Goal: Information Seeking & Learning: Learn about a topic

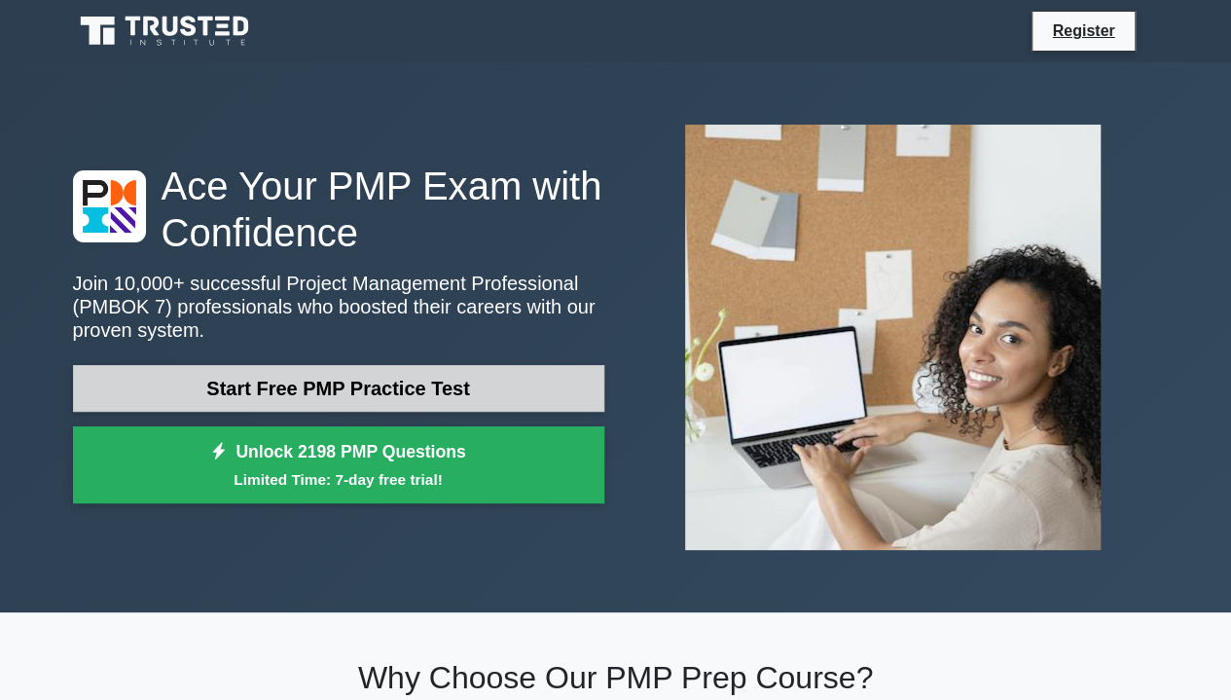
click at [469, 391] on link "Start Free PMP Practice Test" at bounding box center [338, 388] width 531 height 47
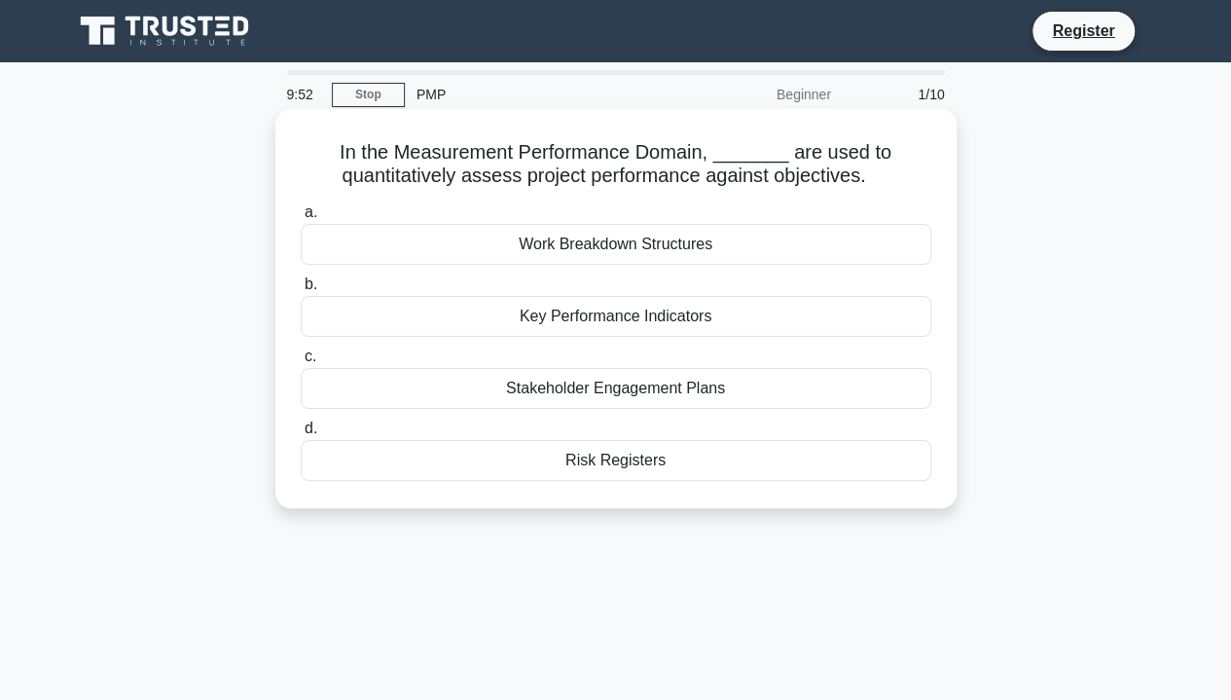
click at [664, 323] on div "Key Performance Indicators" at bounding box center [616, 316] width 631 height 41
click at [301, 291] on input "b. Key Performance Indicators" at bounding box center [301, 284] width 0 height 13
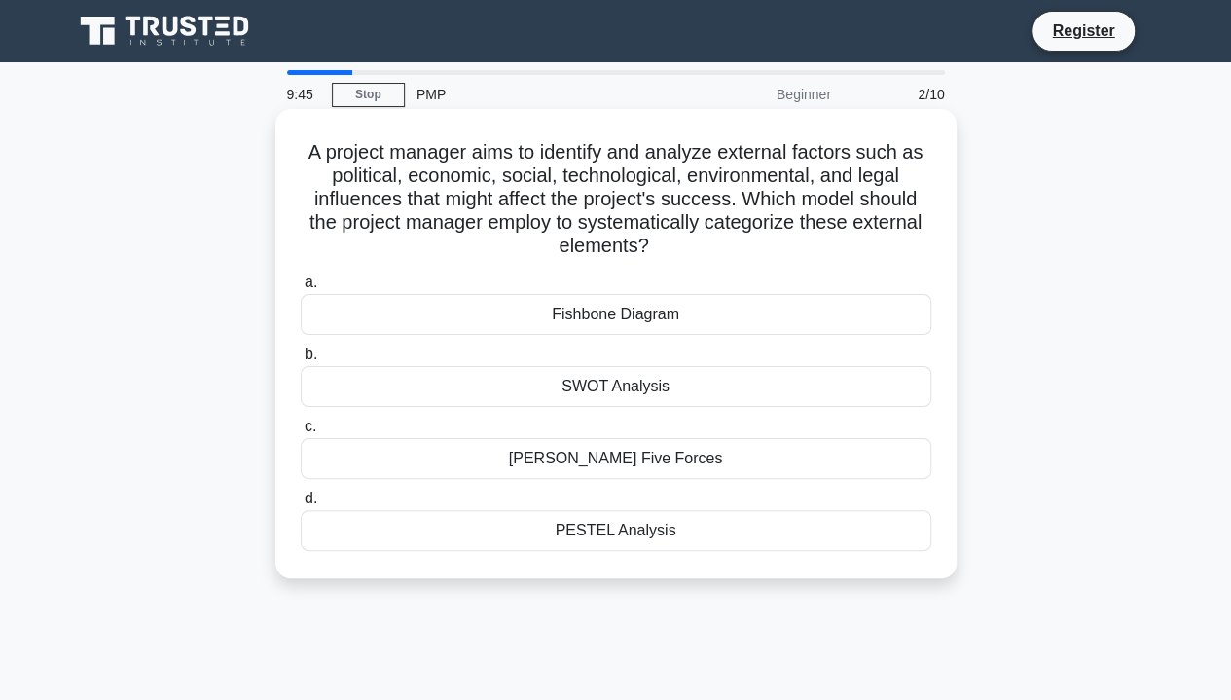
click at [607, 328] on div "Fishbone Diagram" at bounding box center [616, 314] width 631 height 41
click at [301, 289] on input "a. Fishbone Diagram" at bounding box center [301, 282] width 0 height 13
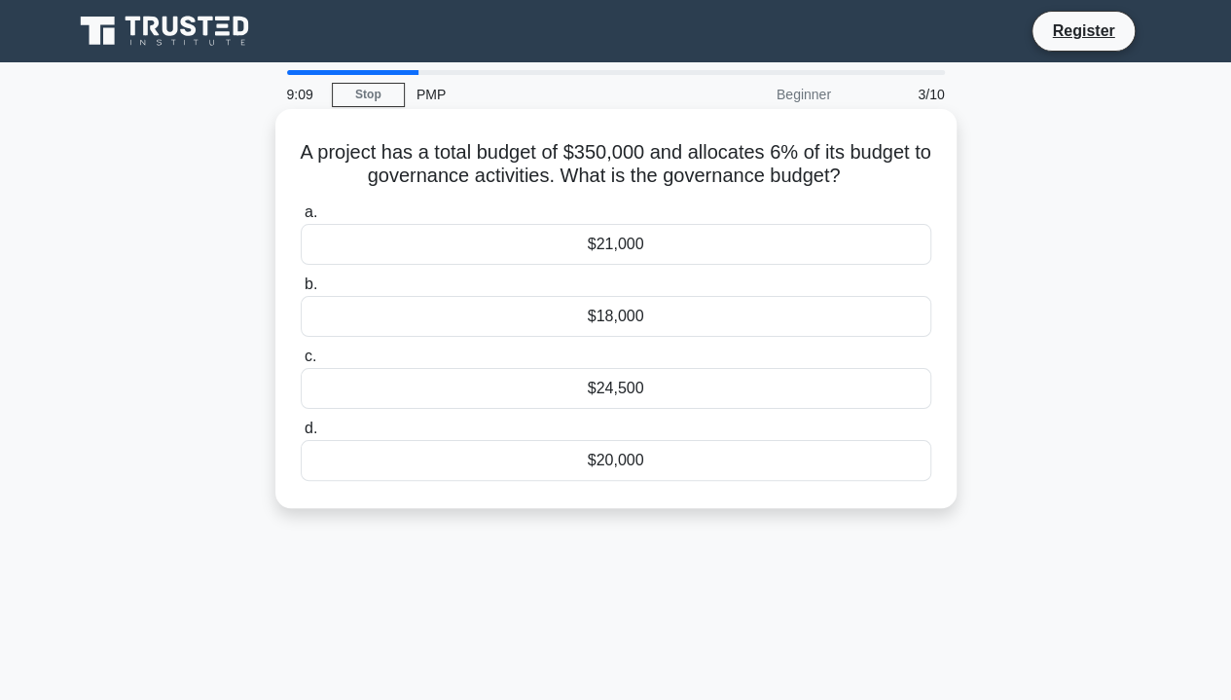
click at [666, 249] on div "$21,000" at bounding box center [616, 244] width 631 height 41
click at [301, 219] on input "a. $21,000" at bounding box center [301, 212] width 0 height 13
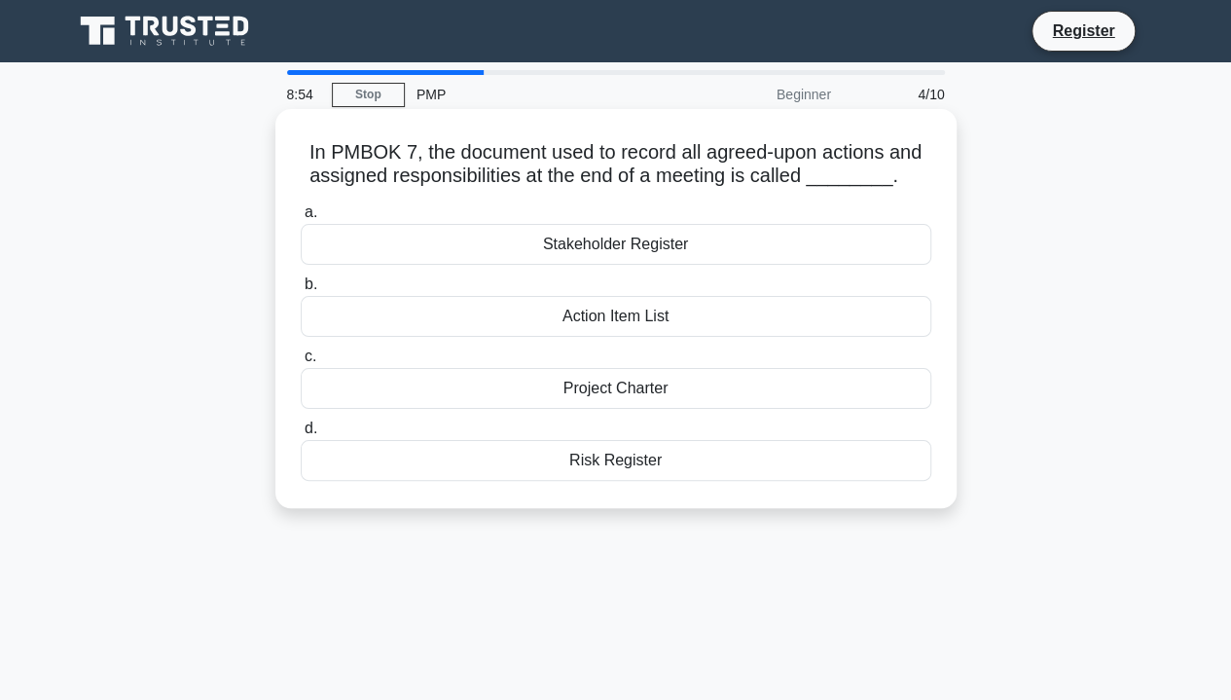
click at [636, 324] on div "Action Item List" at bounding box center [616, 316] width 631 height 41
click at [301, 291] on input "b. Action Item List" at bounding box center [301, 284] width 0 height 13
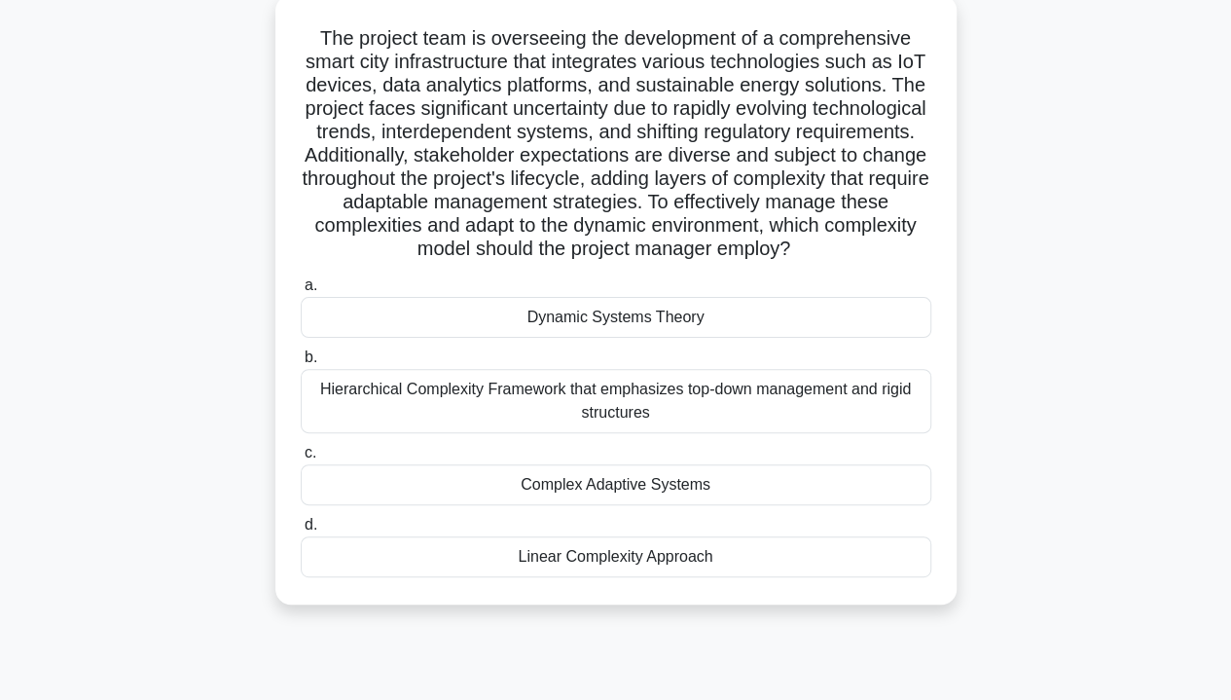
scroll to position [121, 0]
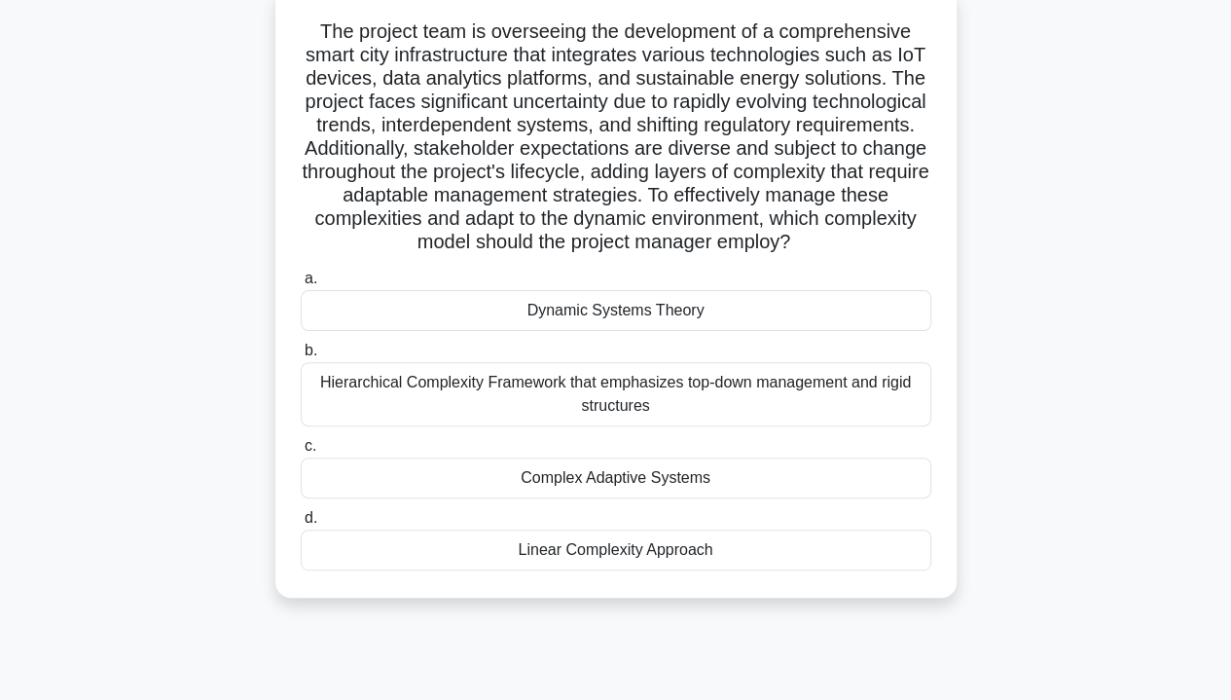
click at [716, 498] on div "Complex Adaptive Systems" at bounding box center [616, 477] width 631 height 41
click at [301, 452] on input "c. Complex Adaptive Systems" at bounding box center [301, 446] width 0 height 13
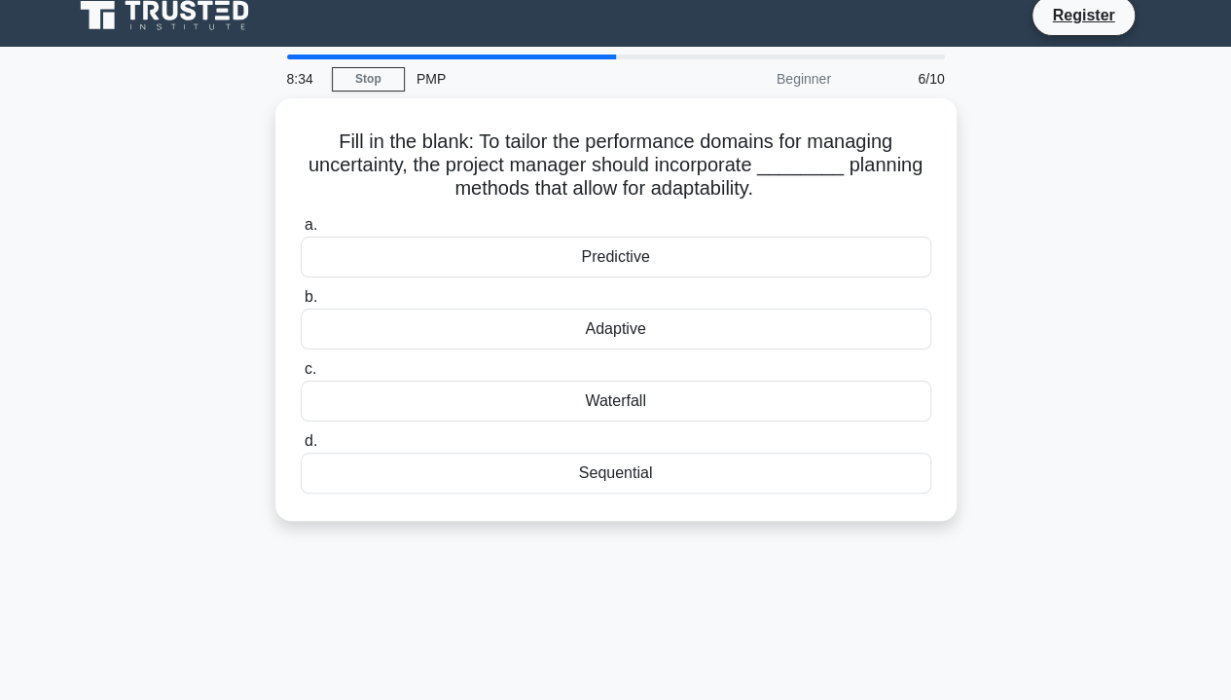
scroll to position [0, 0]
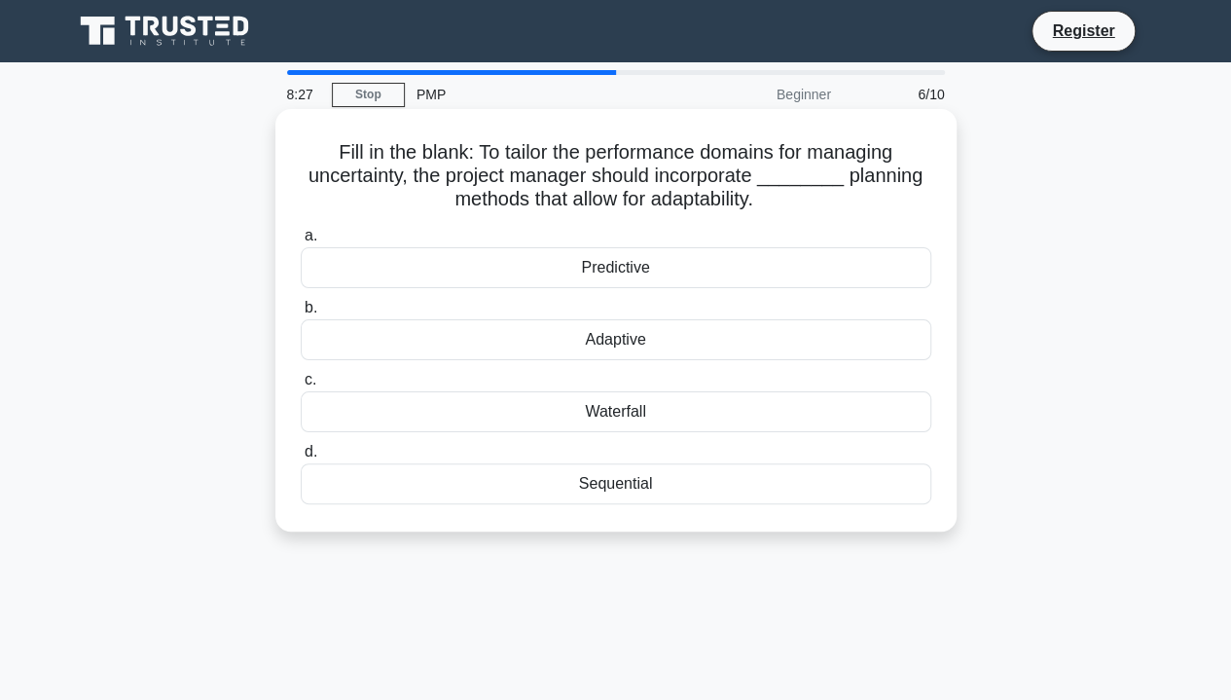
click at [642, 342] on div "Adaptive" at bounding box center [616, 339] width 631 height 41
click at [301, 314] on input "b. Adaptive" at bounding box center [301, 308] width 0 height 13
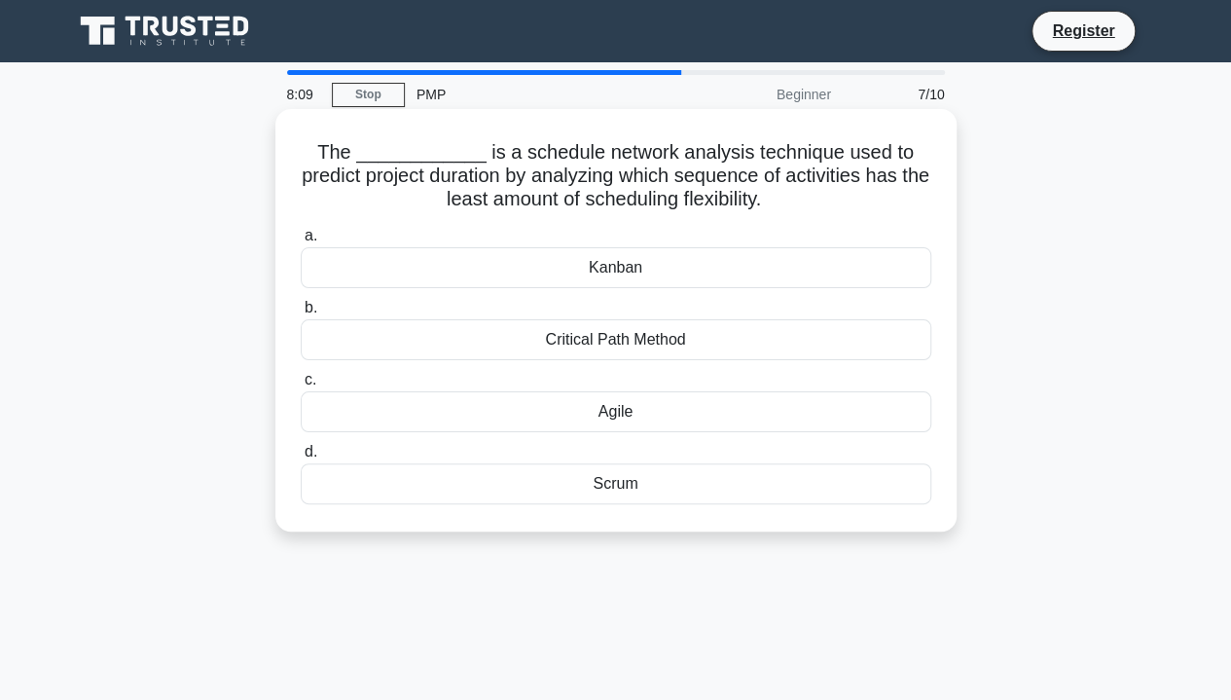
click at [651, 344] on div "Critical Path Method" at bounding box center [616, 339] width 631 height 41
click at [301, 314] on input "b. Critical Path Method" at bounding box center [301, 308] width 0 height 13
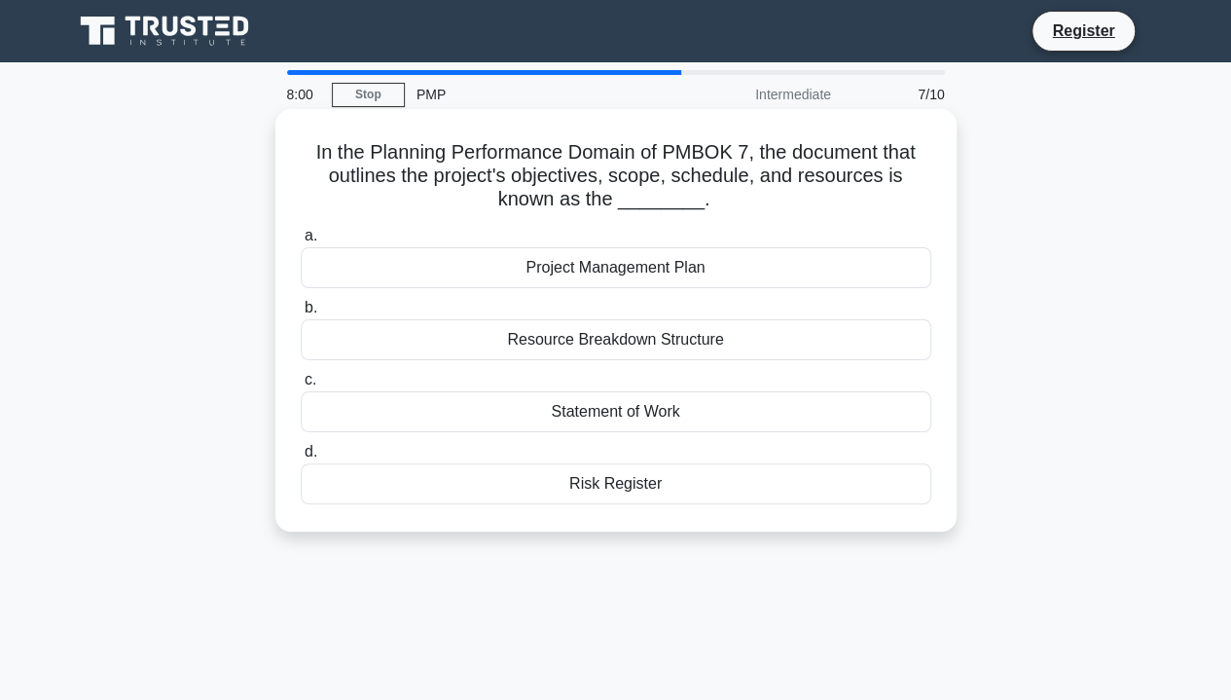
click at [644, 282] on div "Project Management Plan" at bounding box center [616, 267] width 631 height 41
click at [301, 242] on input "a. Project Management Plan" at bounding box center [301, 236] width 0 height 13
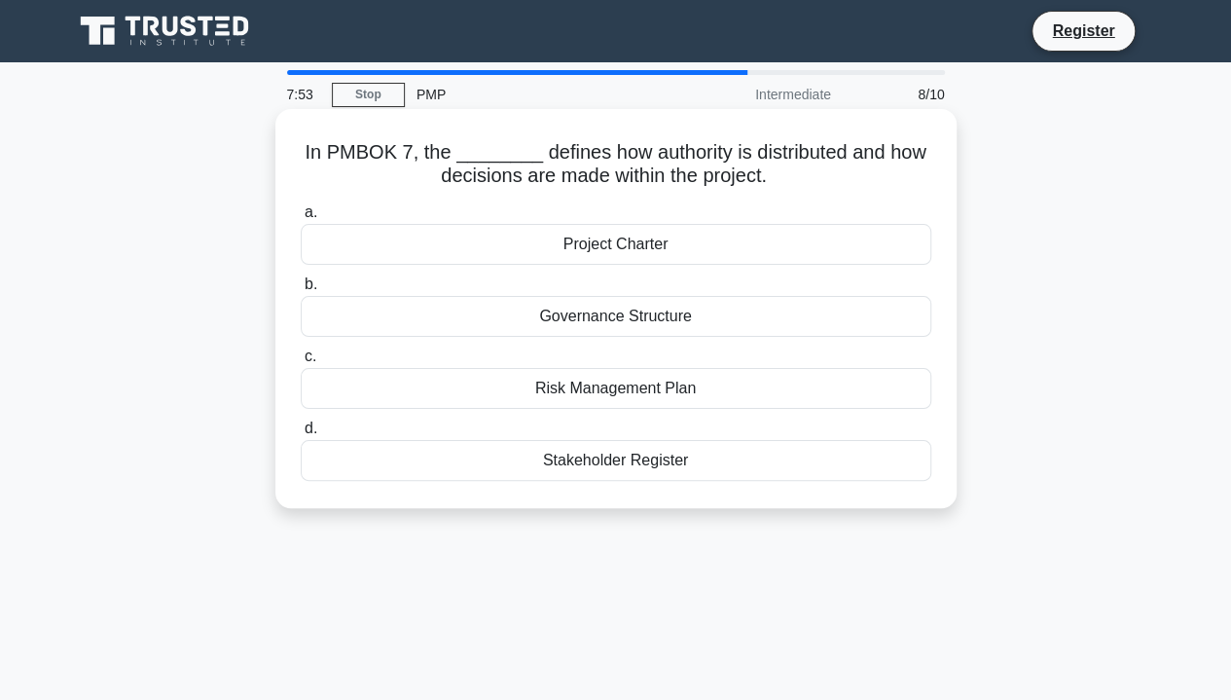
click at [656, 322] on div "Governance Structure" at bounding box center [616, 316] width 631 height 41
click at [301, 291] on input "b. Governance Structure" at bounding box center [301, 284] width 0 height 13
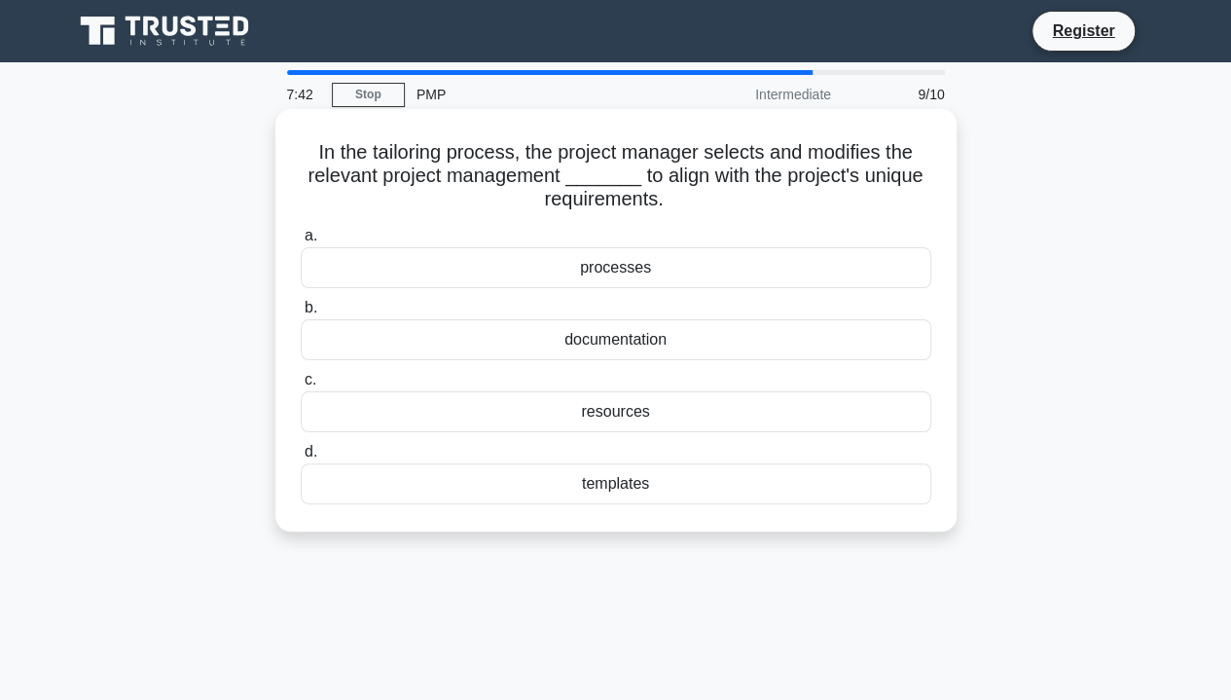
click at [625, 271] on div "processes" at bounding box center [616, 267] width 631 height 41
click at [301, 242] on input "a. processes" at bounding box center [301, 236] width 0 height 13
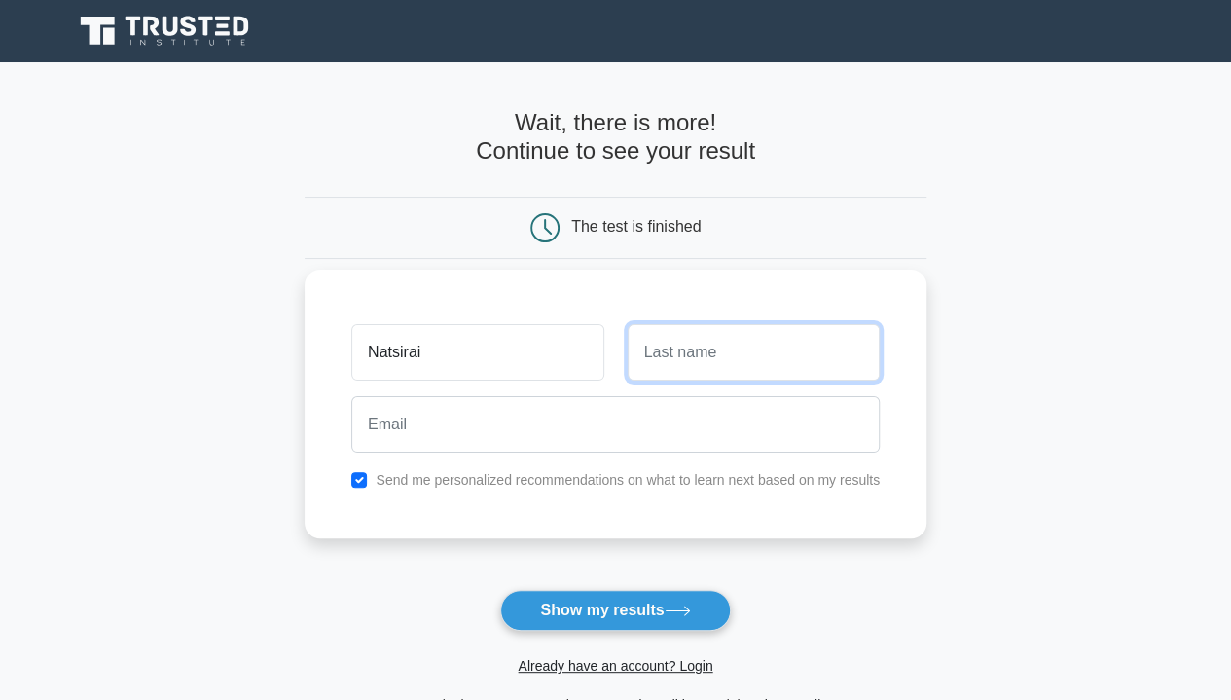
click at [657, 375] on input "text" at bounding box center [754, 352] width 252 height 56
type input "[PERSON_NAME]"
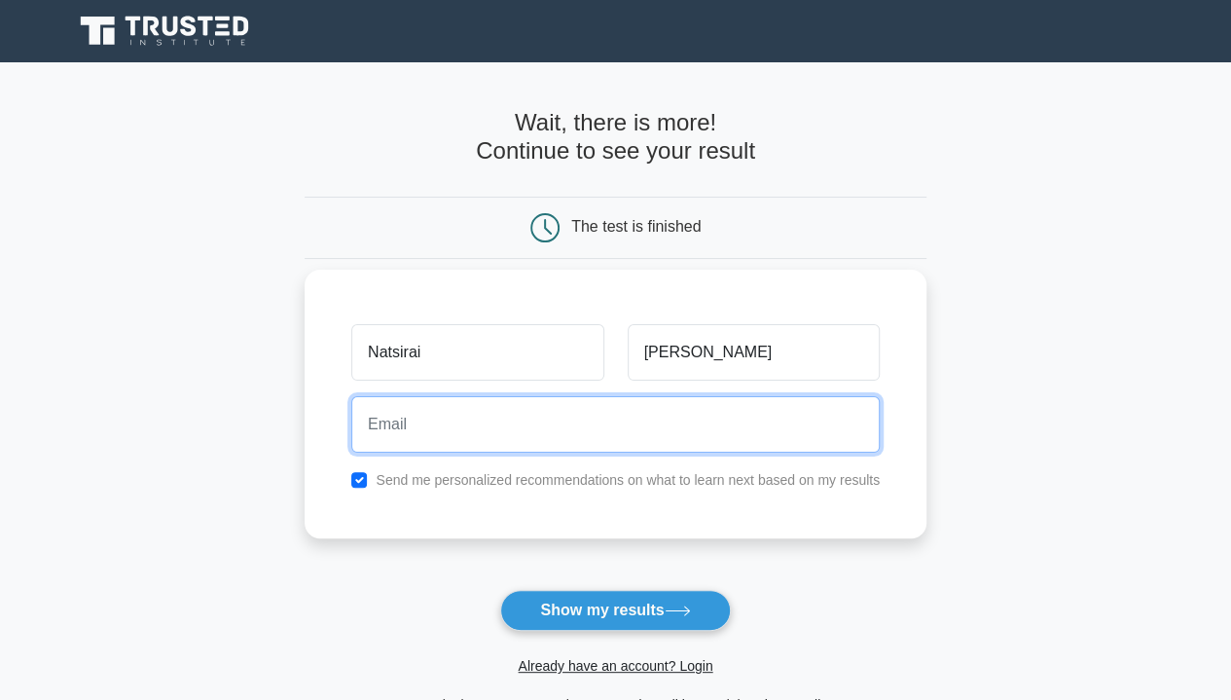
click at [640, 431] on input "email" at bounding box center [615, 424] width 528 height 56
type input "[EMAIL_ADDRESS][DOMAIN_NAME]"
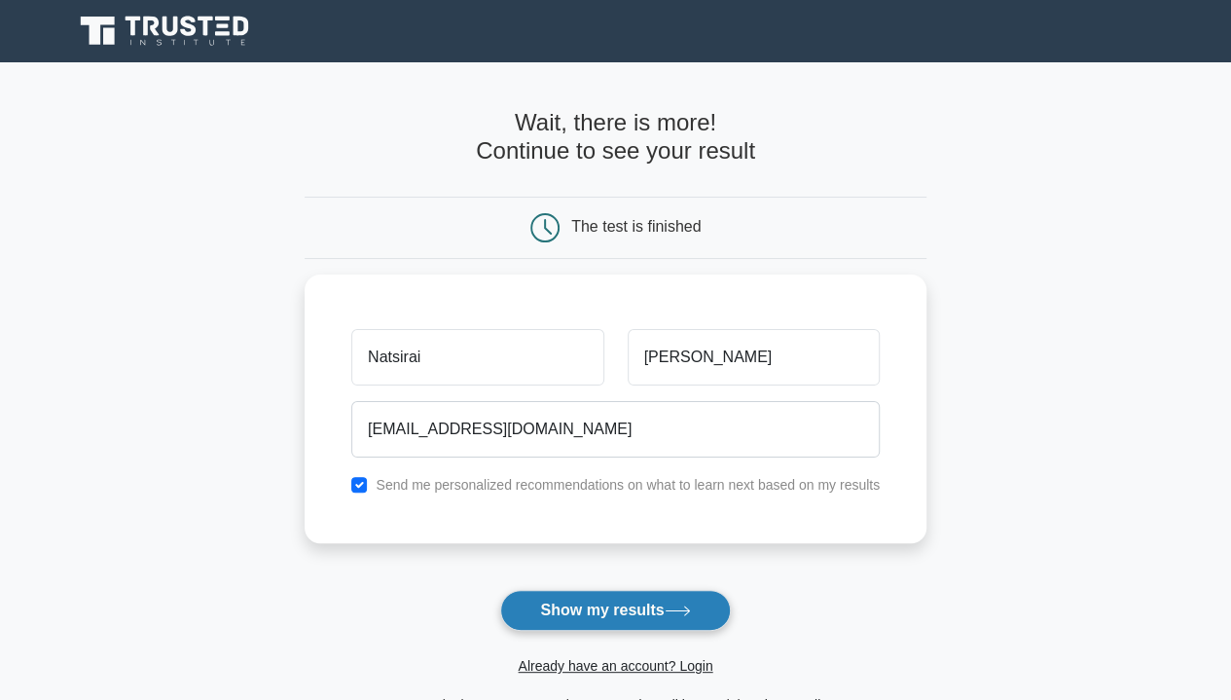
click at [632, 610] on button "Show my results" at bounding box center [615, 610] width 230 height 41
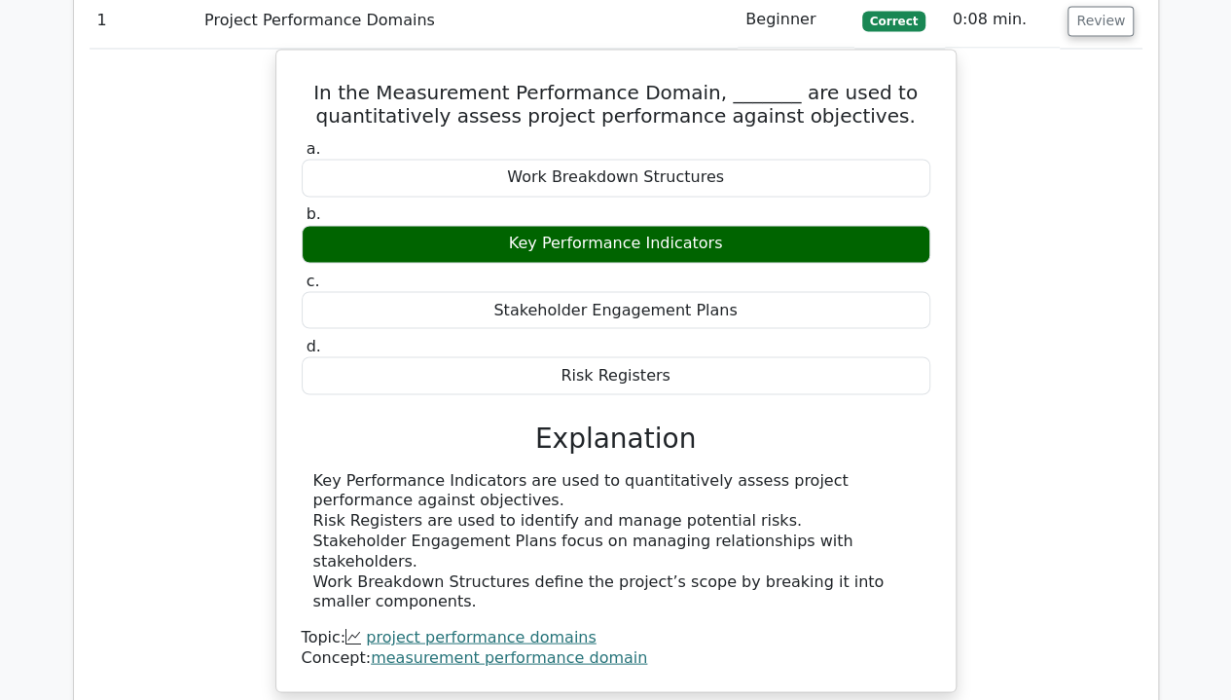
scroll to position [1709, 0]
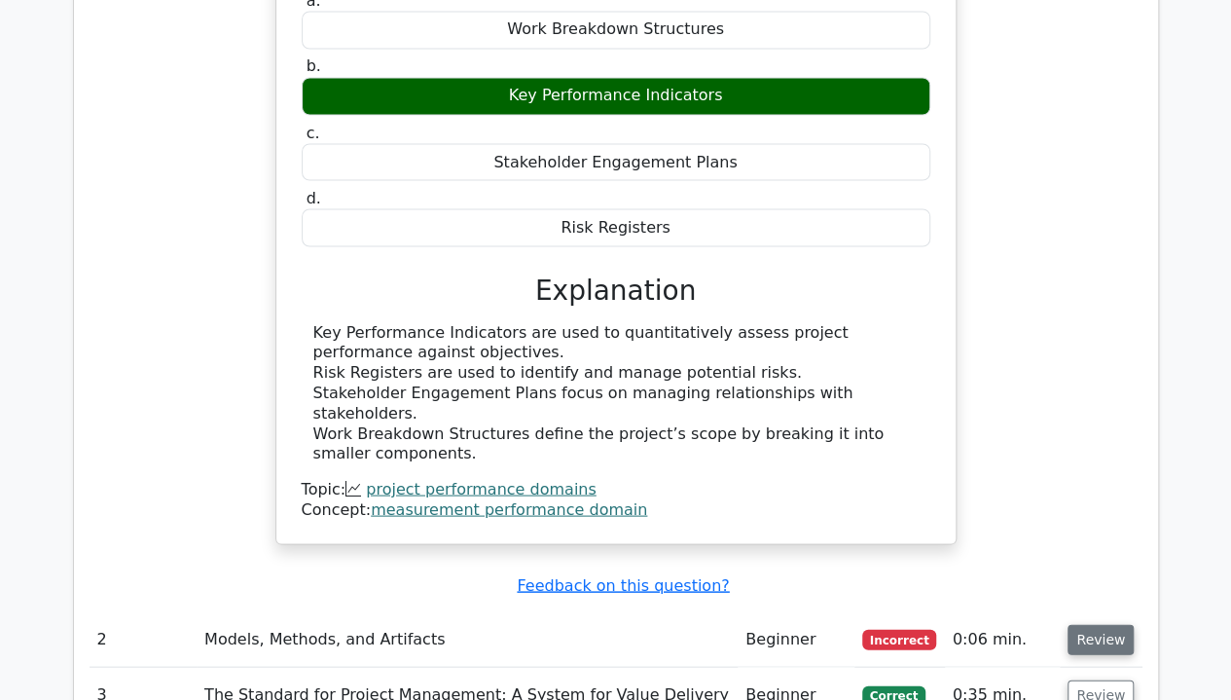
click at [1096, 624] on button "Review" at bounding box center [1100, 639] width 66 height 30
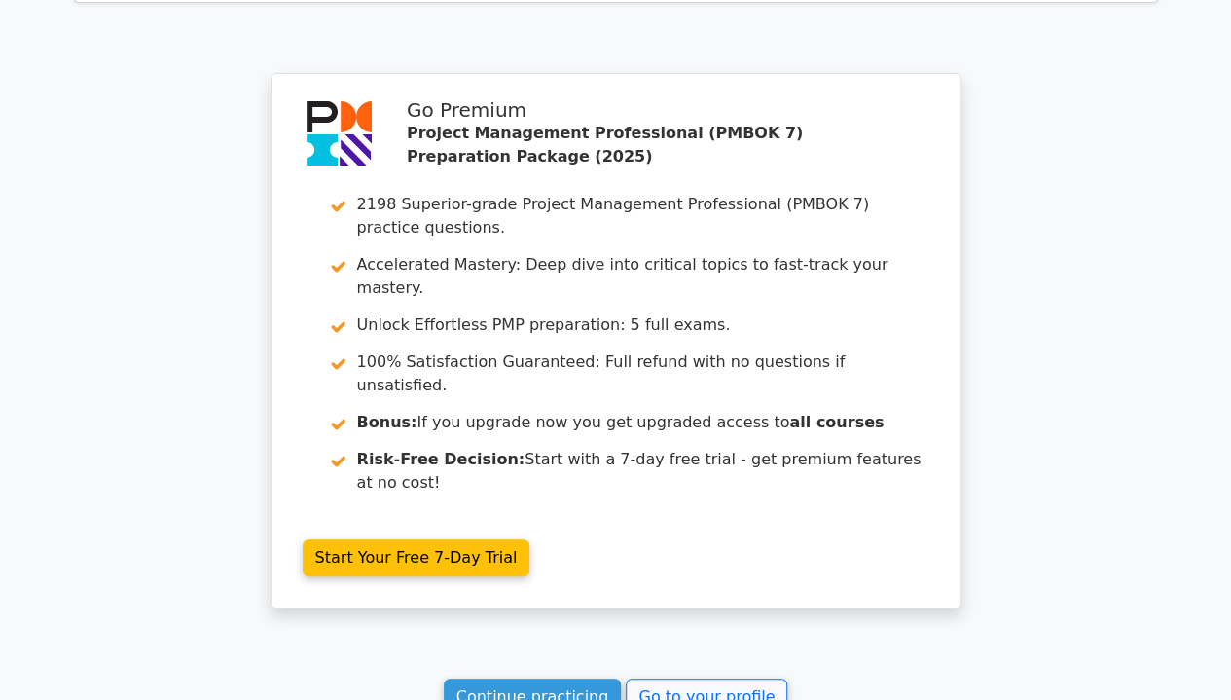
scroll to position [3745, 0]
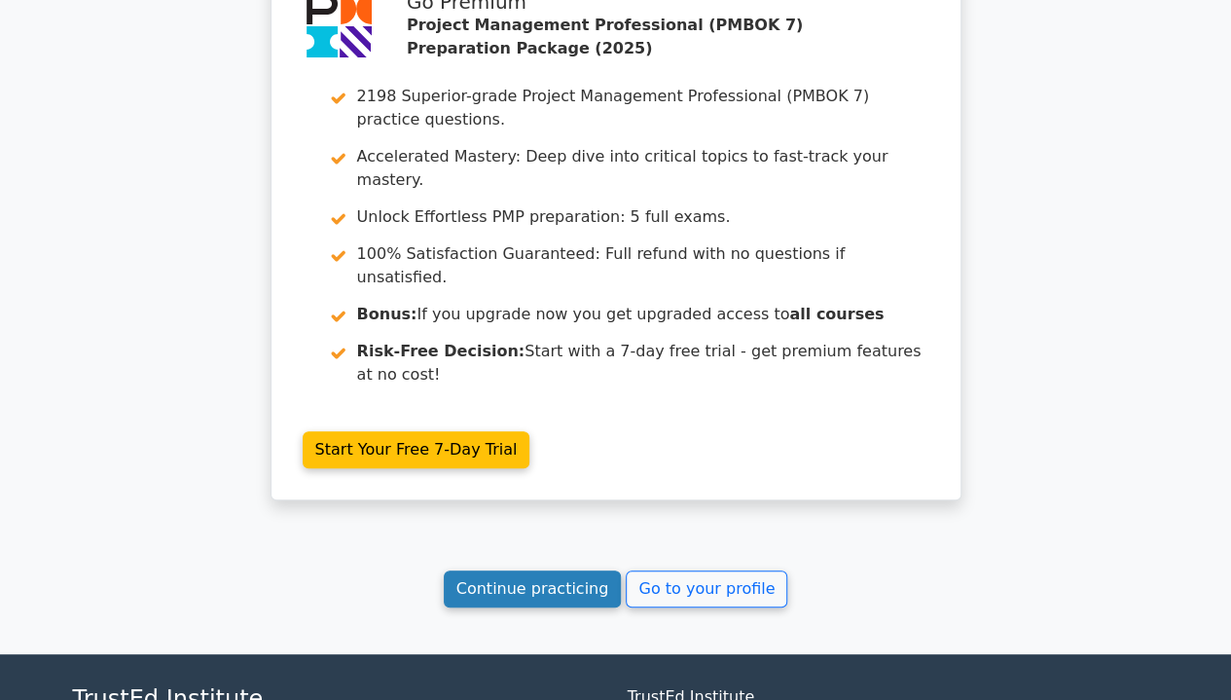
click at [546, 570] on link "Continue practicing" at bounding box center [533, 588] width 178 height 37
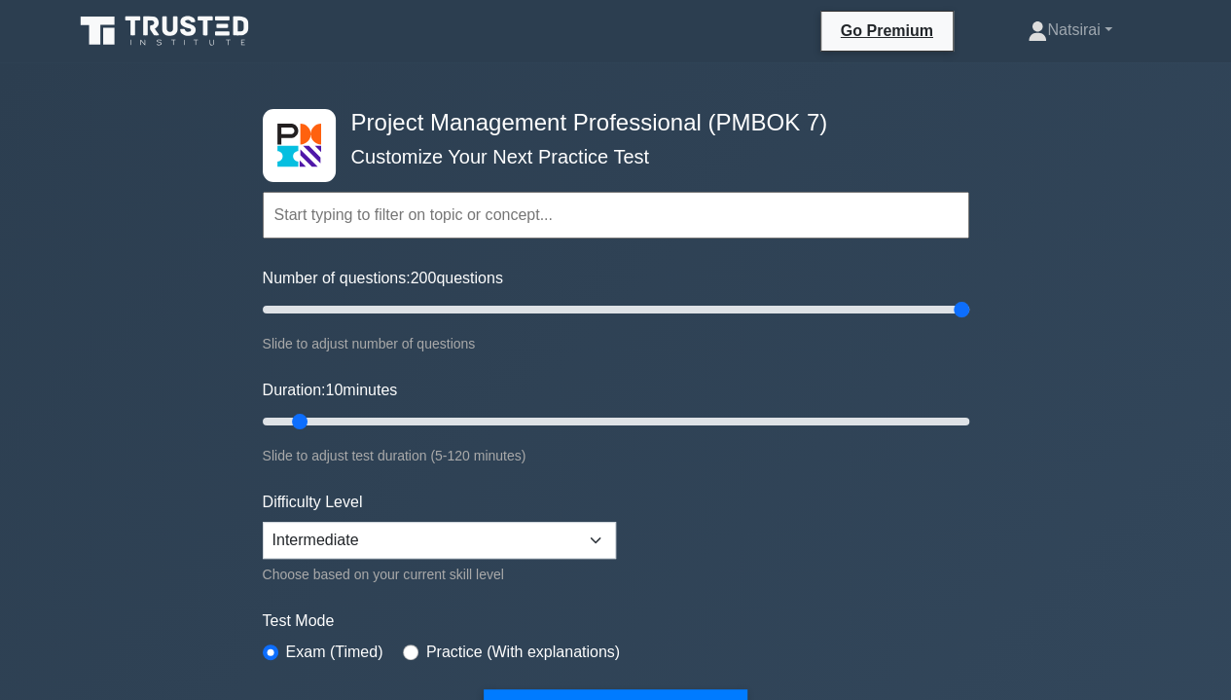
drag, startPoint x: 295, startPoint y: 309, endPoint x: 993, endPoint y: 310, distance: 698.6
type input "200"
click at [969, 310] on input "Number of questions: 200 questions" at bounding box center [616, 309] width 706 height 23
click at [419, 417] on input "Duration: 30 minutes" at bounding box center [616, 421] width 706 height 23
type input "50"
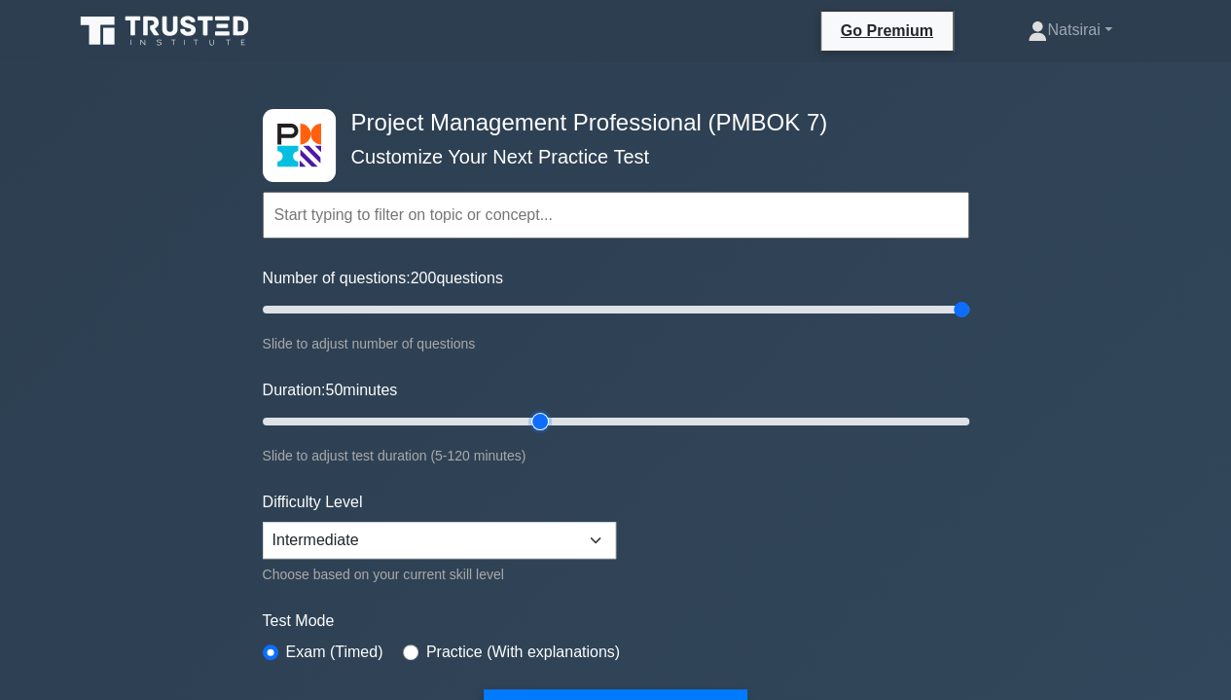
click at [548, 419] on input "Duration: 50 minutes" at bounding box center [616, 421] width 706 height 23
click at [597, 535] on select "Beginner Intermediate Expert" at bounding box center [439, 540] width 353 height 37
select select "expert"
click at [263, 522] on select "Beginner Intermediate Expert" at bounding box center [439, 540] width 353 height 37
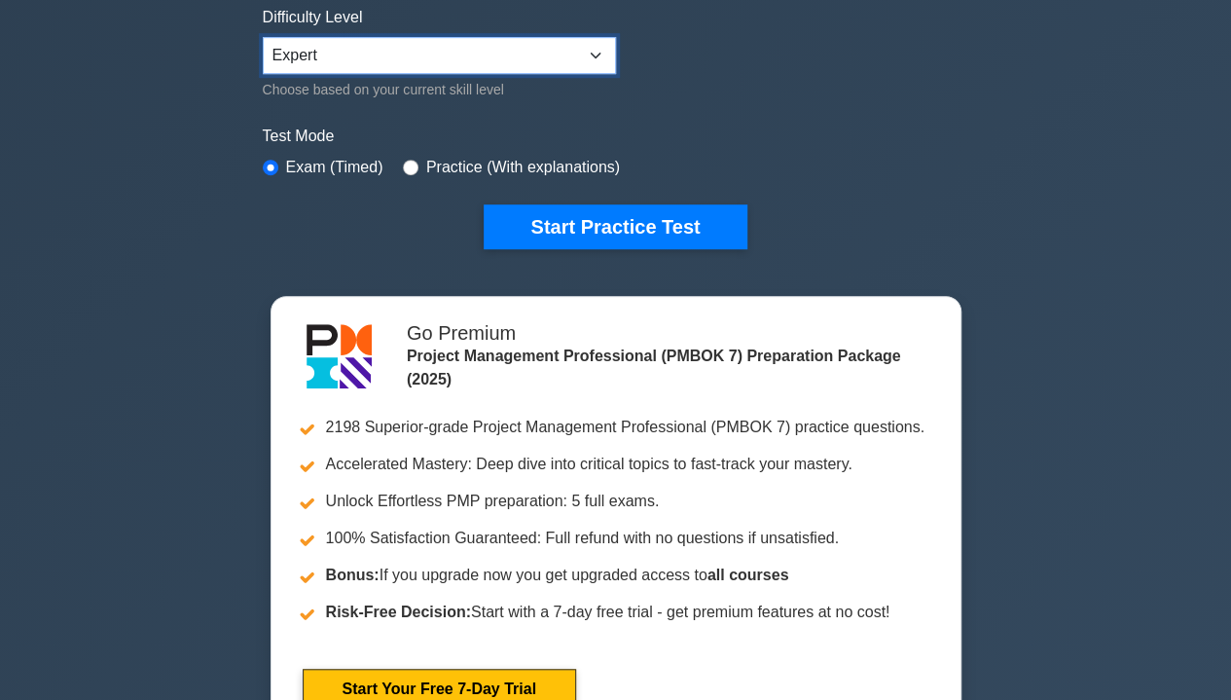
scroll to position [489, 0]
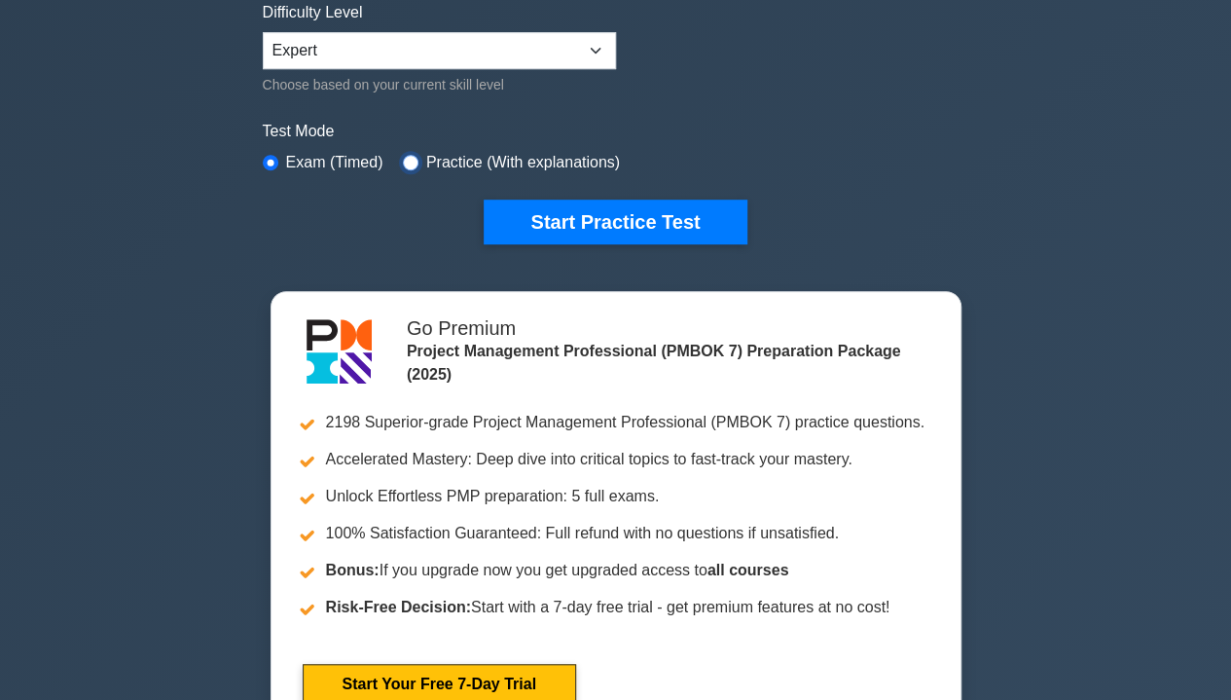
click at [406, 157] on input "radio" at bounding box center [411, 163] width 16 height 16
radio input "true"
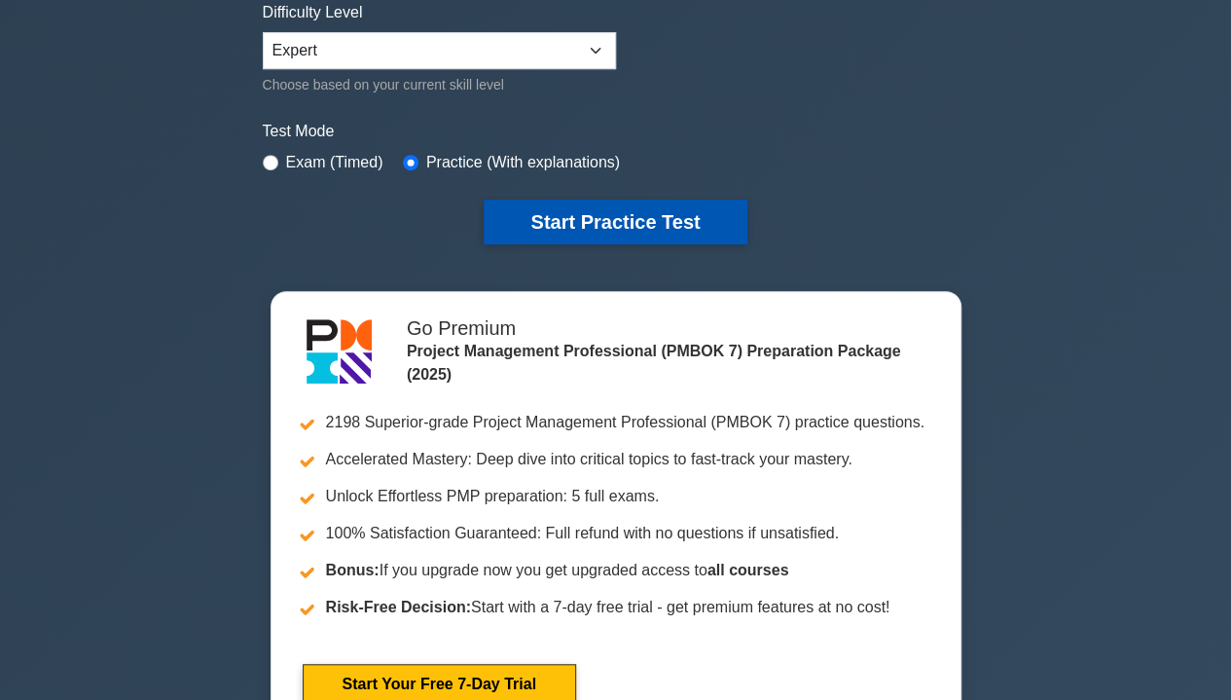
click at [607, 227] on button "Start Practice Test" at bounding box center [615, 221] width 263 height 45
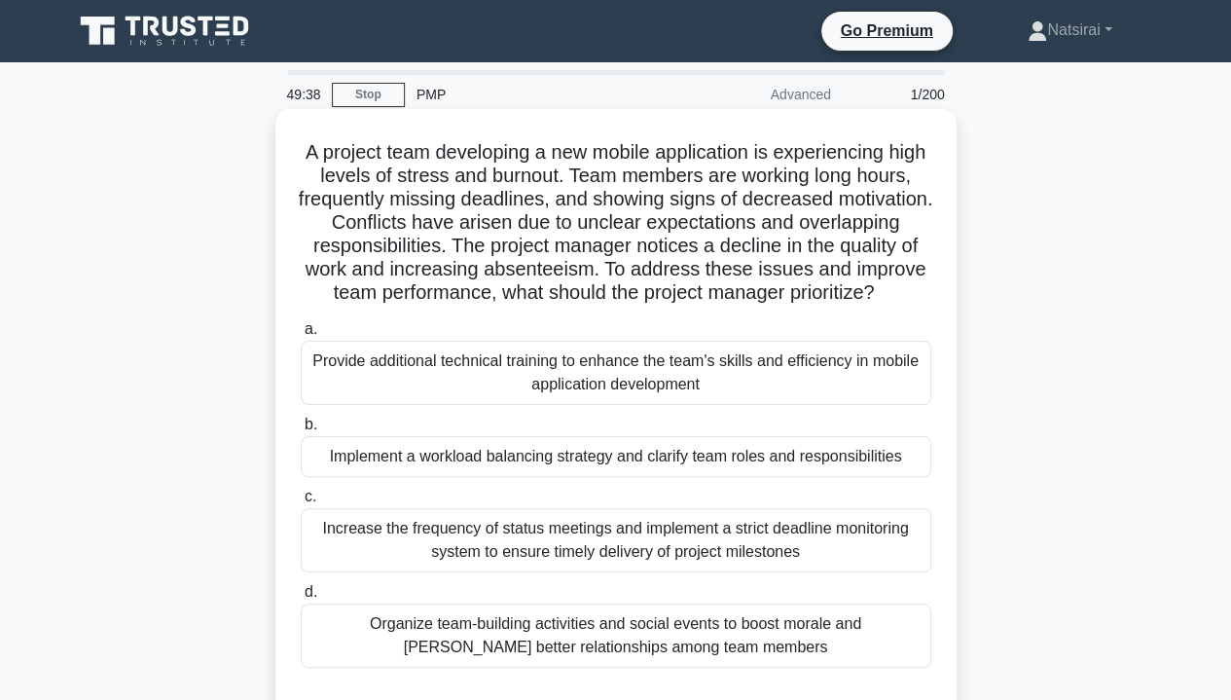
click at [712, 661] on div "Organize team-building activities and social events to boost morale and [PERSON…" at bounding box center [616, 635] width 631 height 64
click at [301, 598] on input "d. Organize team-building activities and social events to boost morale and [PER…" at bounding box center [301, 592] width 0 height 13
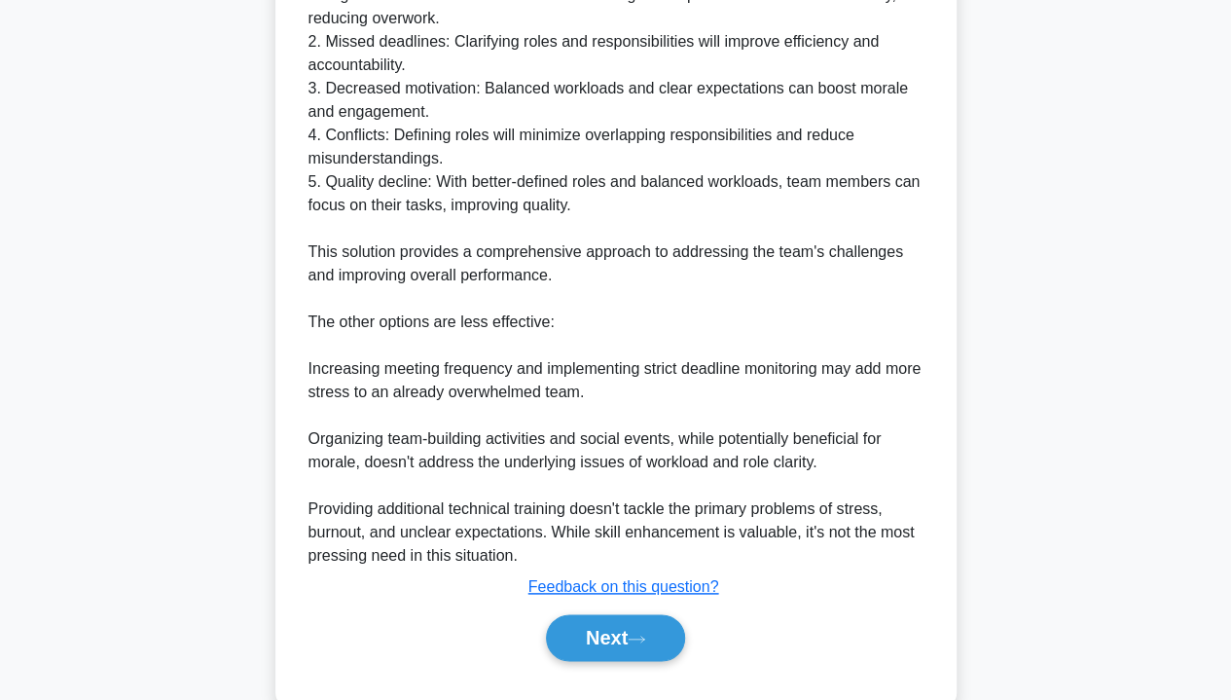
scroll to position [897, 0]
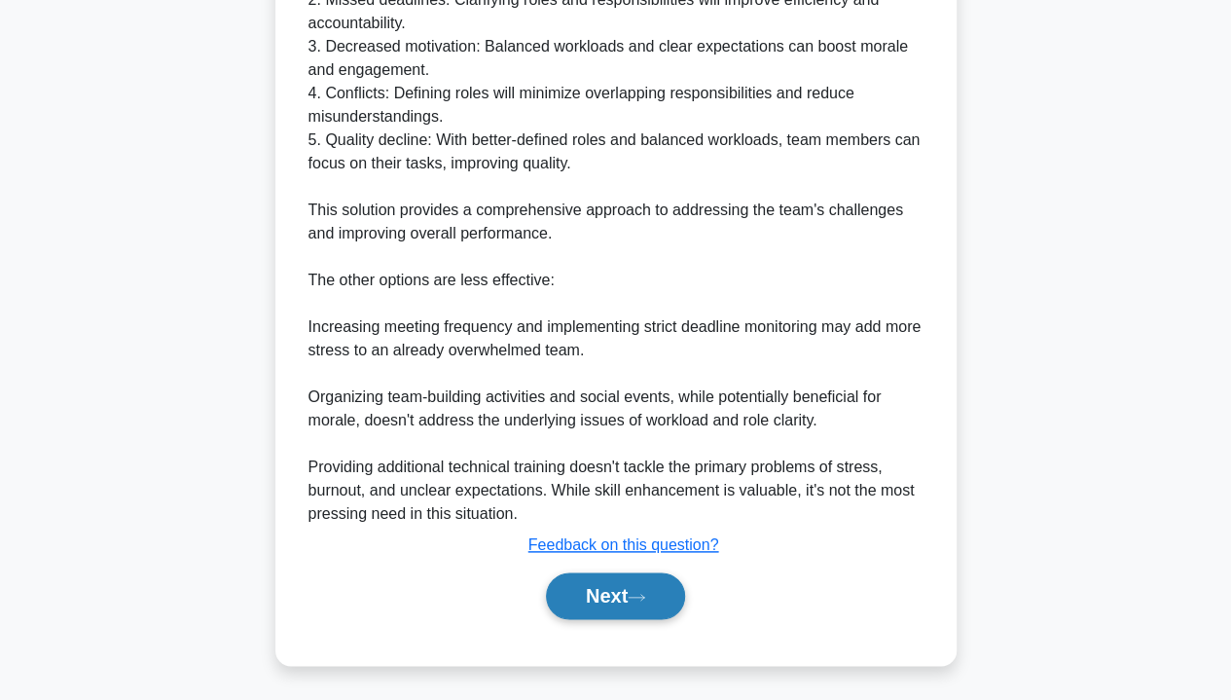
click at [620, 600] on button "Next" at bounding box center [615, 595] width 139 height 47
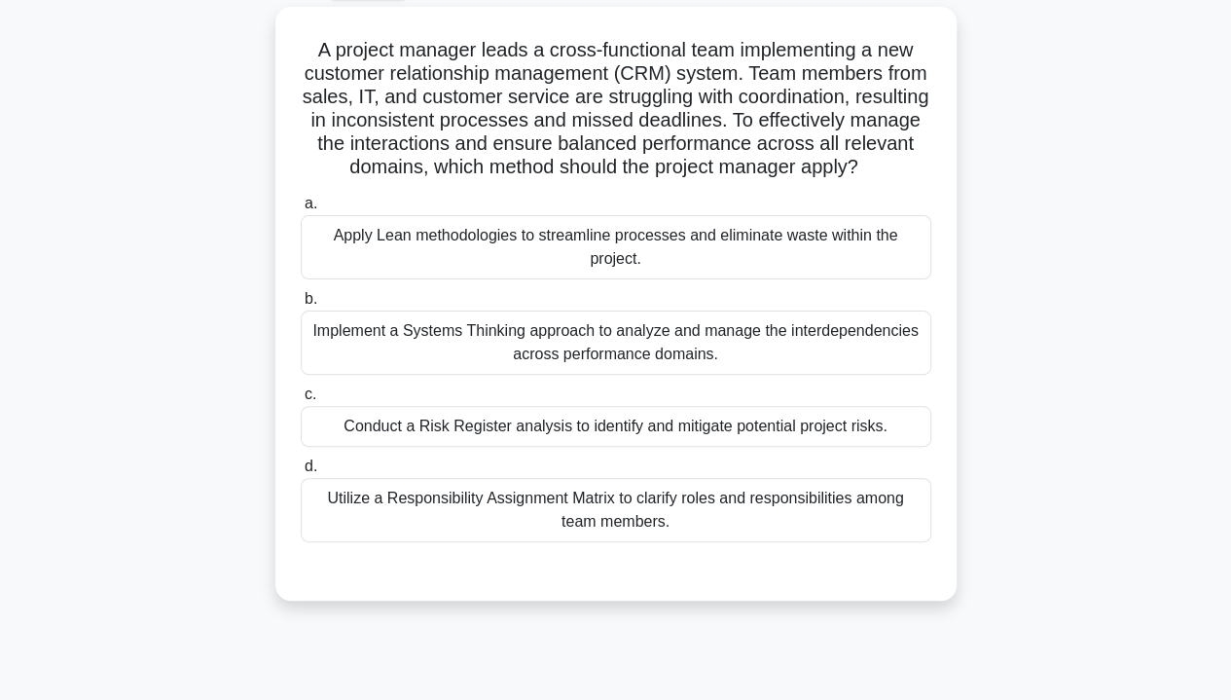
scroll to position [103, 0]
click at [764, 349] on div "Implement a Systems Thinking approach to analyze and manage the interdependenci…" at bounding box center [616, 341] width 631 height 64
click at [301, 305] on input "b. Implement a Systems Thinking approach to analyze and manage the interdepende…" at bounding box center [301, 298] width 0 height 13
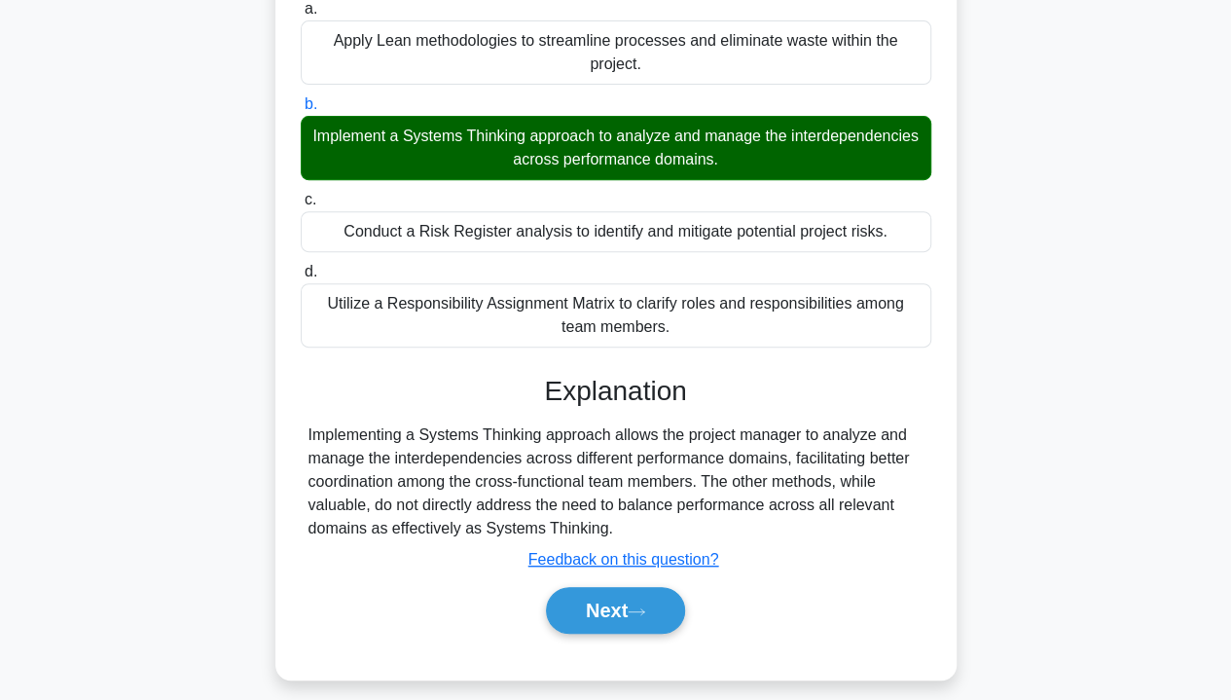
scroll to position [304, 0]
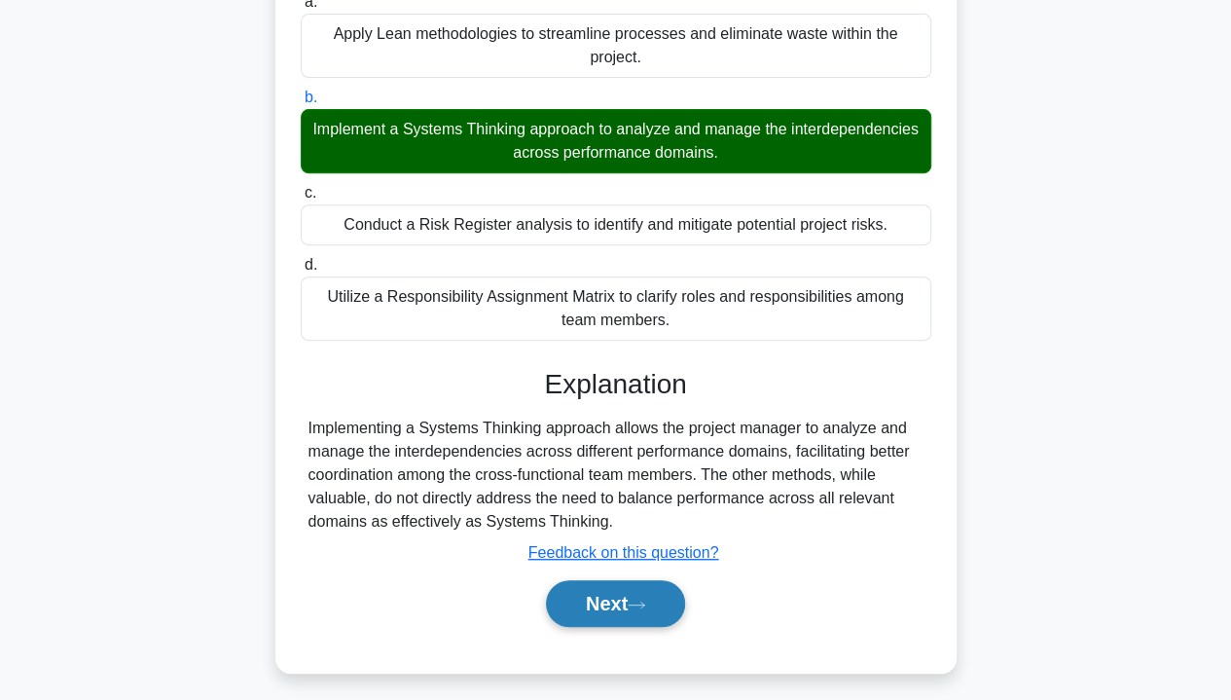
click at [606, 597] on button "Next" at bounding box center [615, 603] width 139 height 47
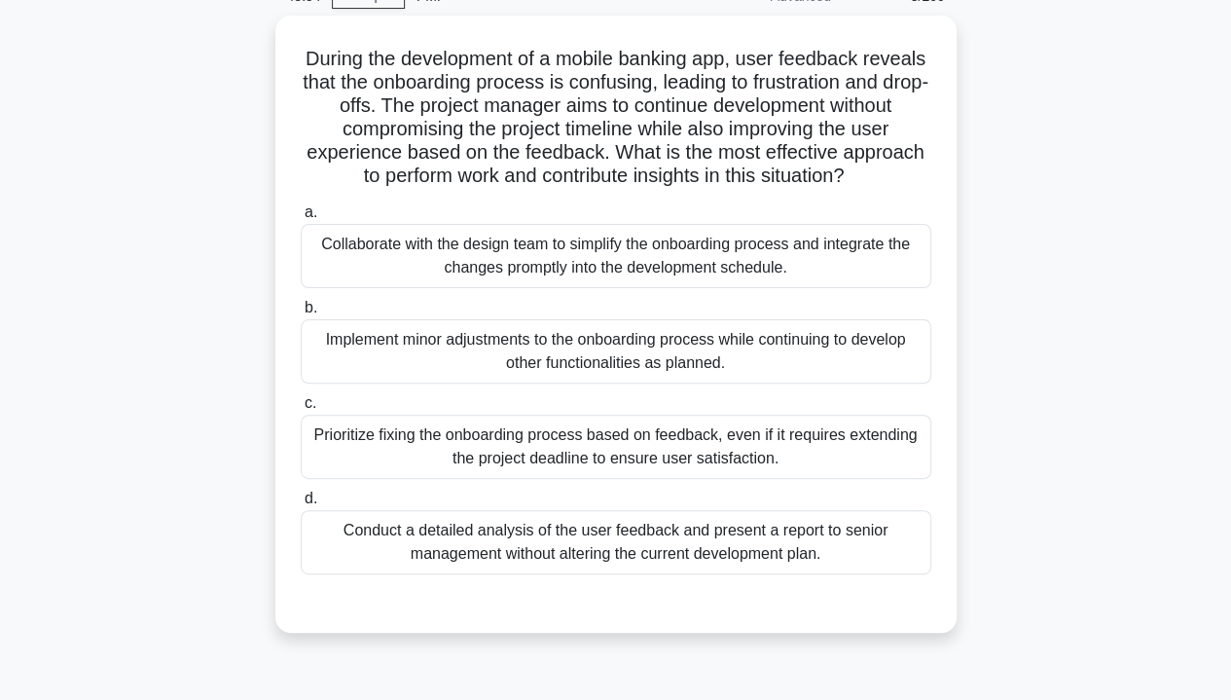
scroll to position [96, 0]
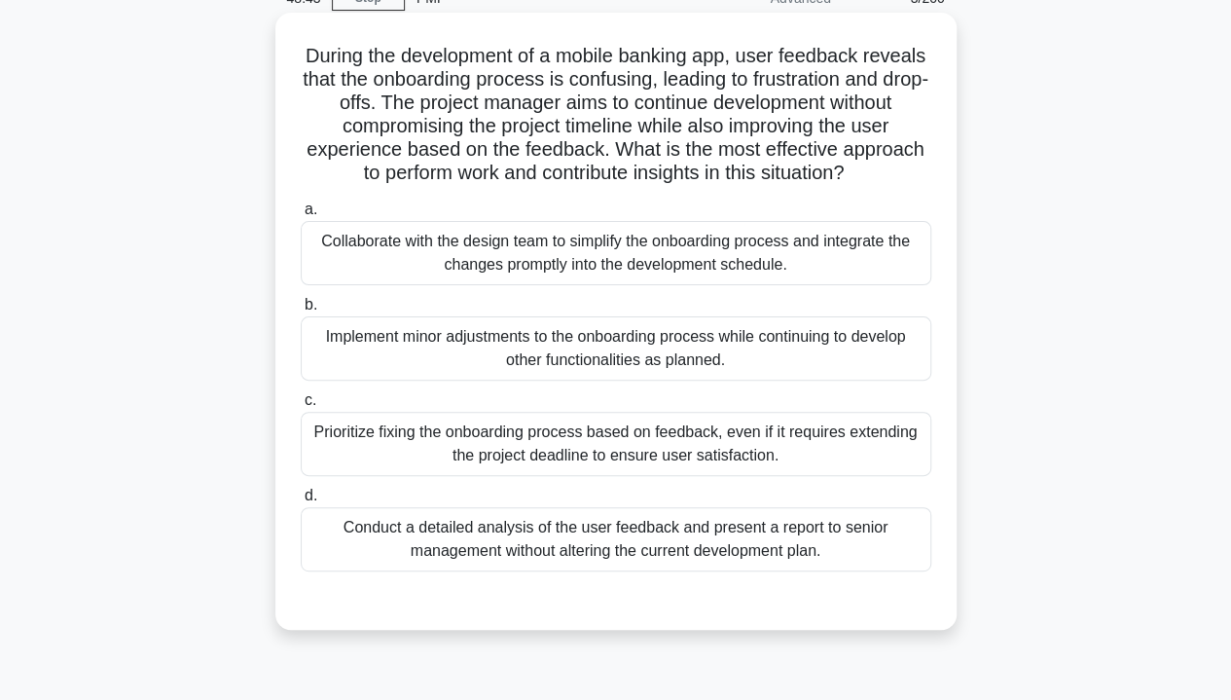
click at [704, 269] on div "Collaborate with the design team to simplify the onboarding process and integra…" at bounding box center [616, 253] width 631 height 64
click at [301, 216] on input "a. Collaborate with the design team to simplify the onboarding process and inte…" at bounding box center [301, 209] width 0 height 13
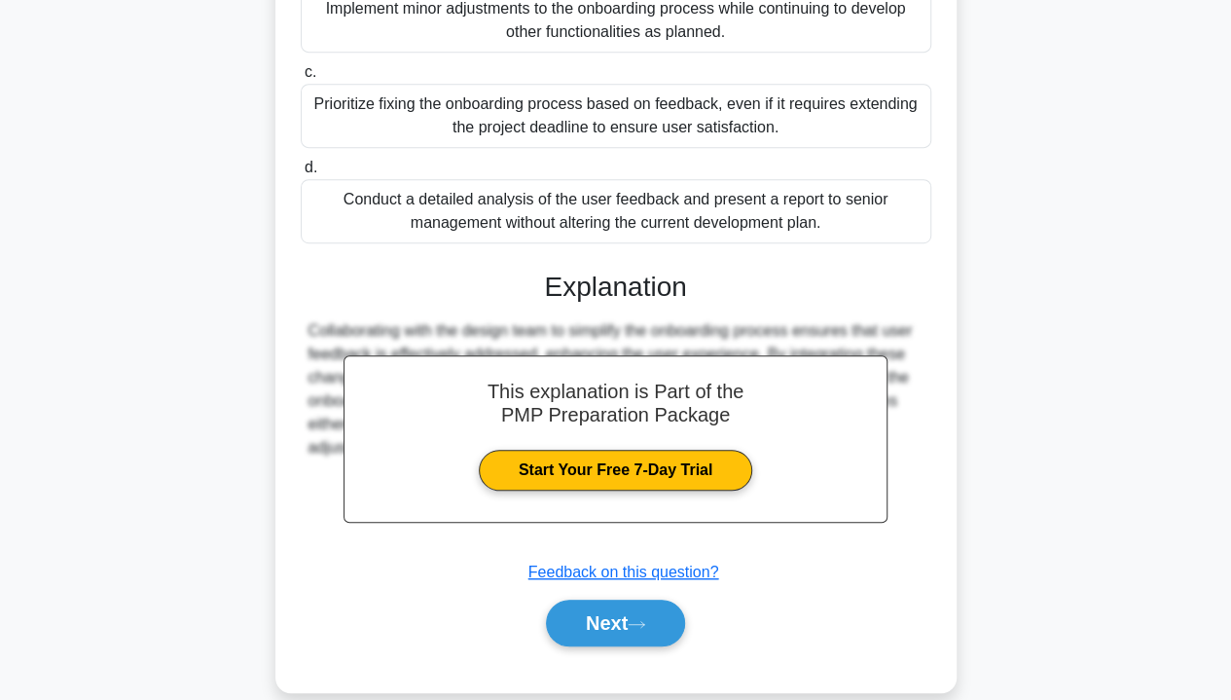
scroll to position [434, 0]
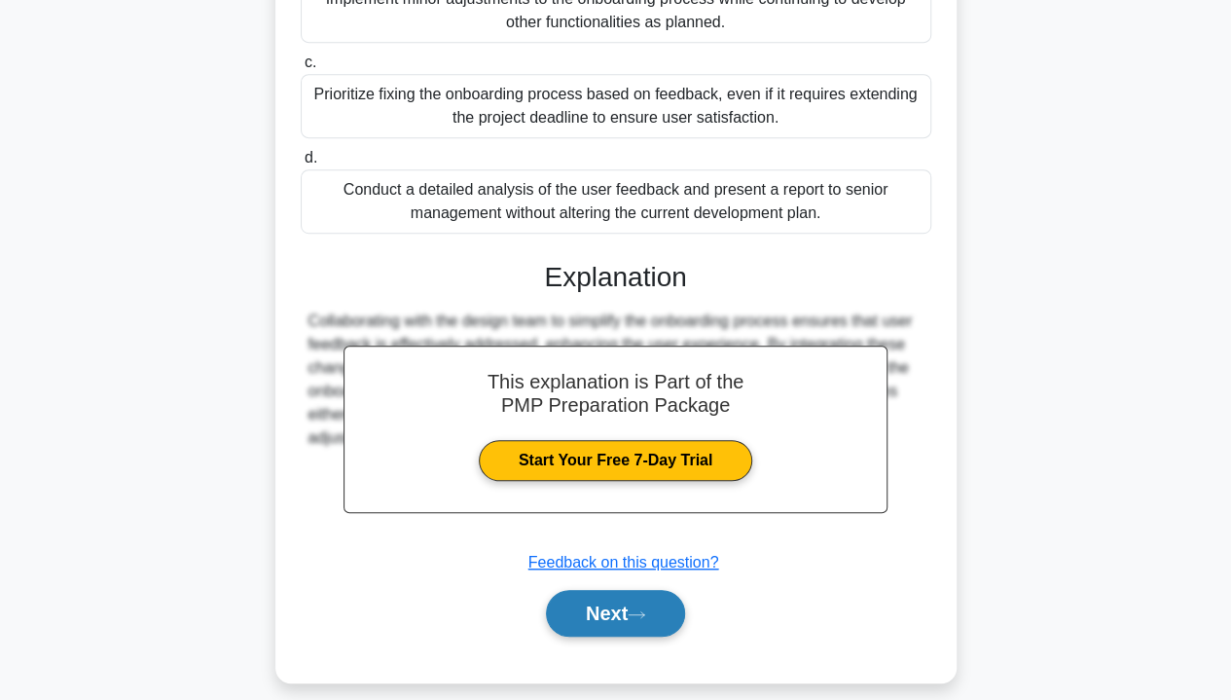
click at [630, 602] on button "Next" at bounding box center [615, 613] width 139 height 47
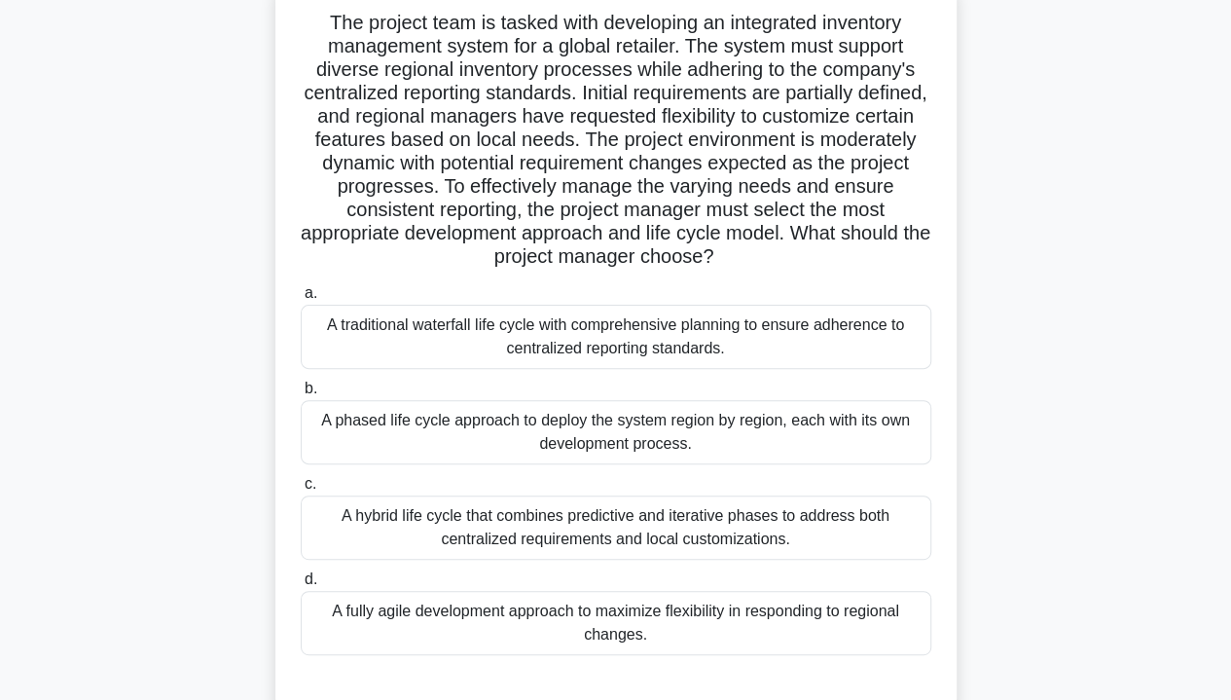
scroll to position [137, 0]
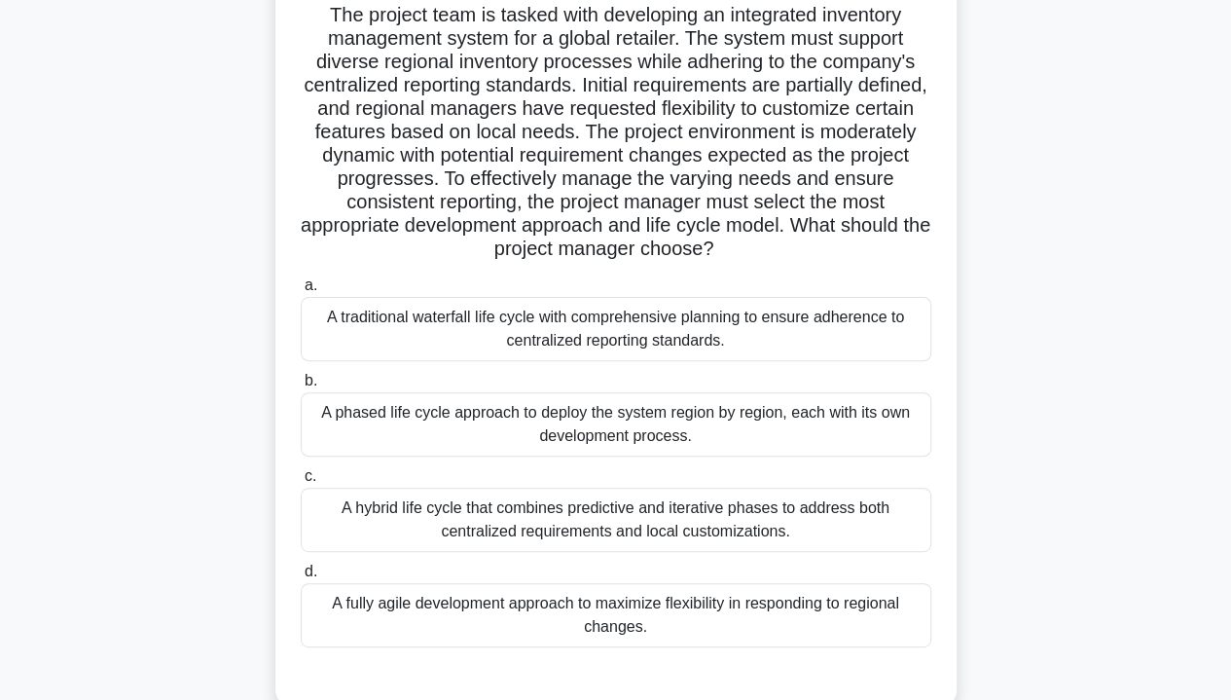
click at [759, 519] on div "A hybrid life cycle that combines predictive and iterative phases to address bo…" at bounding box center [616, 519] width 631 height 64
click at [301, 483] on input "c. A hybrid life cycle that combines predictive and iterative phases to address…" at bounding box center [301, 476] width 0 height 13
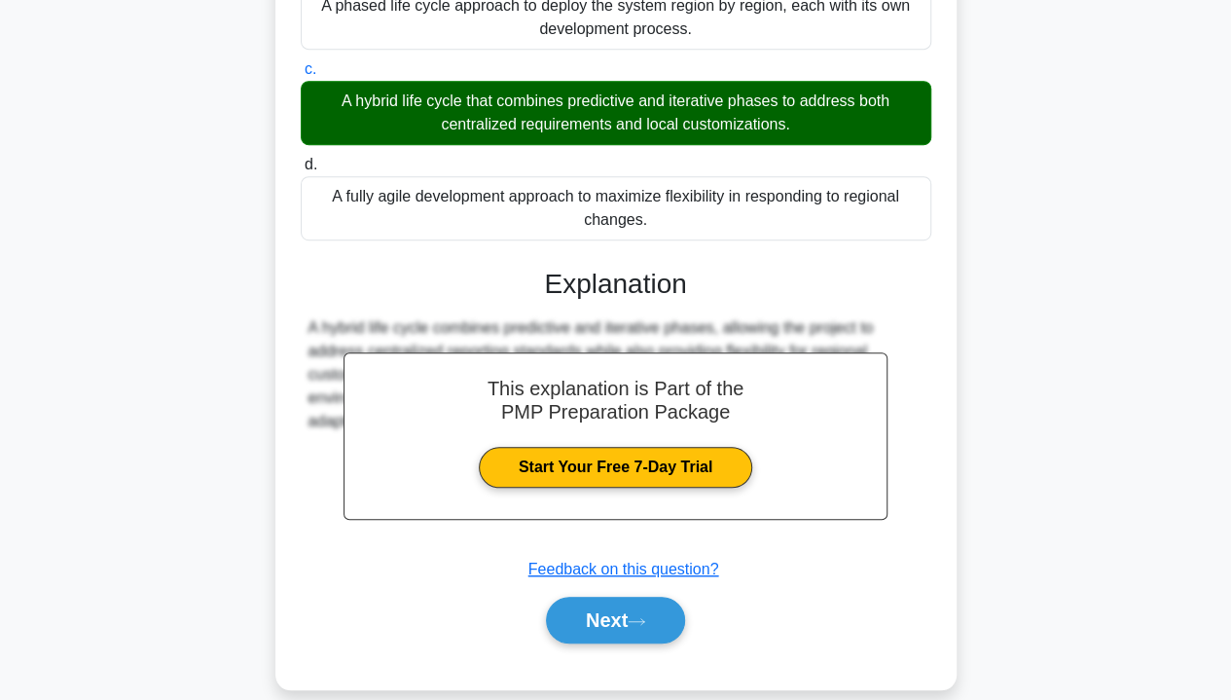
scroll to position [559, 0]
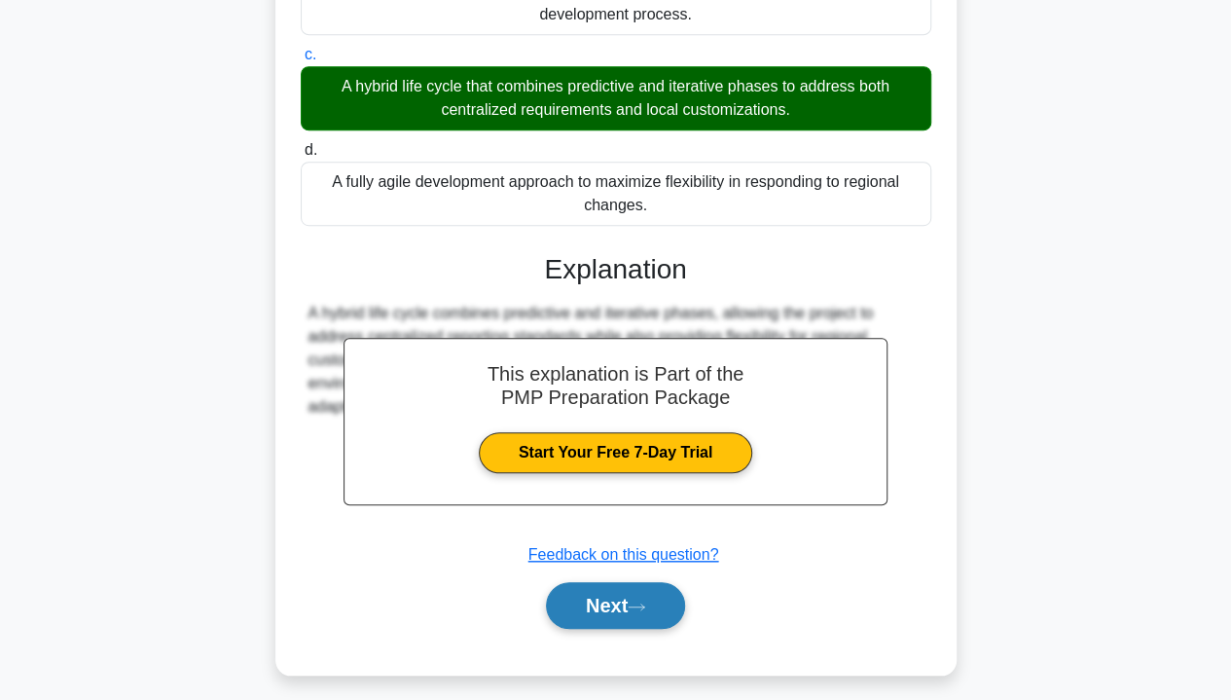
click at [643, 602] on icon at bounding box center [637, 606] width 18 height 11
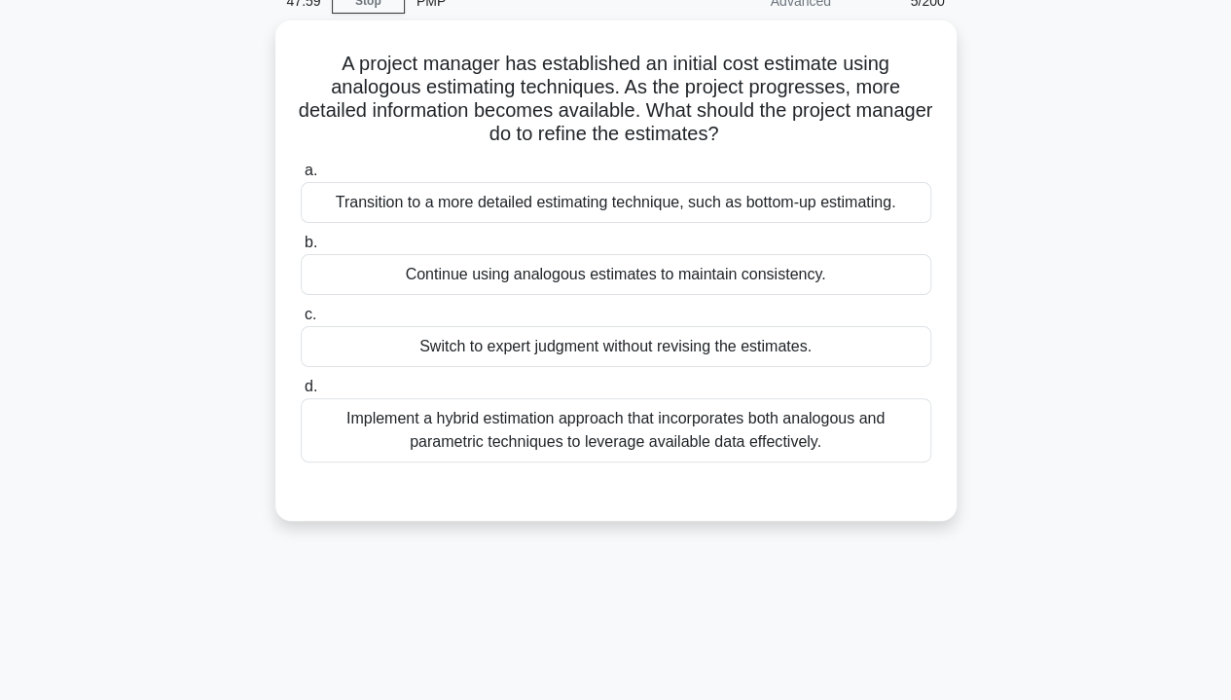
scroll to position [91, 0]
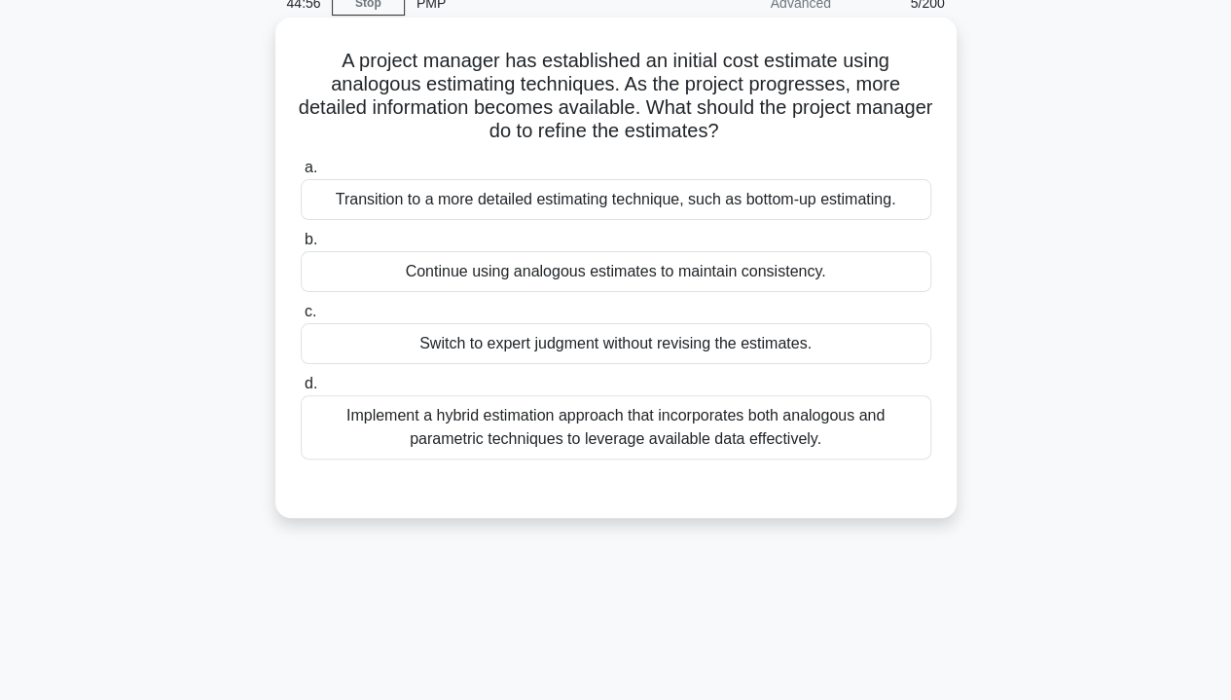
click at [889, 289] on div "Continue using analogous estimates to maintain consistency." at bounding box center [616, 271] width 631 height 41
click at [301, 246] on input "b. Continue using analogous estimates to maintain consistency." at bounding box center [301, 240] width 0 height 13
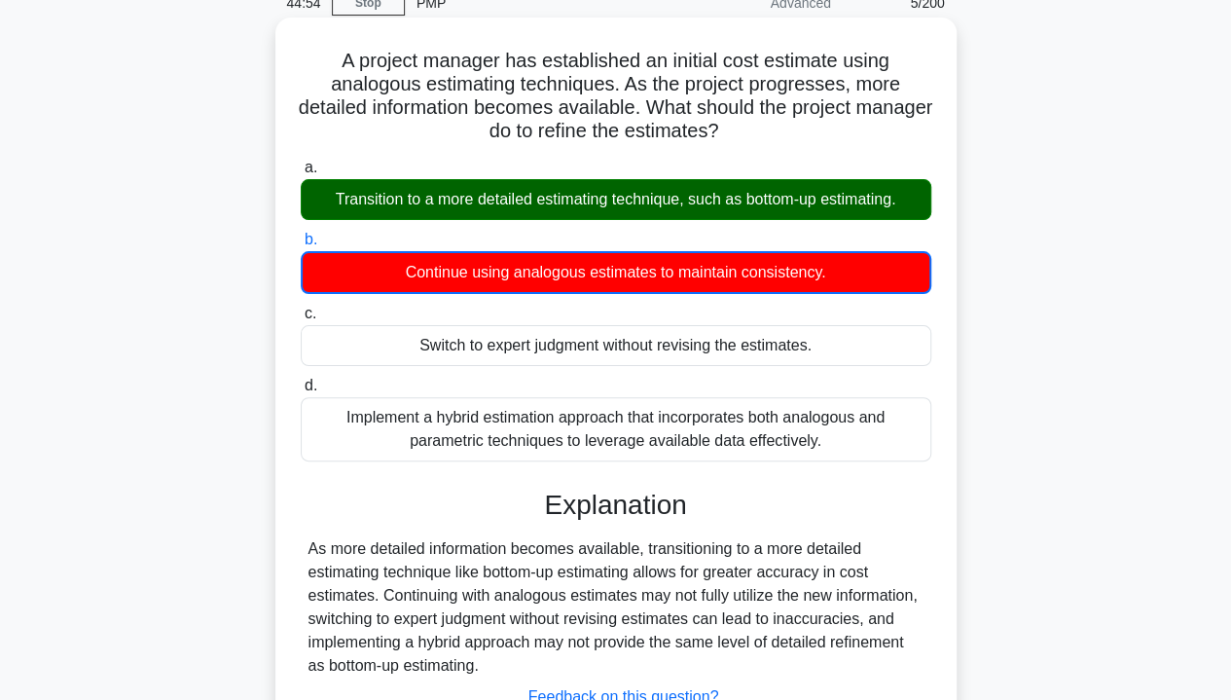
click at [889, 289] on div "Continue using analogous estimates to maintain consistency." at bounding box center [616, 272] width 631 height 43
click at [301, 246] on input "b. Continue using analogous estimates to maintain consistency." at bounding box center [301, 240] width 0 height 13
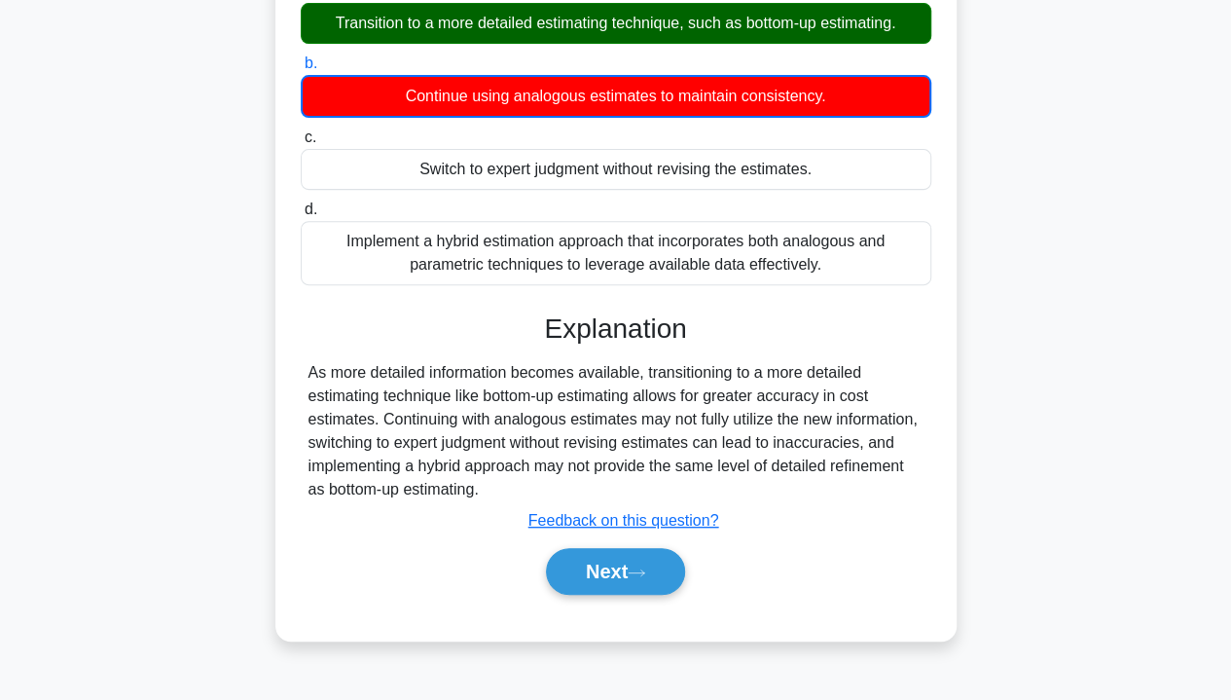
scroll to position [327, 0]
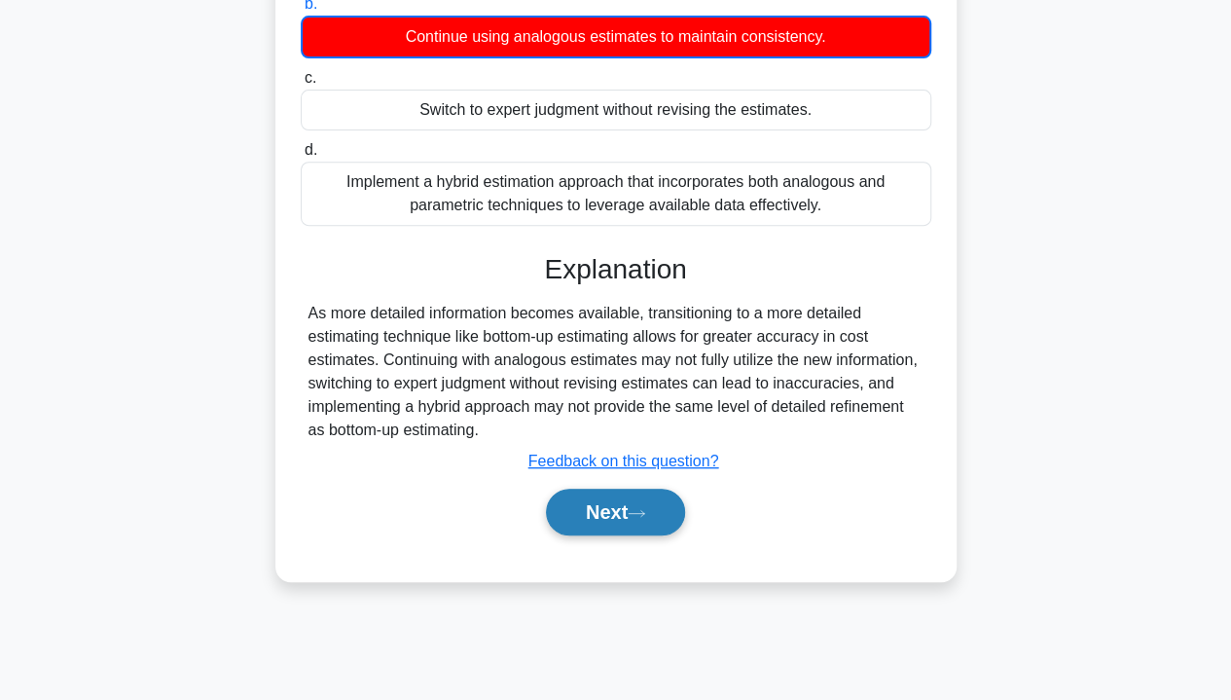
click at [620, 509] on button "Next" at bounding box center [615, 511] width 139 height 47
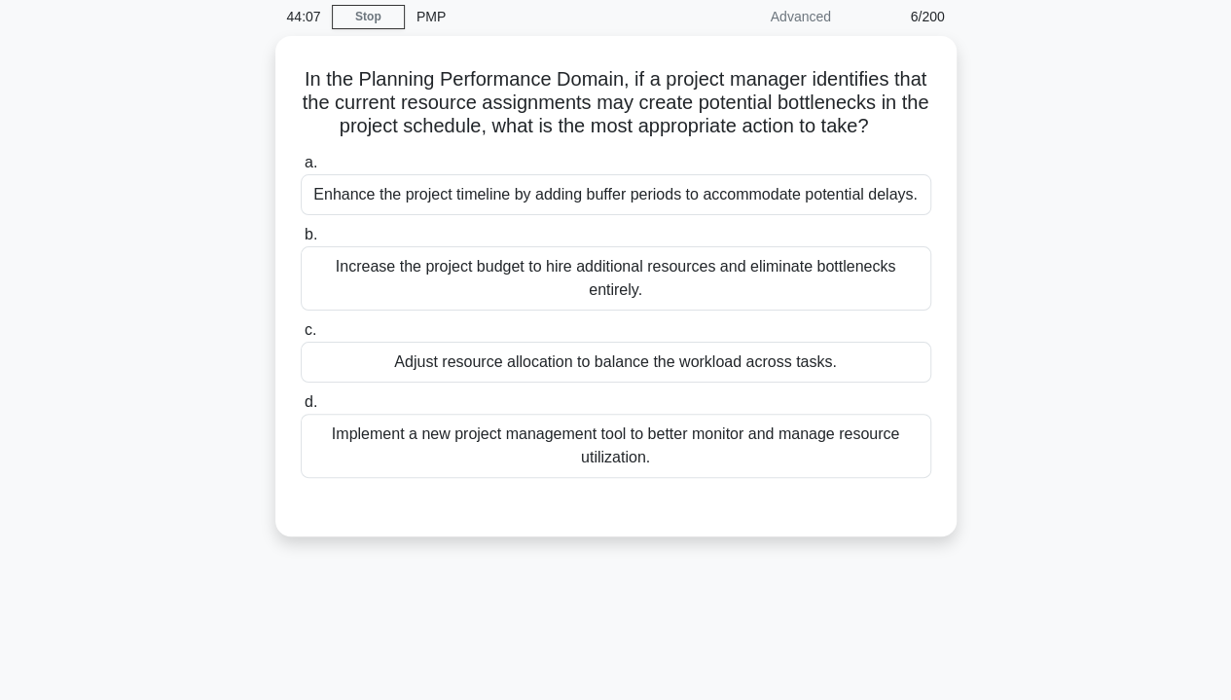
scroll to position [75, 0]
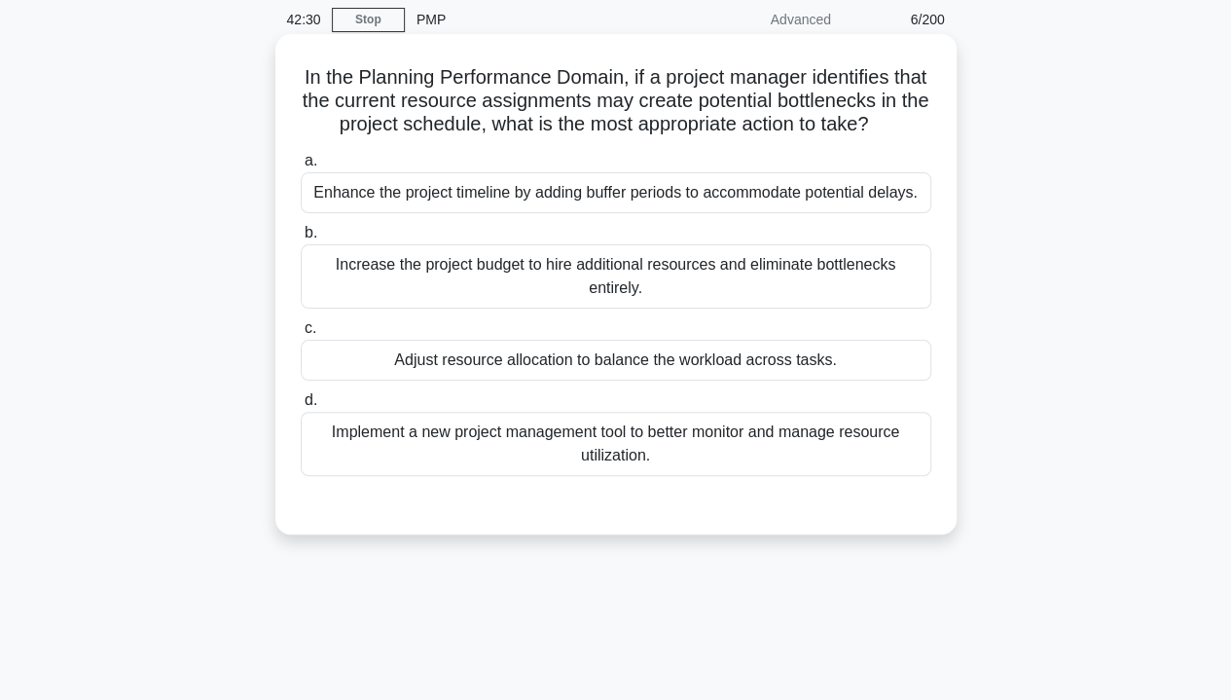
click at [685, 188] on div "Enhance the project timeline by adding buffer periods to accommodate potential …" at bounding box center [616, 192] width 631 height 41
click at [301, 167] on input "a. Enhance the project timeline by adding buffer periods to accommodate potenti…" at bounding box center [301, 161] width 0 height 13
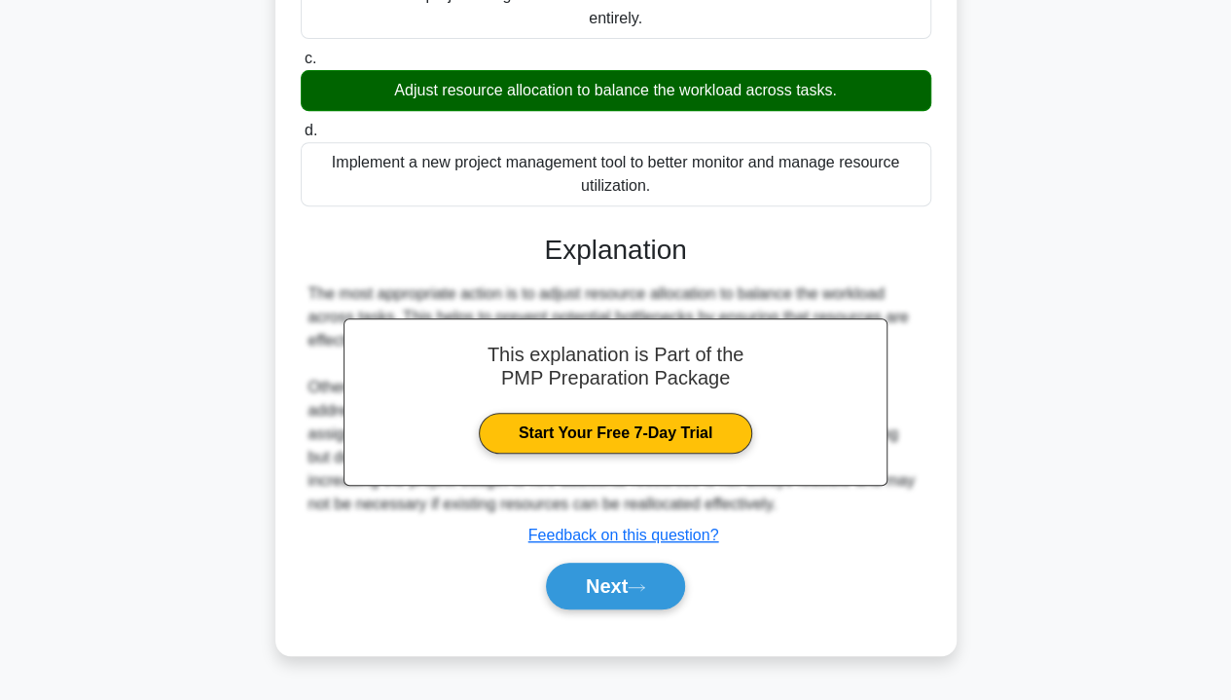
scroll to position [360, 0]
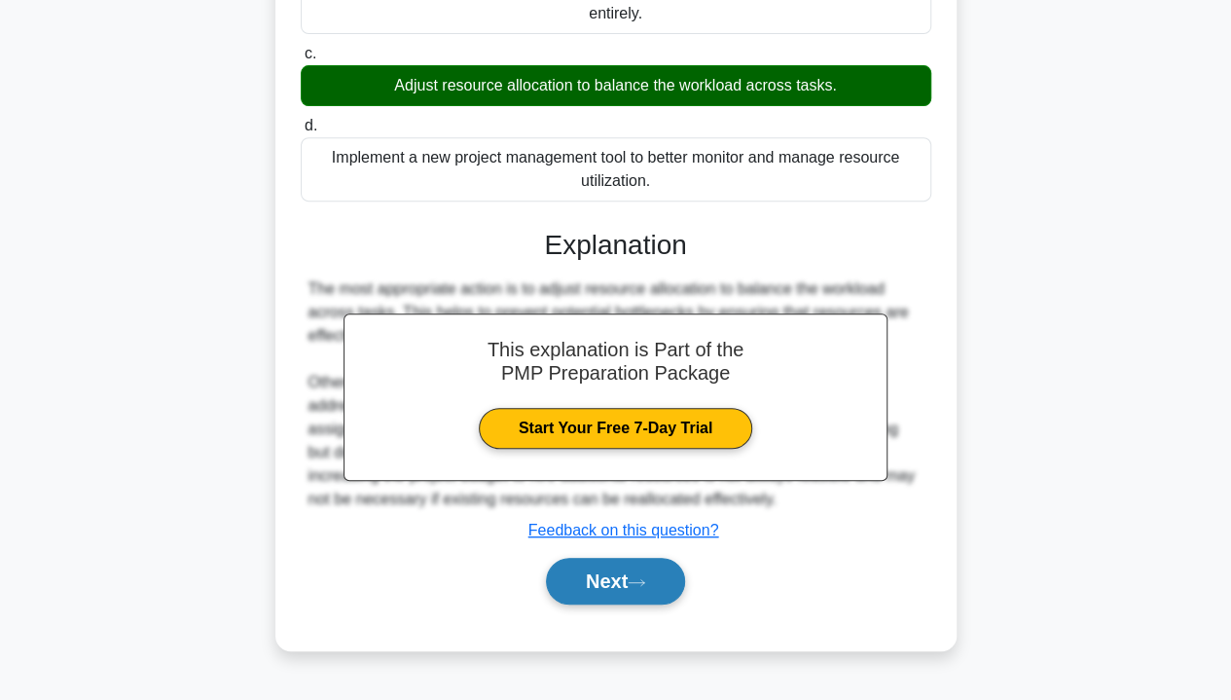
click at [632, 597] on button "Next" at bounding box center [615, 581] width 139 height 47
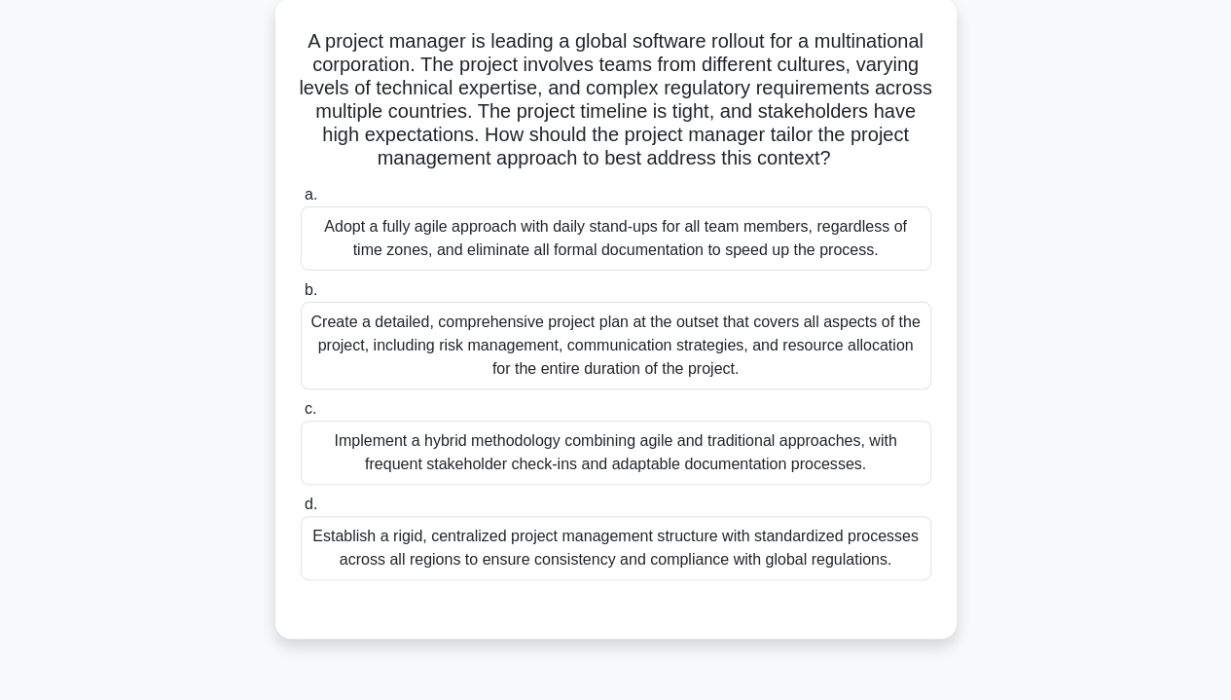
scroll to position [115, 0]
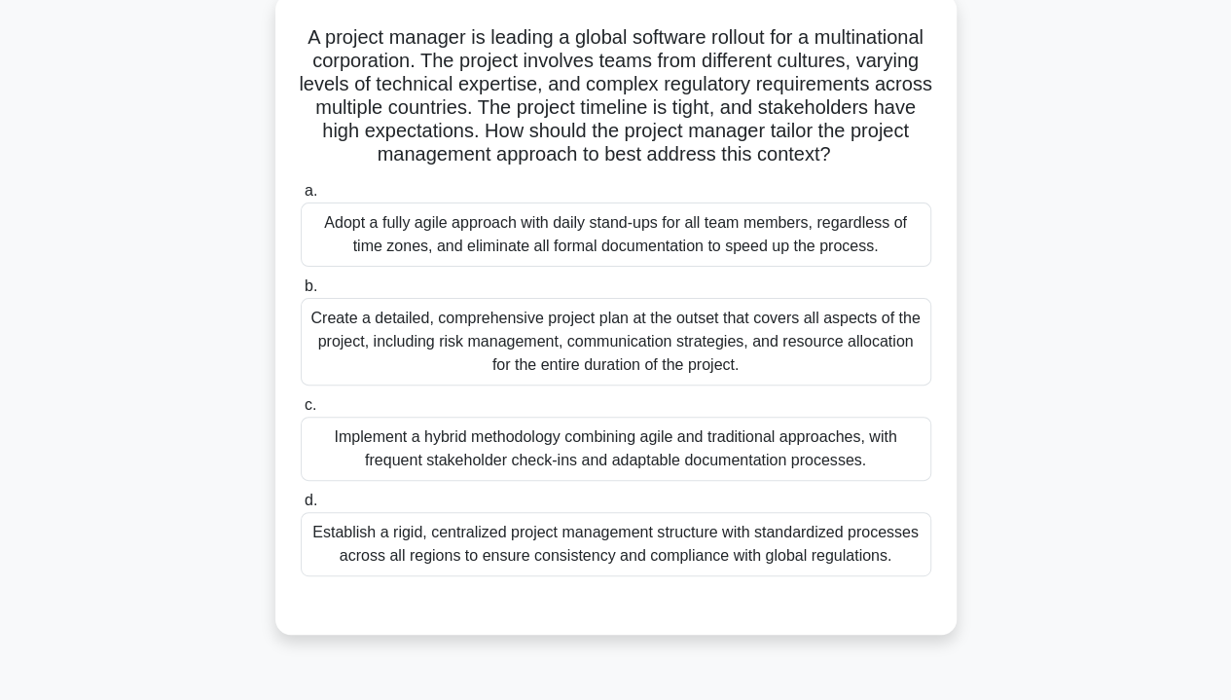
click at [704, 385] on div "Create a detailed, comprehensive project plan at the outset that covers all asp…" at bounding box center [616, 342] width 631 height 88
click at [301, 293] on input "b. Create a detailed, comprehensive project plan at the outset that covers all …" at bounding box center [301, 286] width 0 height 13
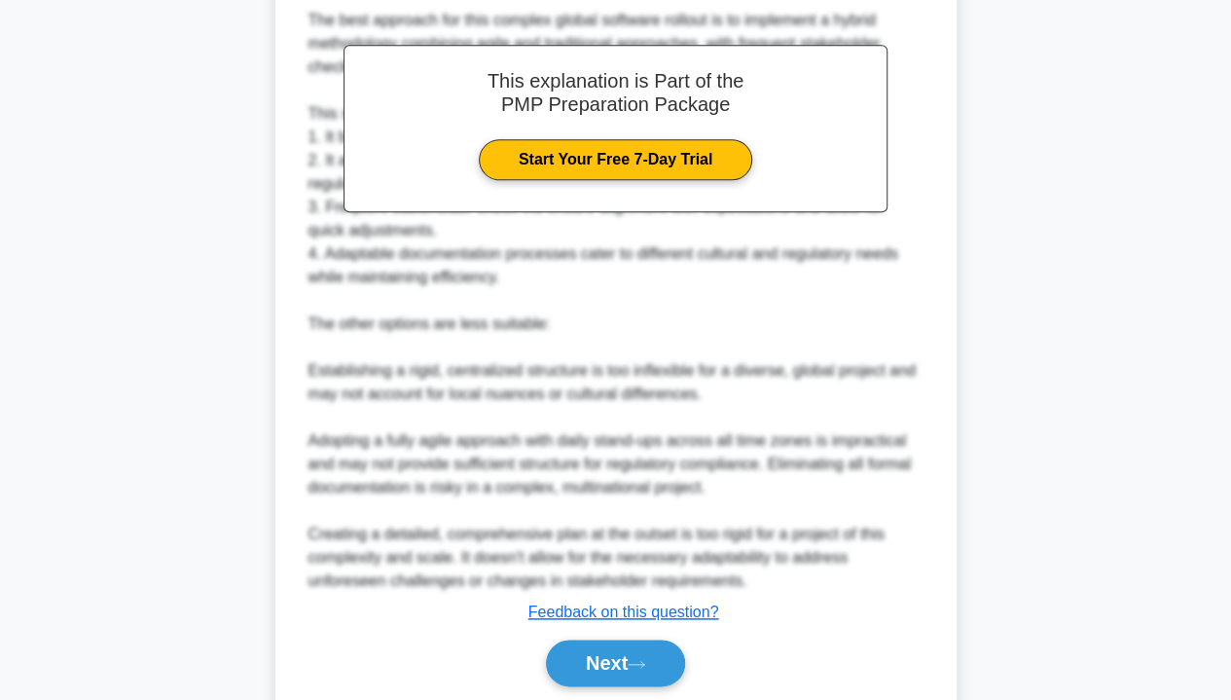
scroll to position [813, 0]
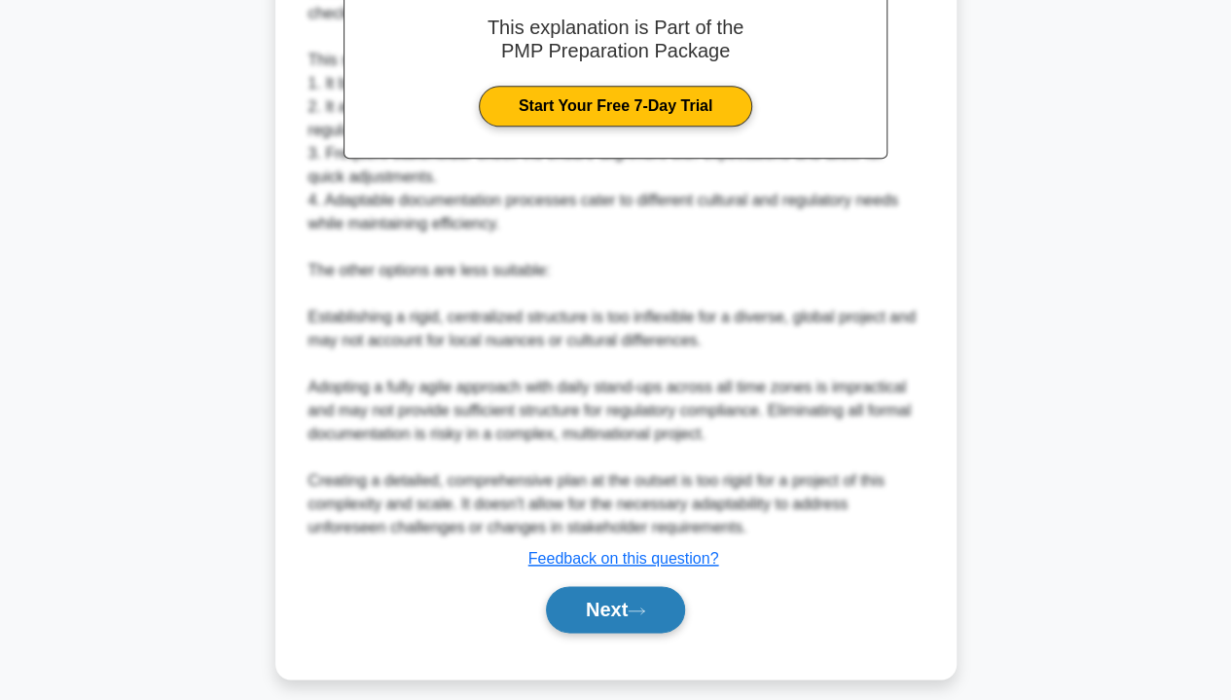
click at [622, 632] on button "Next" at bounding box center [615, 609] width 139 height 47
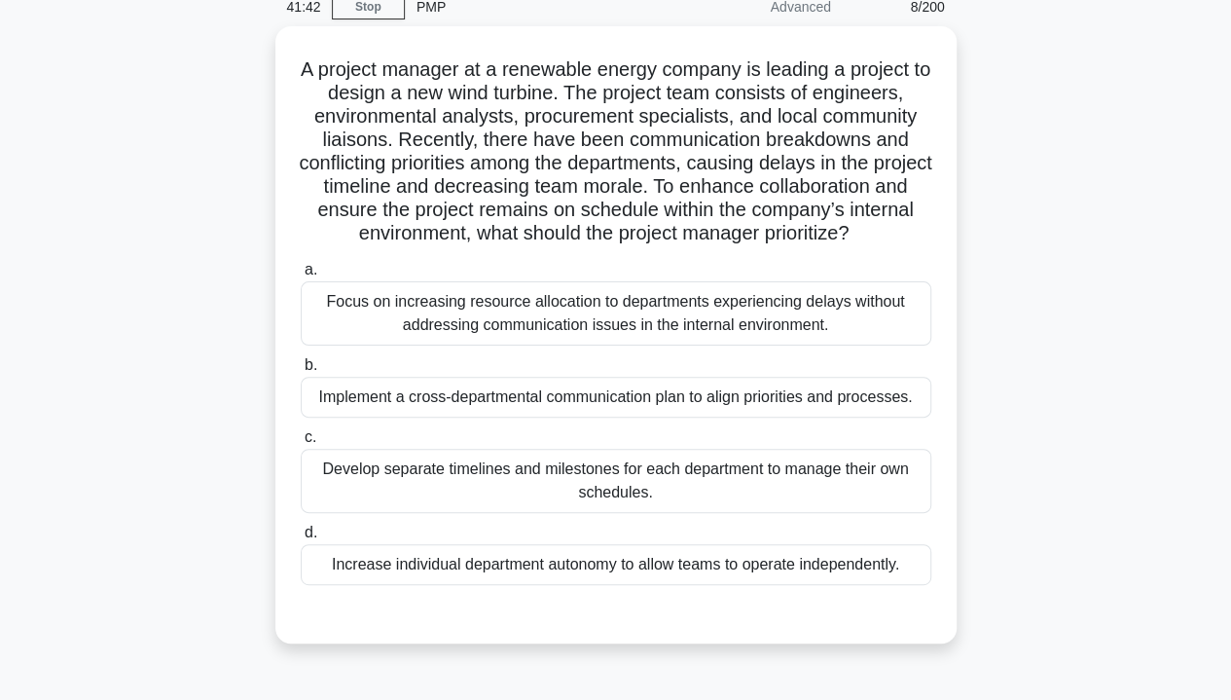
scroll to position [75, 0]
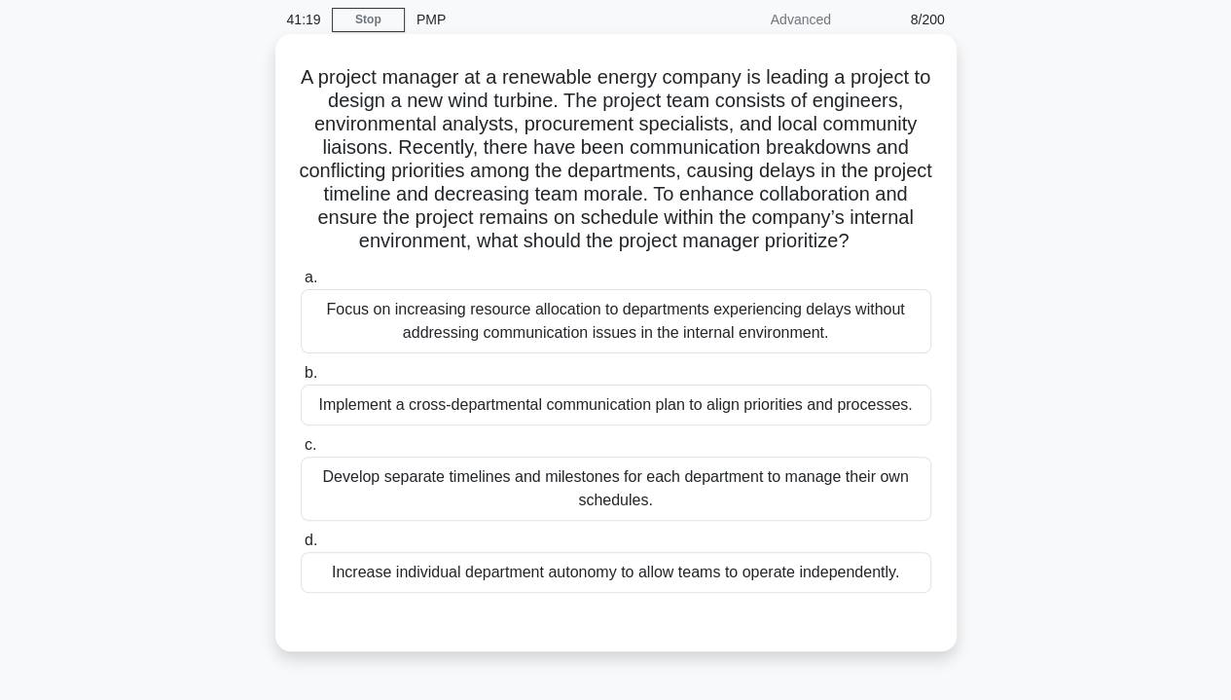
click at [781, 418] on div "Implement a cross-departmental communication plan to align priorities and proce…" at bounding box center [616, 404] width 631 height 41
click at [301, 379] on input "b. Implement a cross-departmental communication plan to align priorities and pr…" at bounding box center [301, 373] width 0 height 13
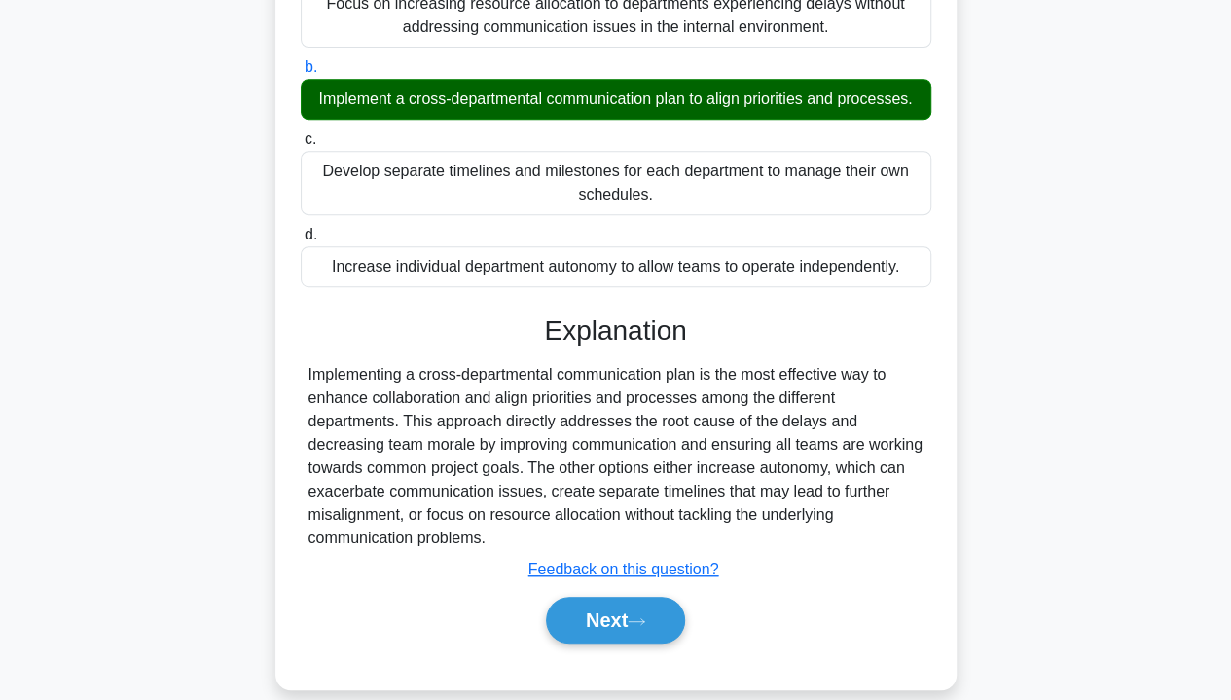
scroll to position [403, 0]
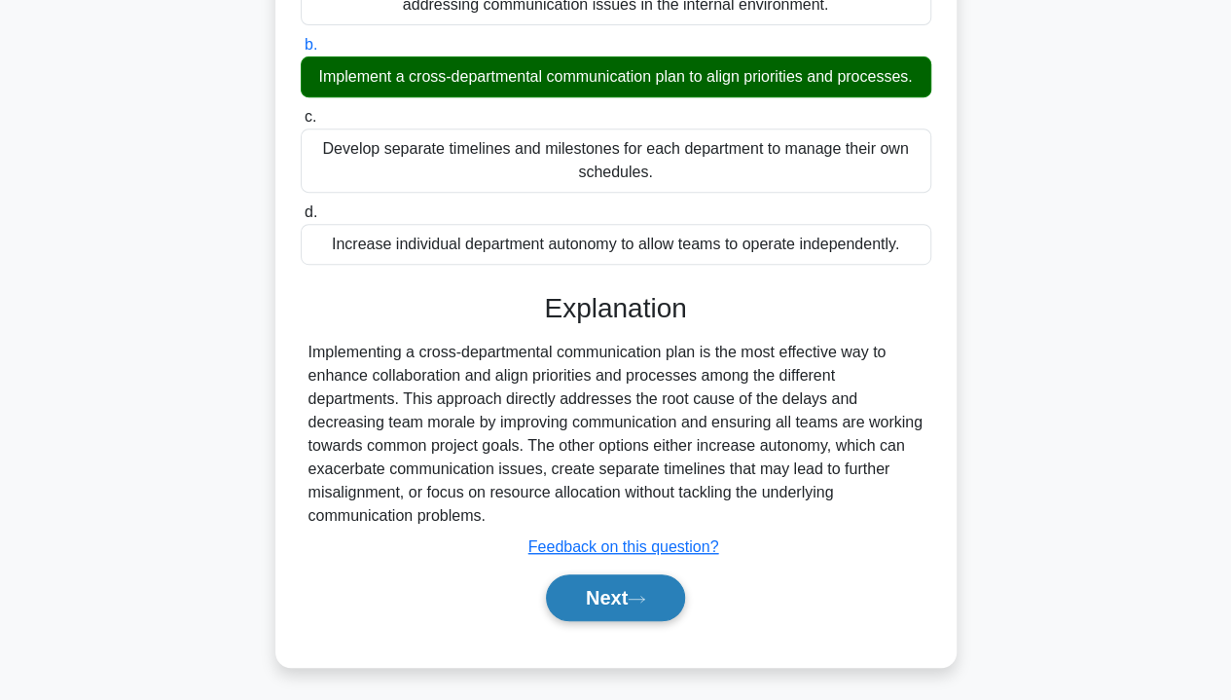
click at [628, 605] on button "Next" at bounding box center [615, 597] width 139 height 47
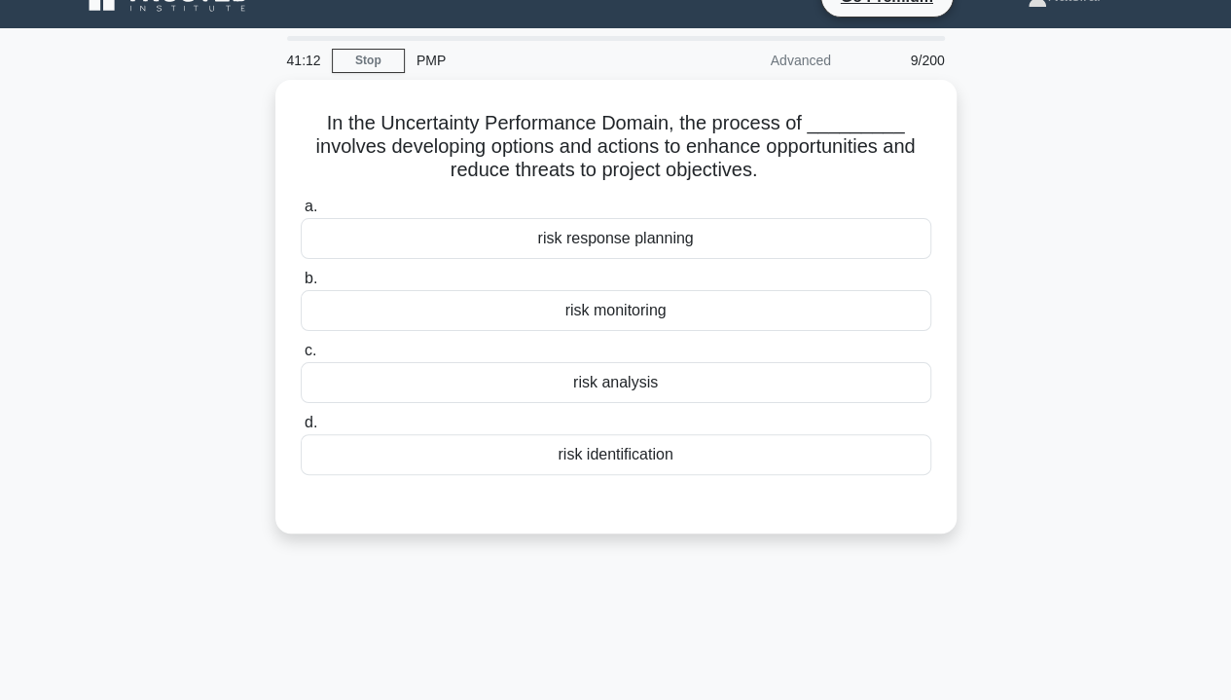
scroll to position [32, 0]
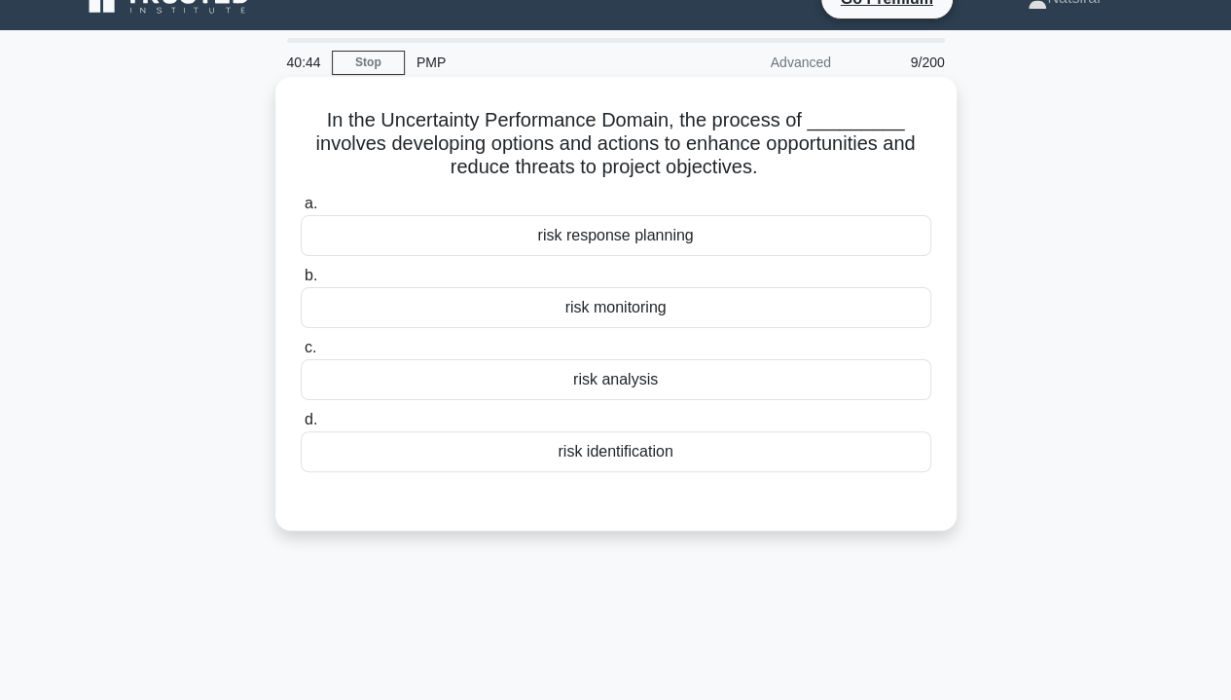
click at [710, 246] on div "risk response planning" at bounding box center [616, 235] width 631 height 41
click at [301, 210] on input "a. risk response planning" at bounding box center [301, 204] width 0 height 13
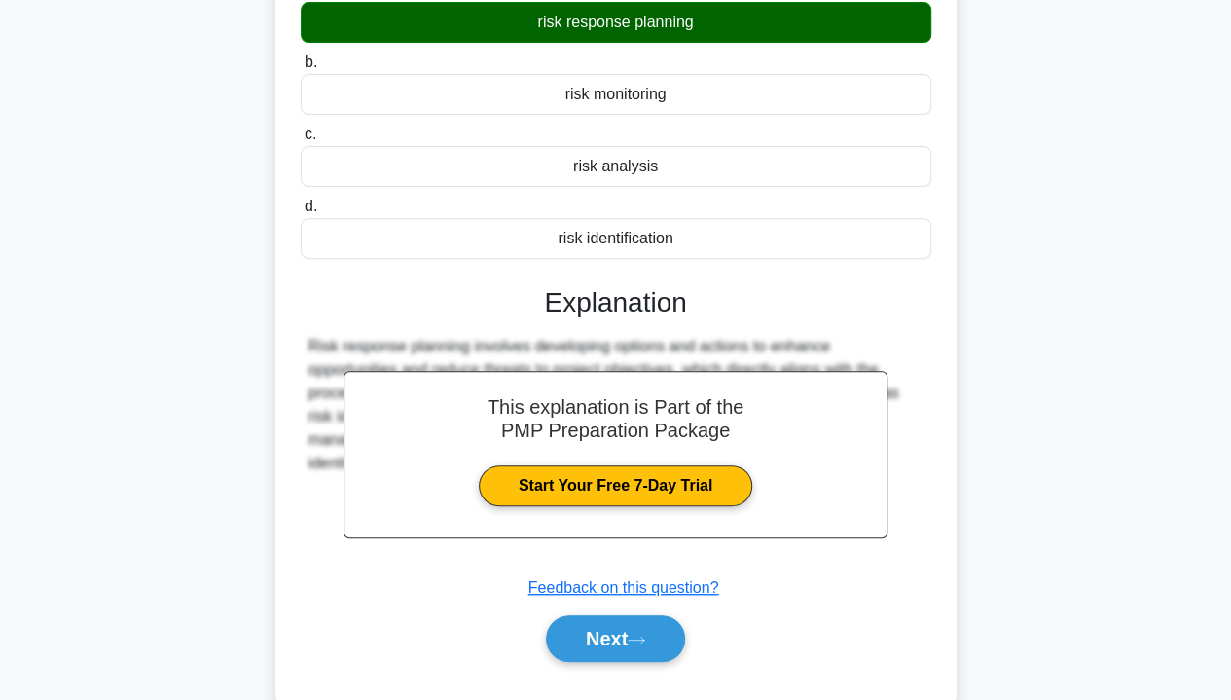
scroll to position [278, 0]
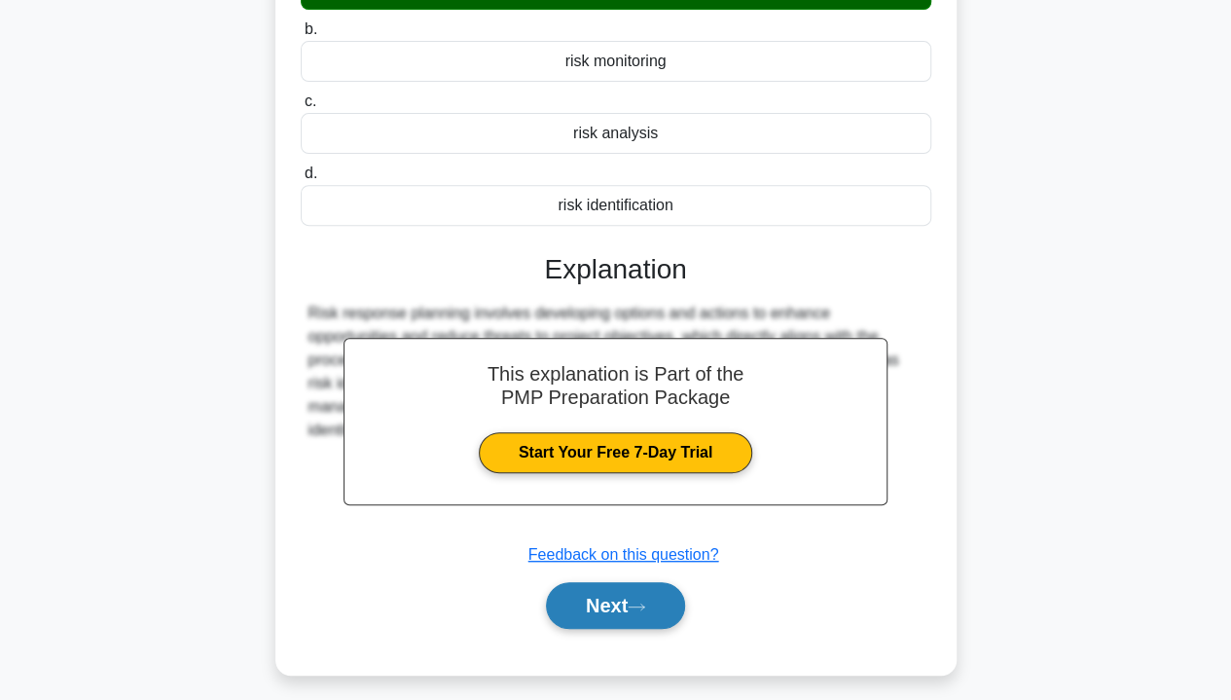
click at [615, 604] on button "Next" at bounding box center [615, 605] width 139 height 47
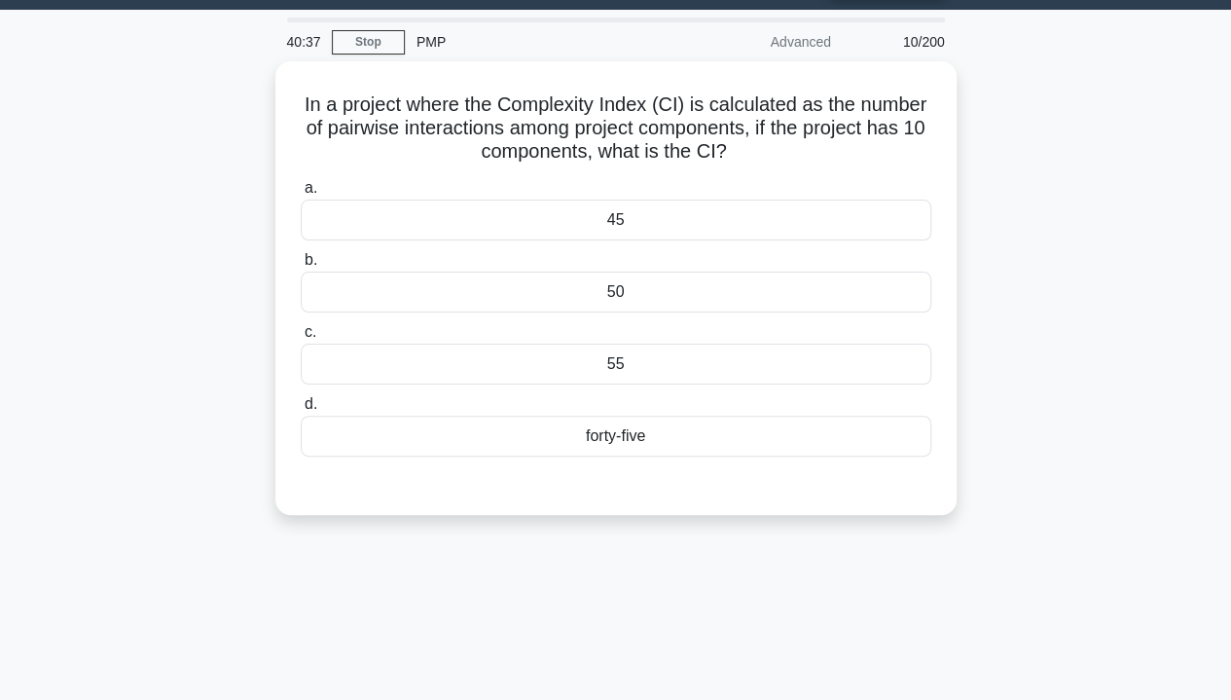
scroll to position [52, 0]
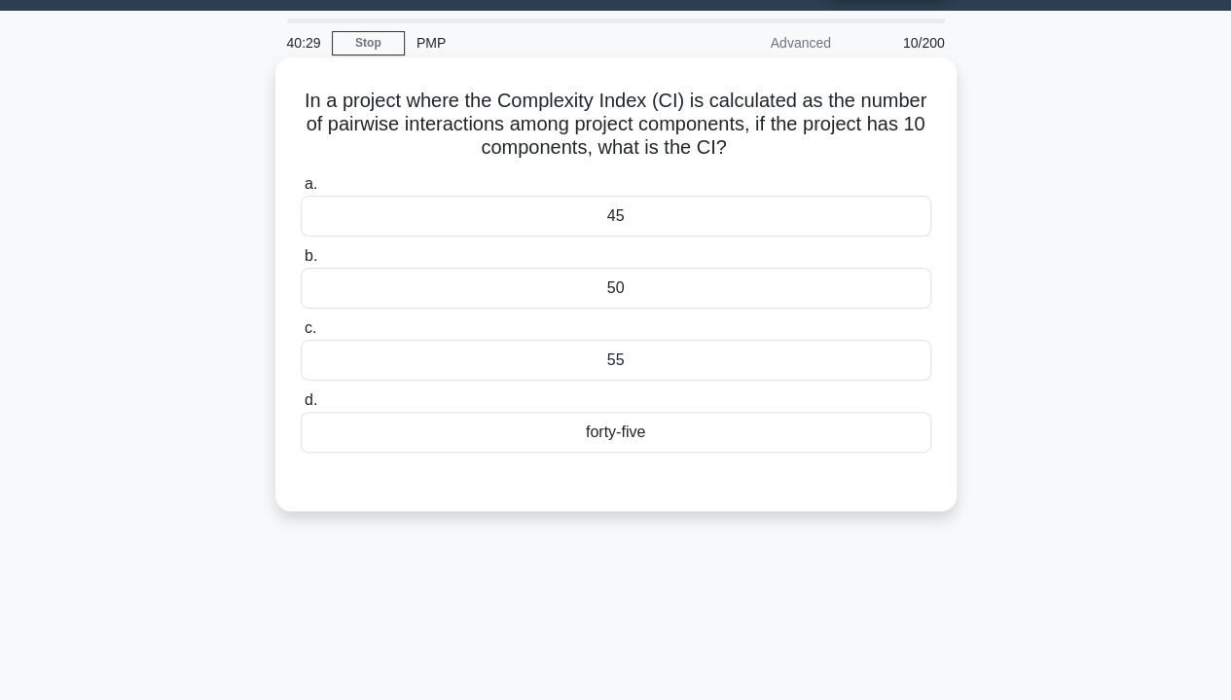
click at [632, 295] on div "50" at bounding box center [616, 288] width 631 height 41
click at [301, 263] on input "b. 50" at bounding box center [301, 256] width 0 height 13
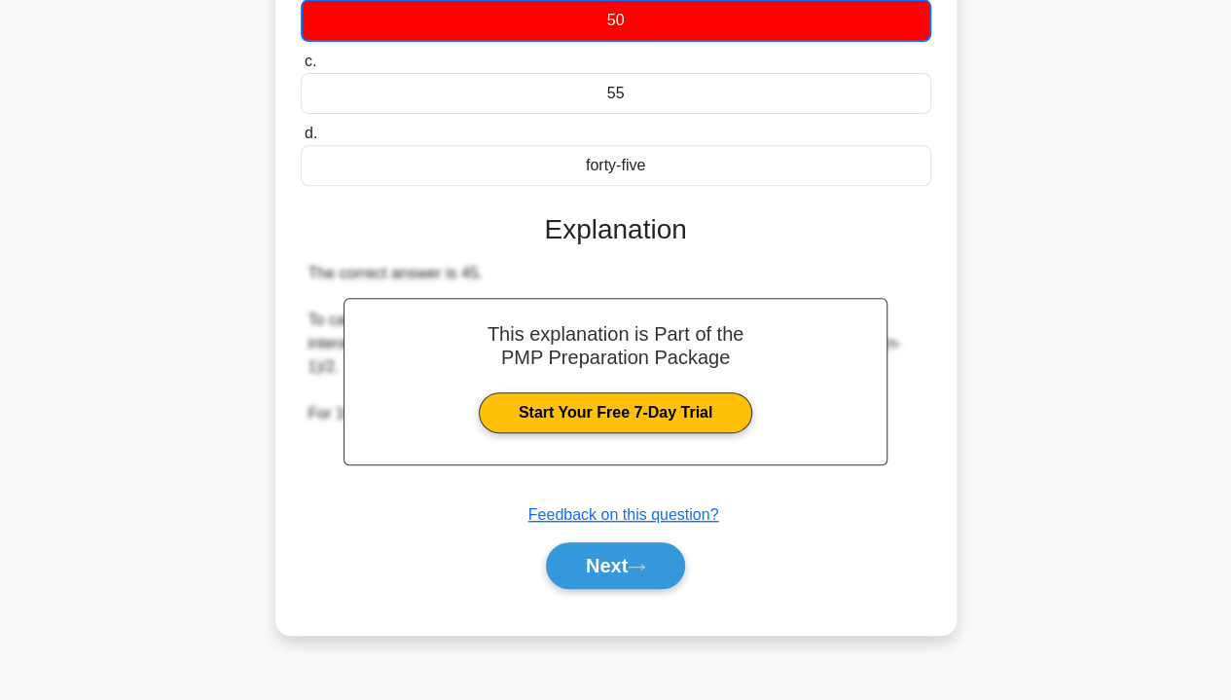
scroll to position [331, 0]
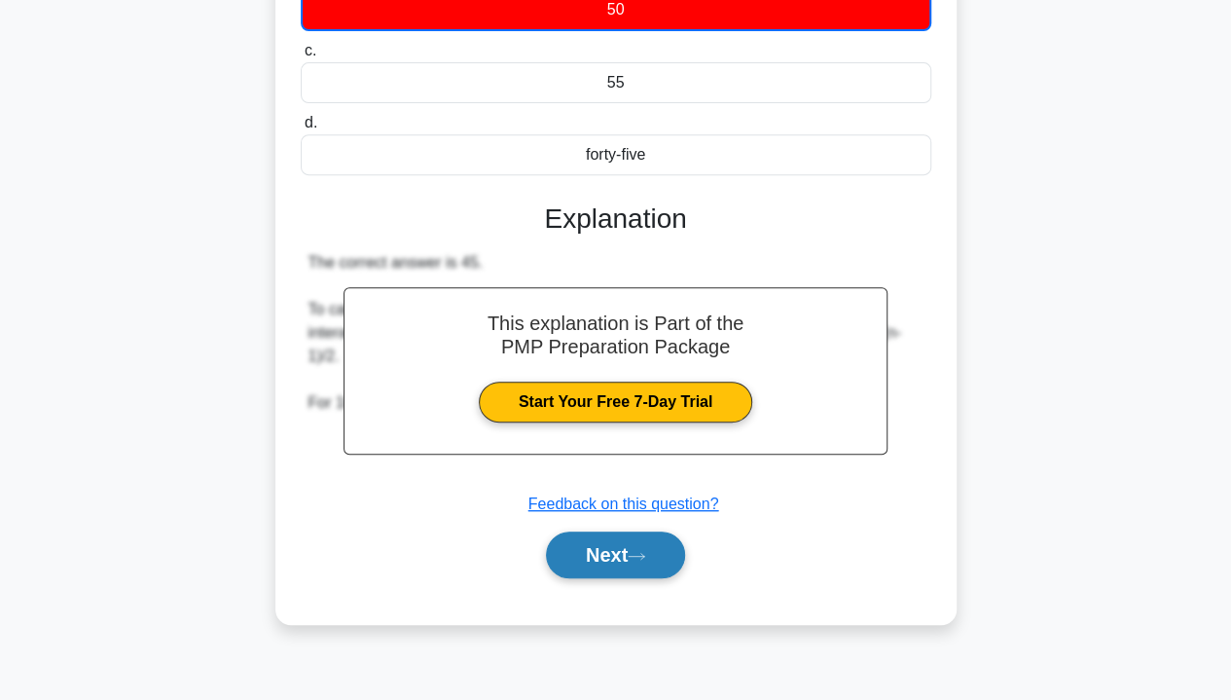
click at [625, 558] on button "Next" at bounding box center [615, 554] width 139 height 47
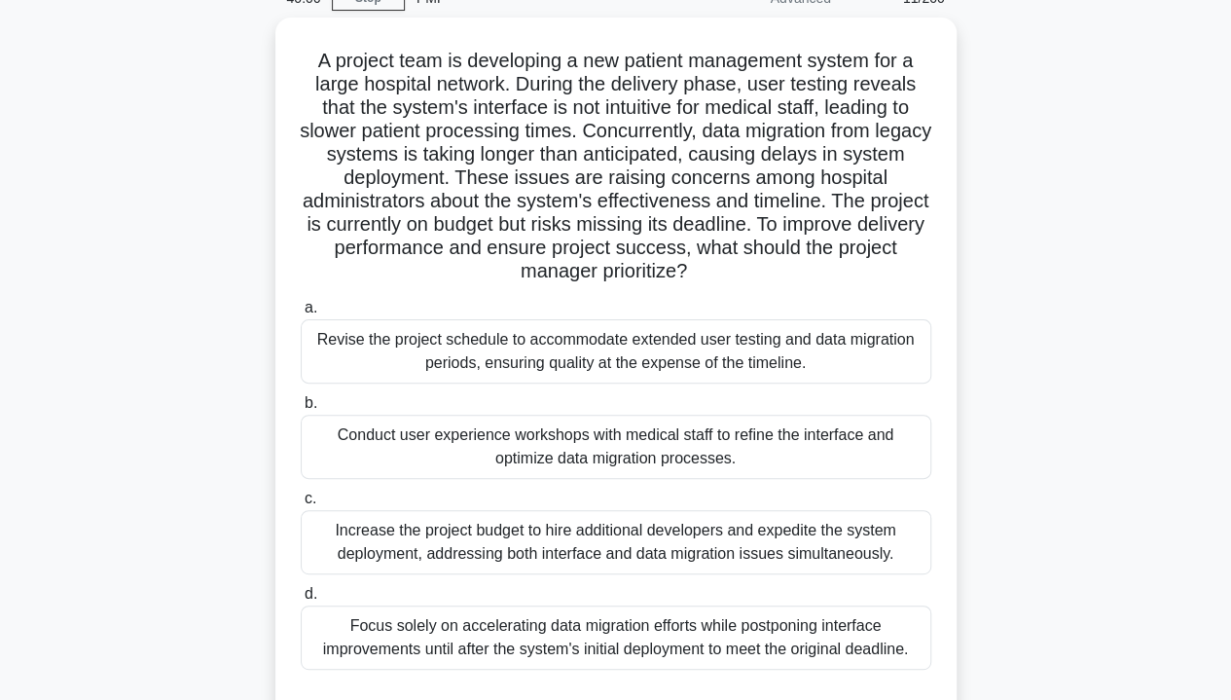
scroll to position [94, 0]
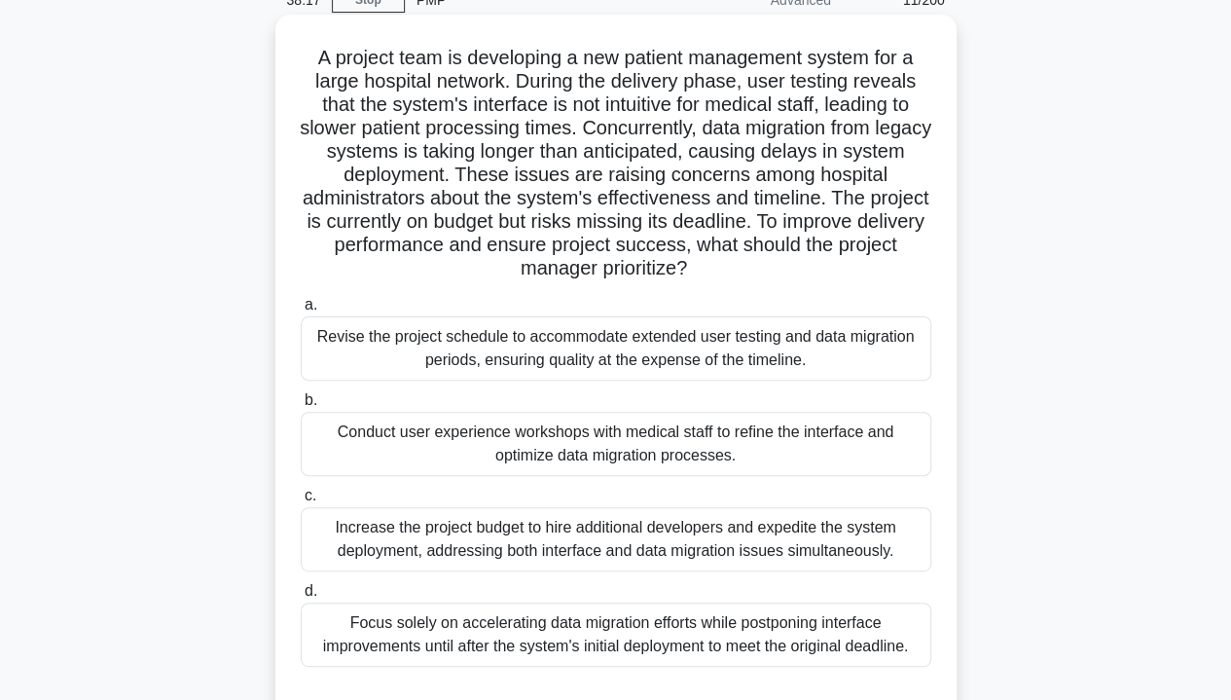
click at [743, 451] on div "Conduct user experience workshops with medical staff to refine the interface an…" at bounding box center [616, 444] width 631 height 64
click at [301, 407] on input "b. Conduct user experience workshops with medical staff to refine the interface…" at bounding box center [301, 400] width 0 height 13
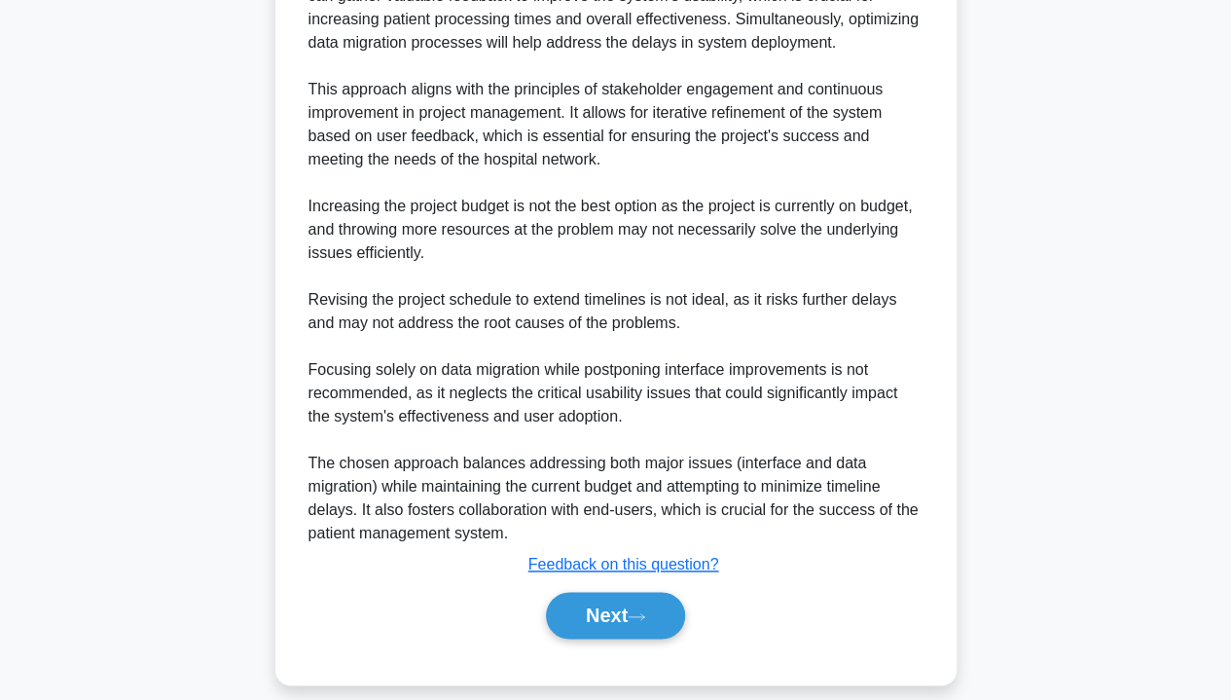
scroll to position [1011, 0]
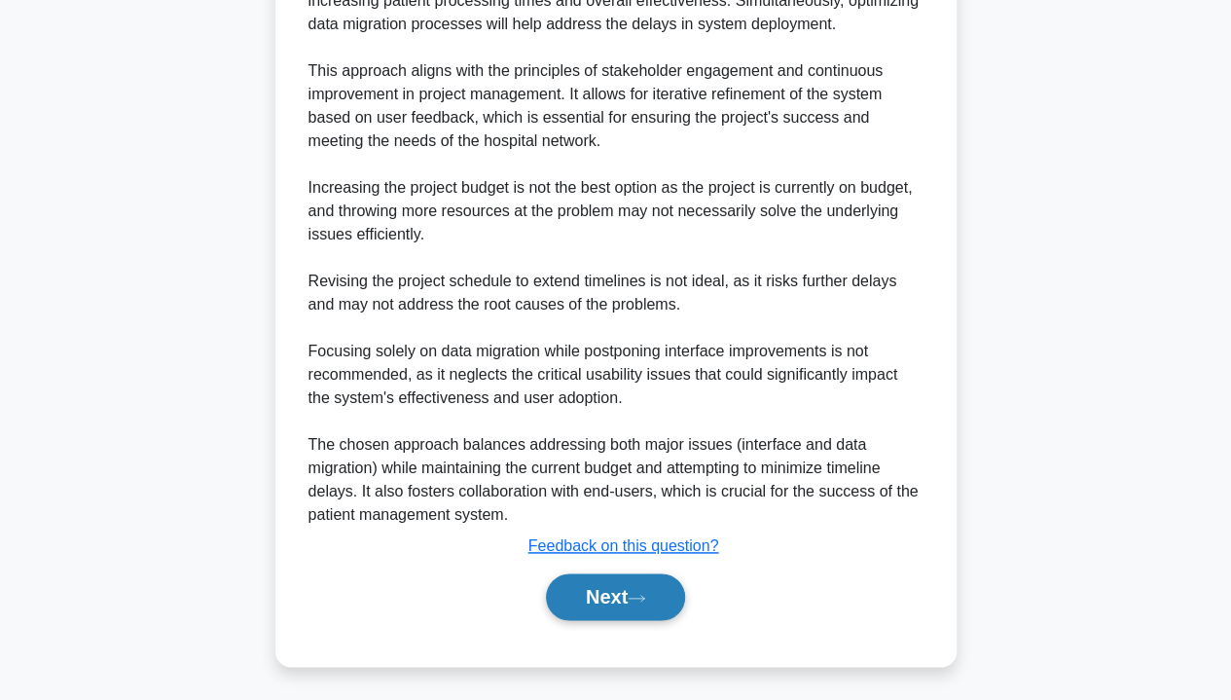
click at [638, 587] on button "Next" at bounding box center [615, 596] width 139 height 47
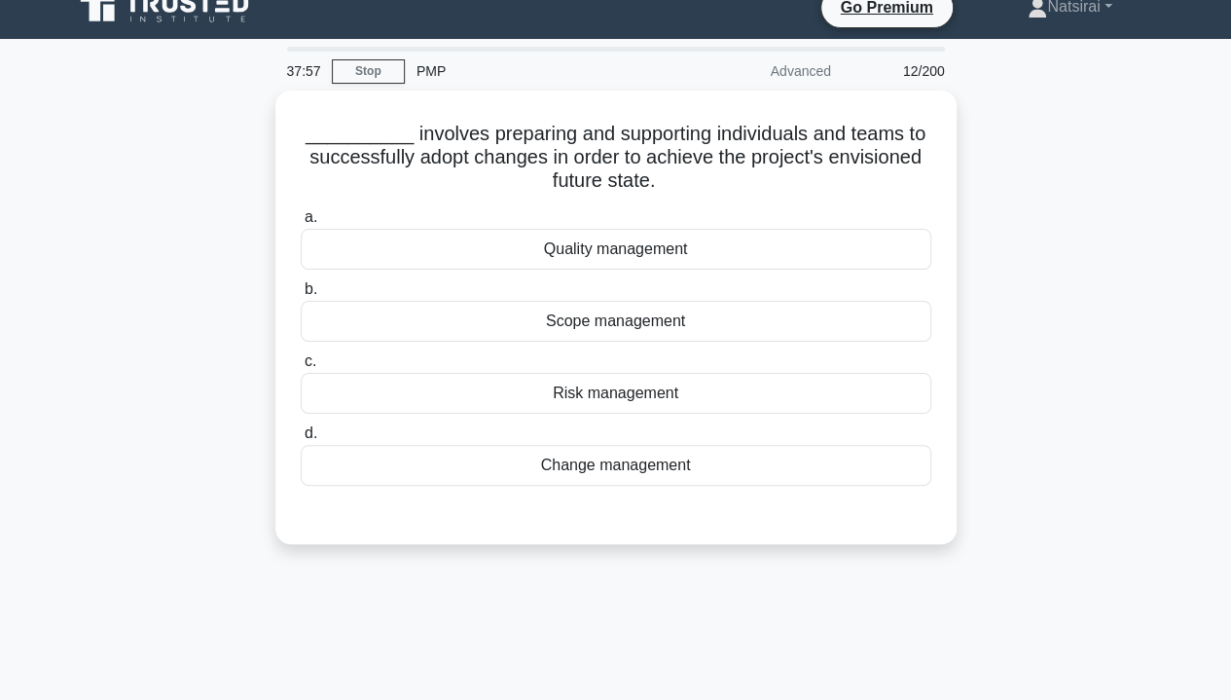
scroll to position [23, 0]
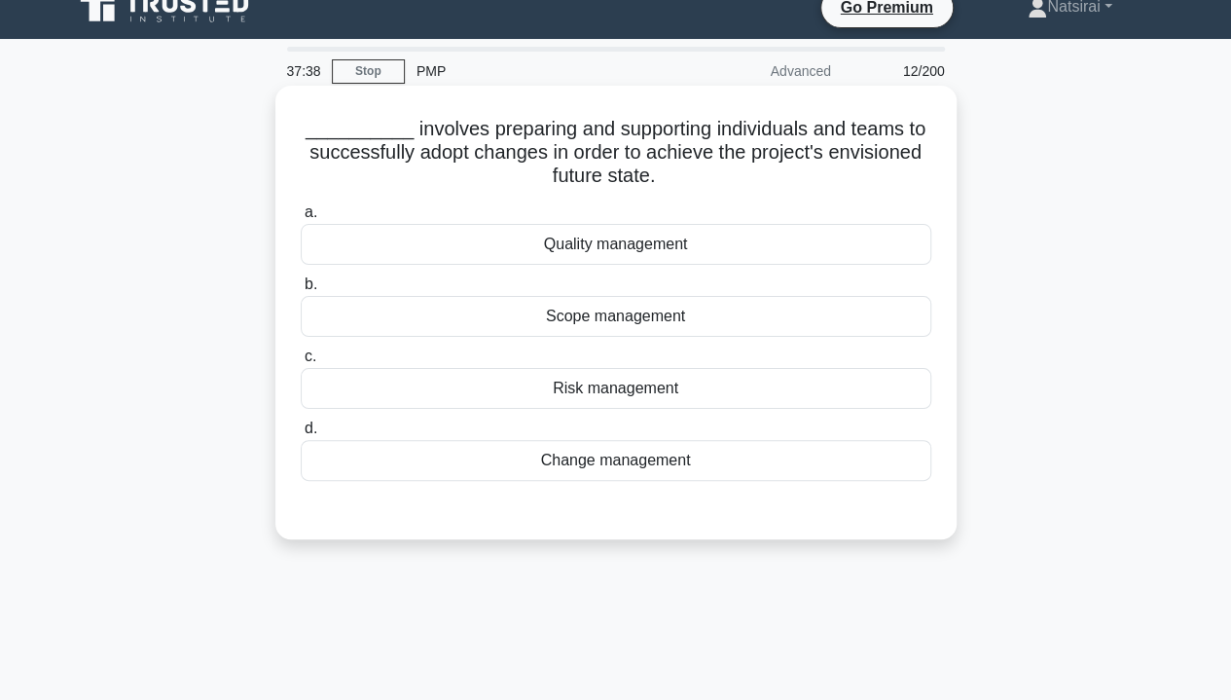
click at [714, 455] on div "Change management" at bounding box center [616, 460] width 631 height 41
click at [301, 435] on input "d. Change management" at bounding box center [301, 428] width 0 height 13
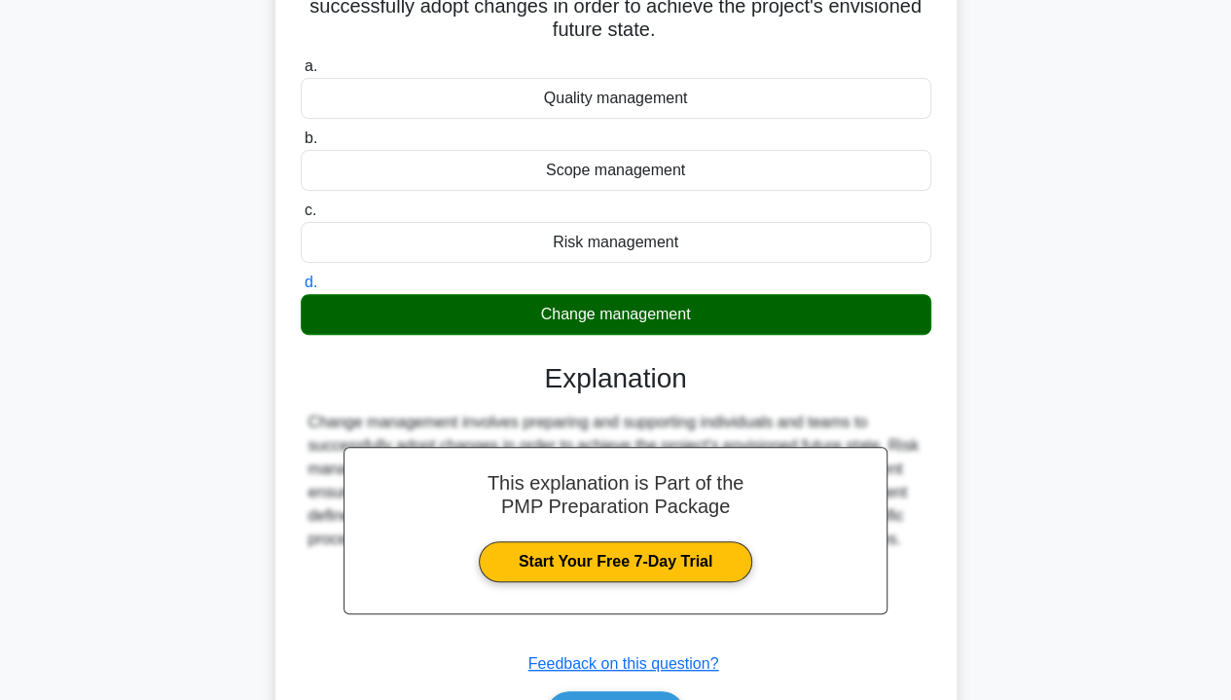
scroll to position [351, 0]
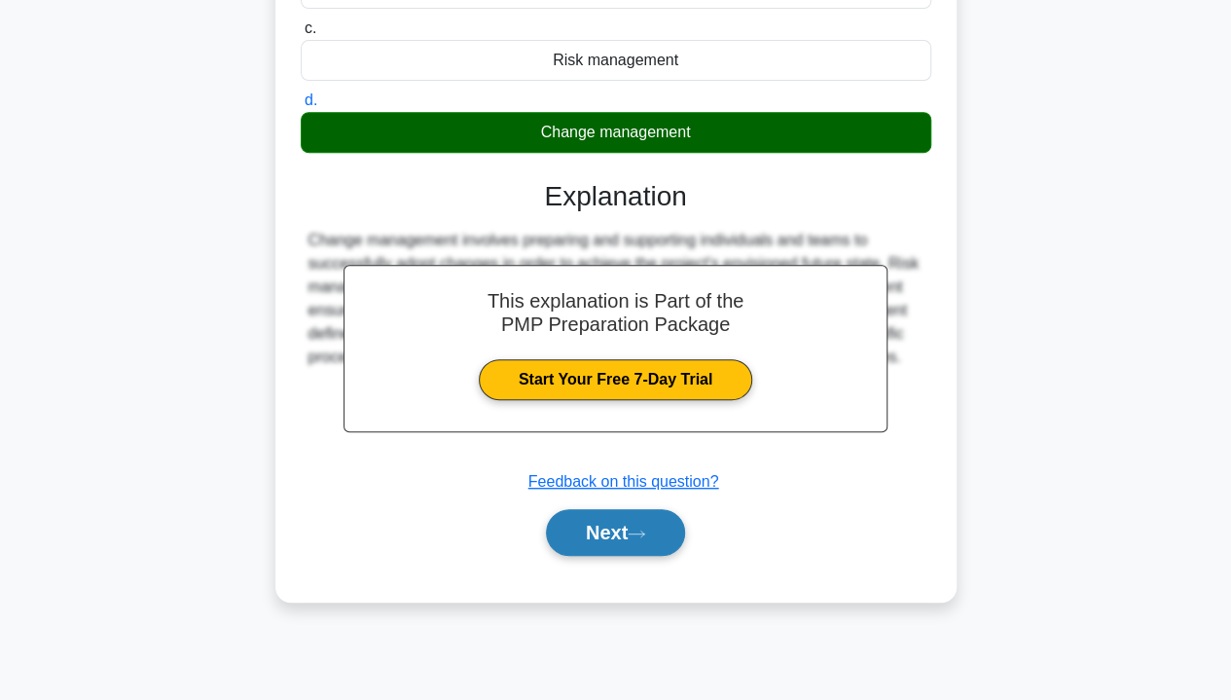
click at [625, 520] on button "Next" at bounding box center [615, 532] width 139 height 47
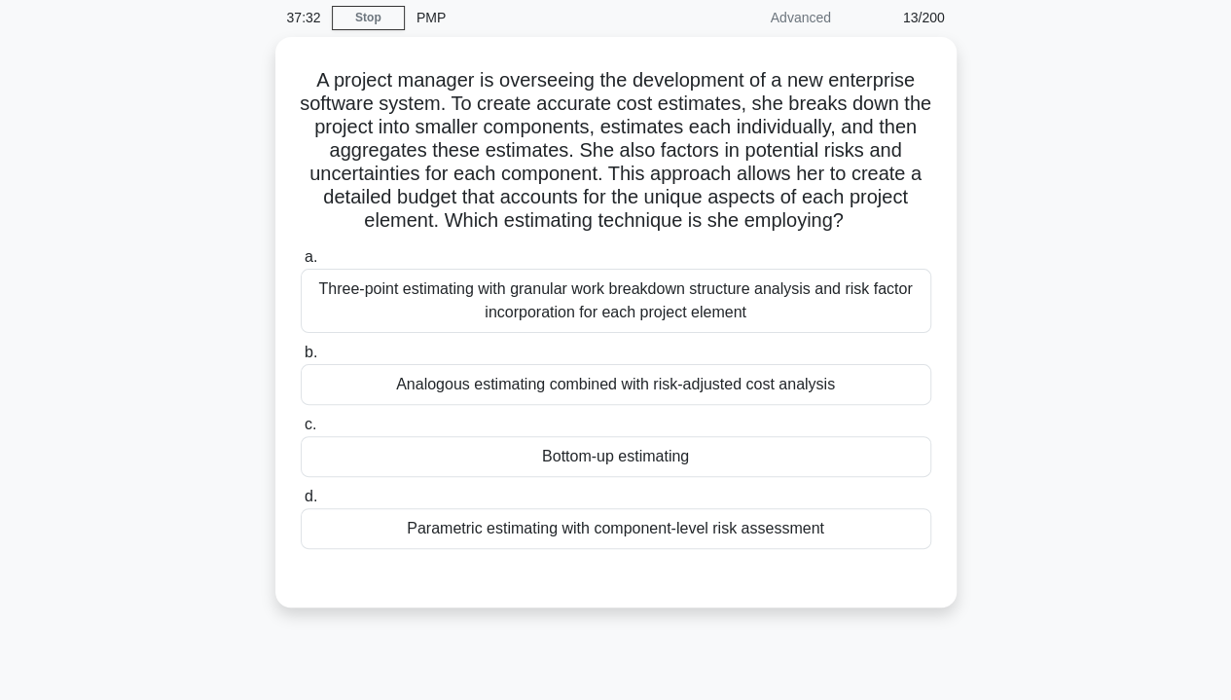
scroll to position [75, 0]
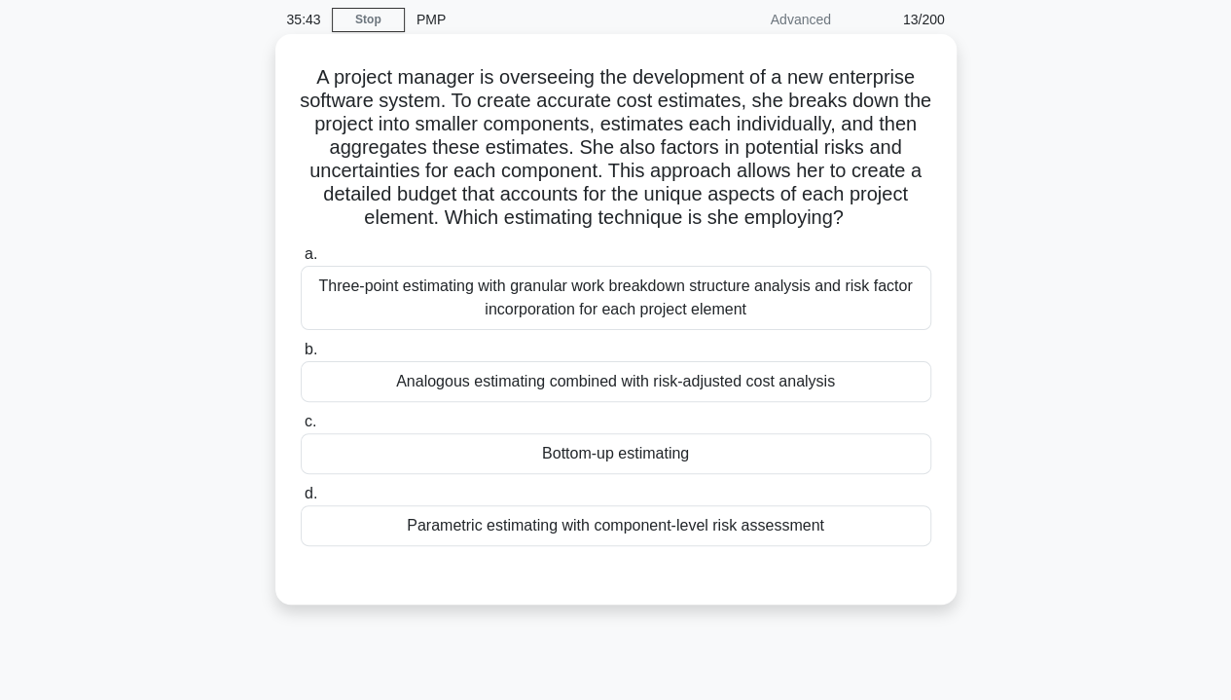
click at [582, 303] on div "Three-point estimating with granular work breakdown structure analysis and risk…" at bounding box center [616, 298] width 631 height 64
click at [301, 261] on input "a. Three-point estimating with granular work breakdown structure analysis and r…" at bounding box center [301, 254] width 0 height 13
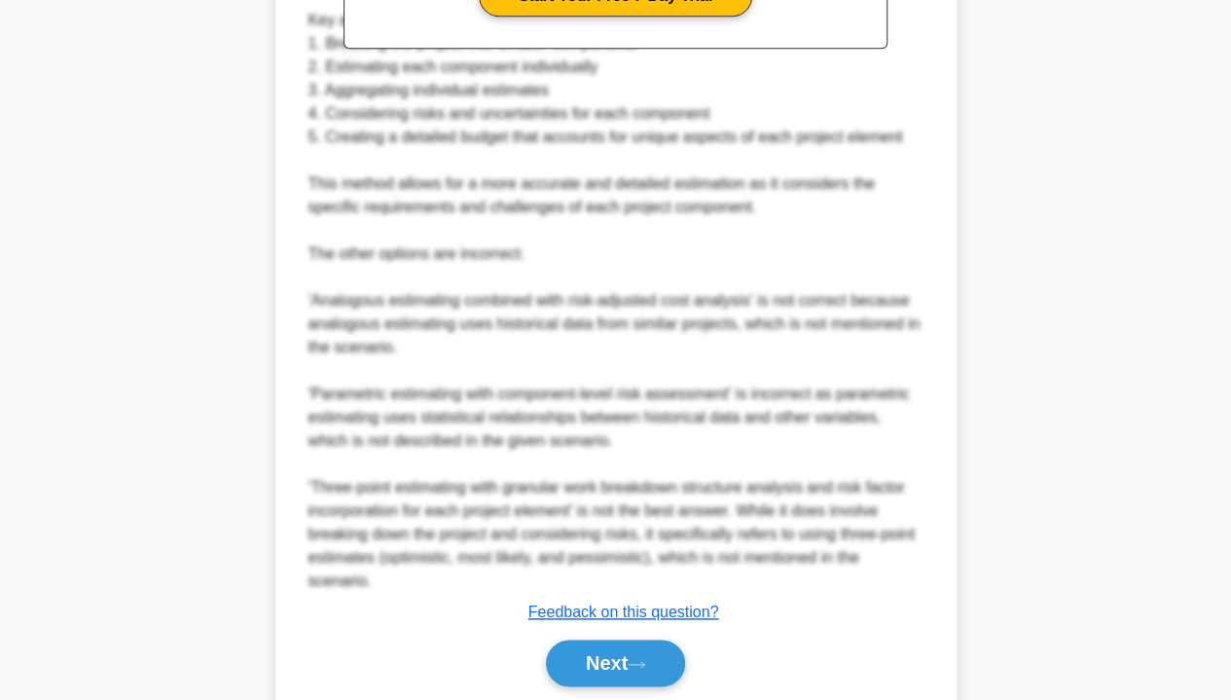
scroll to position [920, 0]
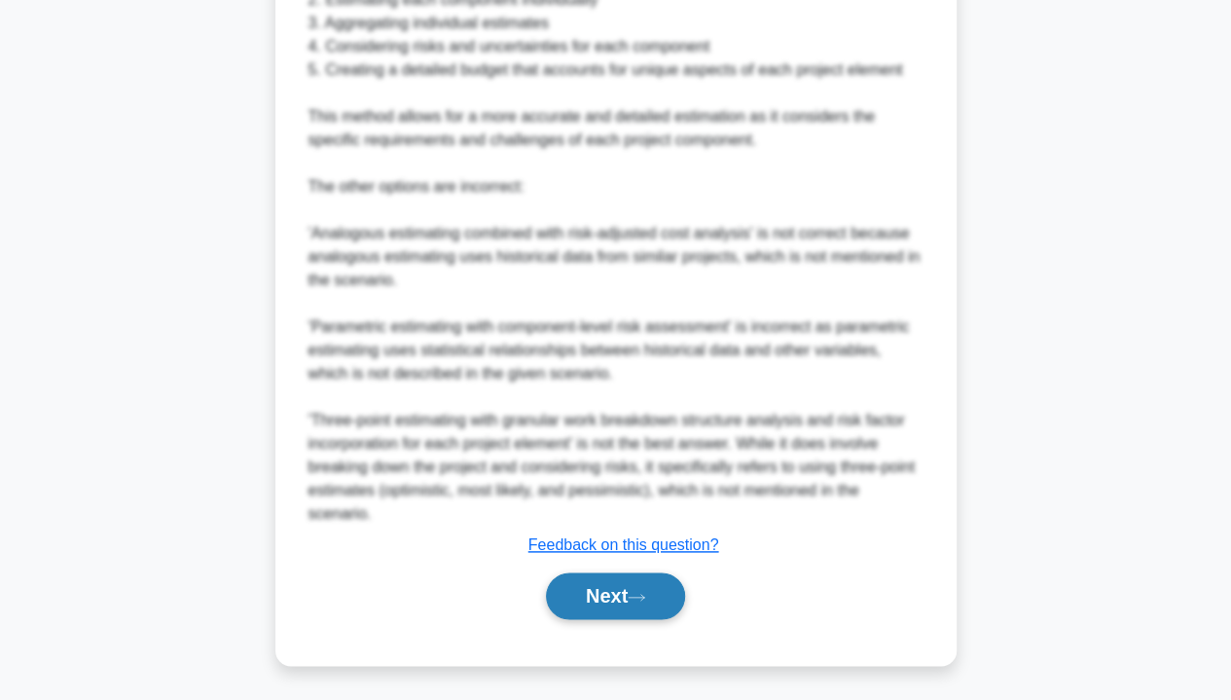
click at [617, 588] on button "Next" at bounding box center [615, 595] width 139 height 47
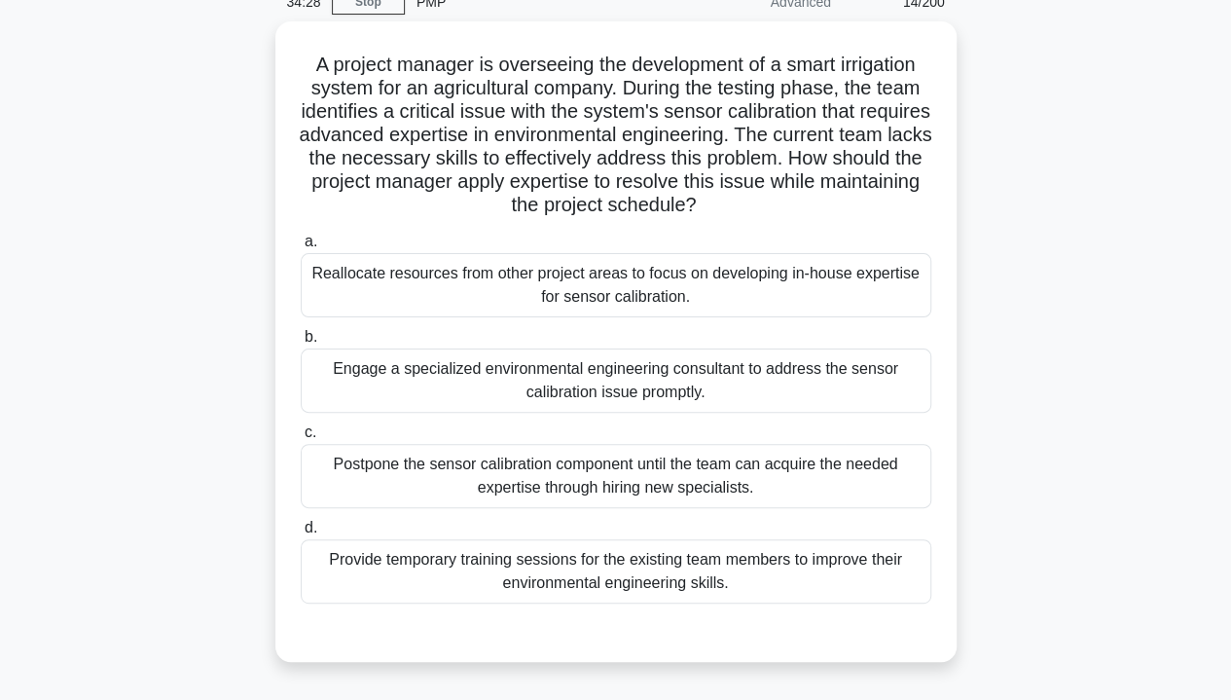
scroll to position [90, 0]
click at [667, 377] on div "Engage a specialized environmental engineering consultant to address the sensor…" at bounding box center [616, 378] width 631 height 64
click at [301, 342] on input "b. Engage a specialized environmental engineering consultant to address the sen…" at bounding box center [301, 335] width 0 height 13
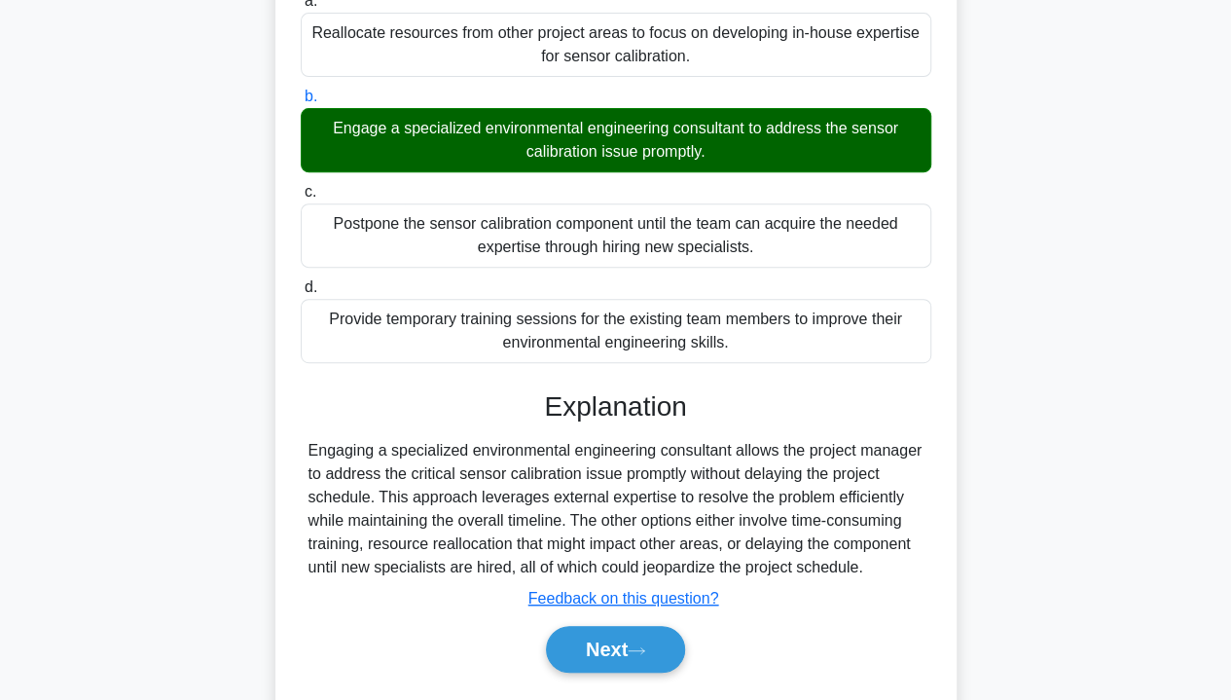
scroll to position [349, 0]
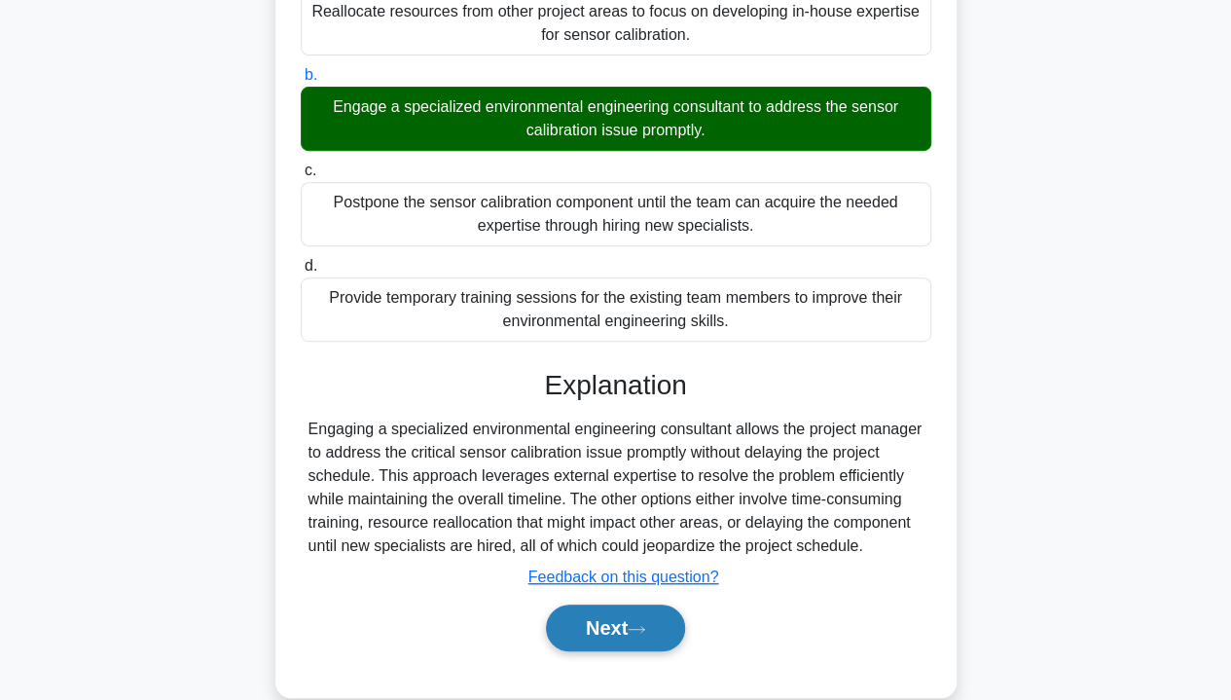
click at [616, 626] on button "Next" at bounding box center [615, 627] width 139 height 47
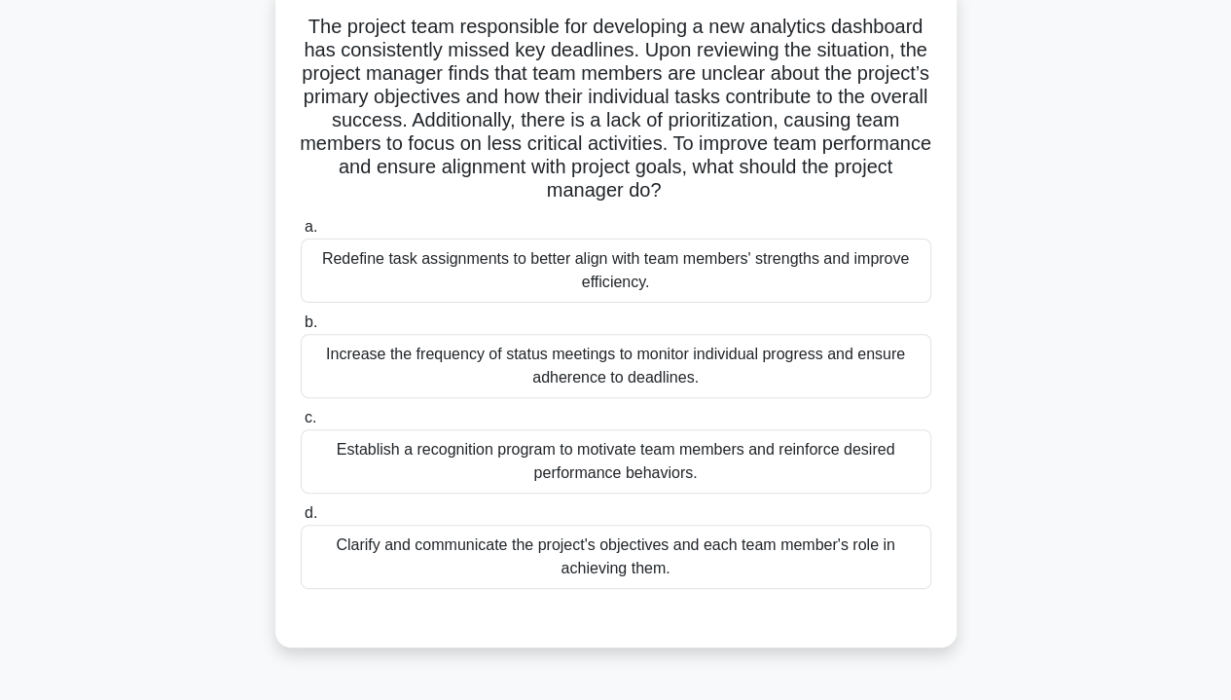
scroll to position [107, 0]
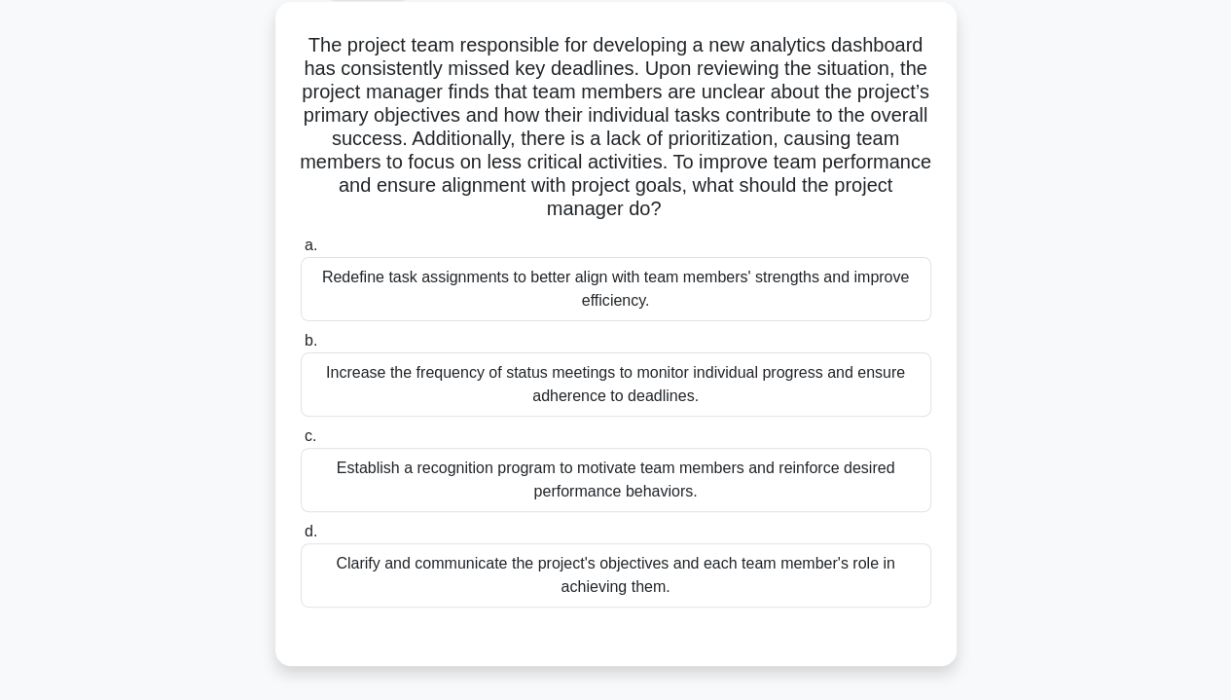
click at [529, 289] on div "Redefine task assignments to better align with team members' strengths and impr…" at bounding box center [616, 289] width 631 height 64
click at [301, 252] on input "a. Redefine task assignments to better align with team members' strengths and i…" at bounding box center [301, 245] width 0 height 13
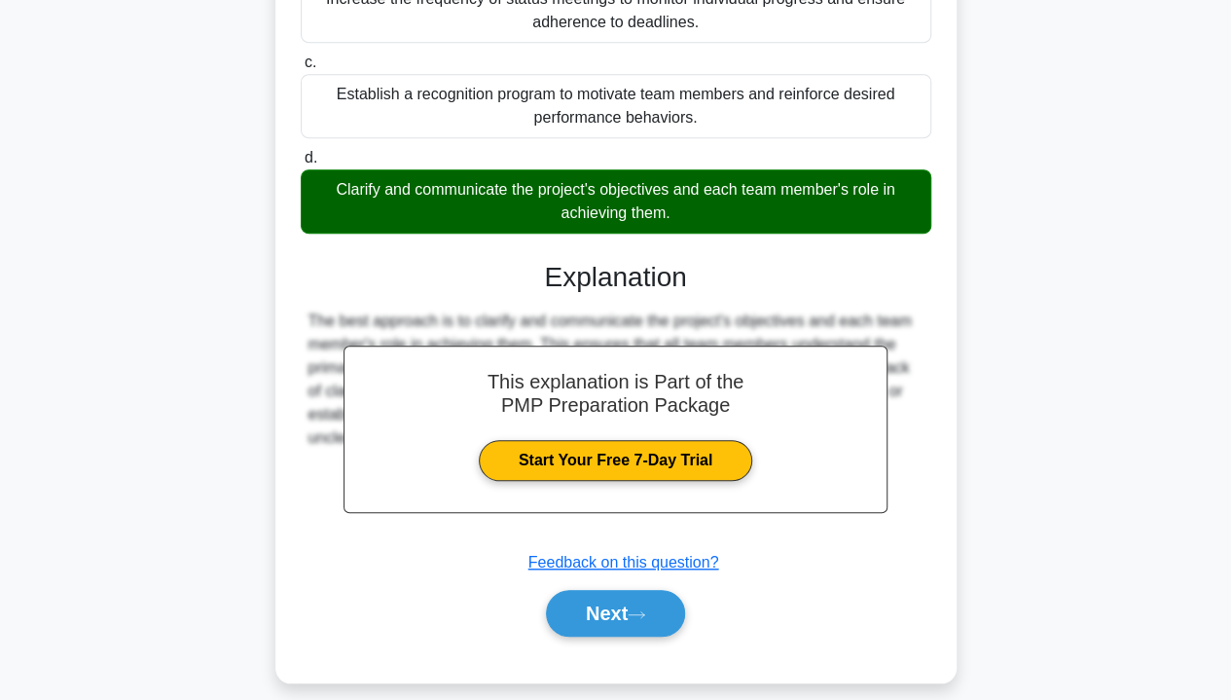
scroll to position [500, 0]
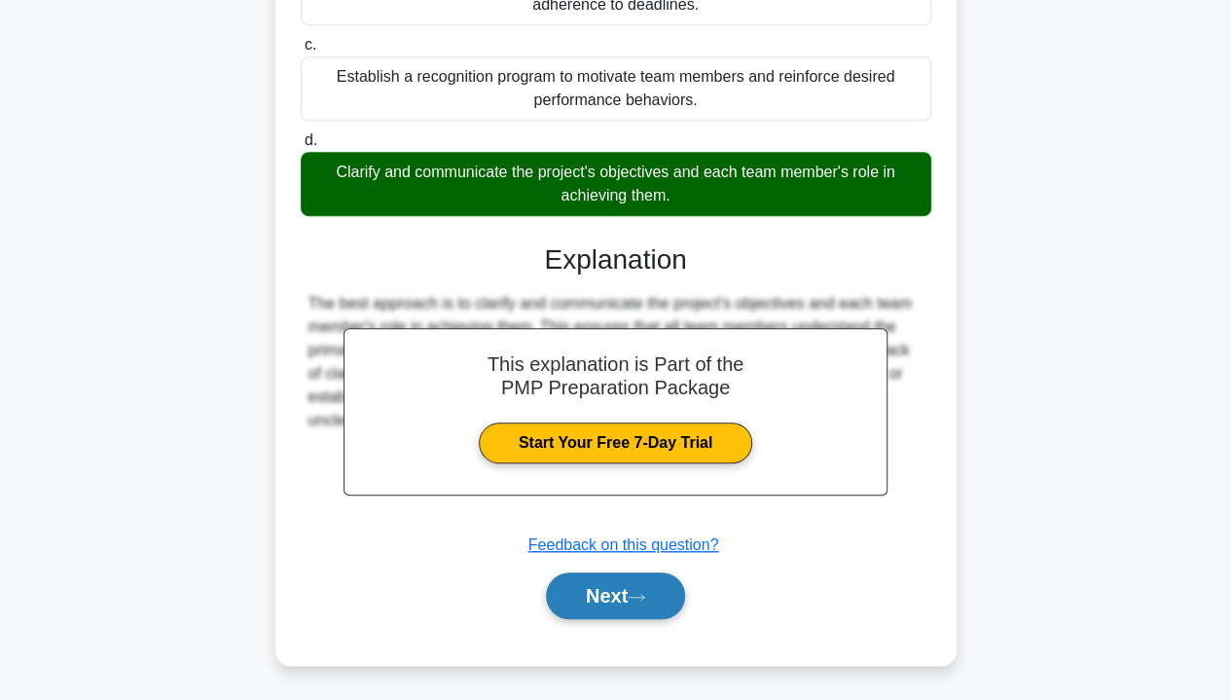
click at [629, 593] on button "Next" at bounding box center [615, 595] width 139 height 47
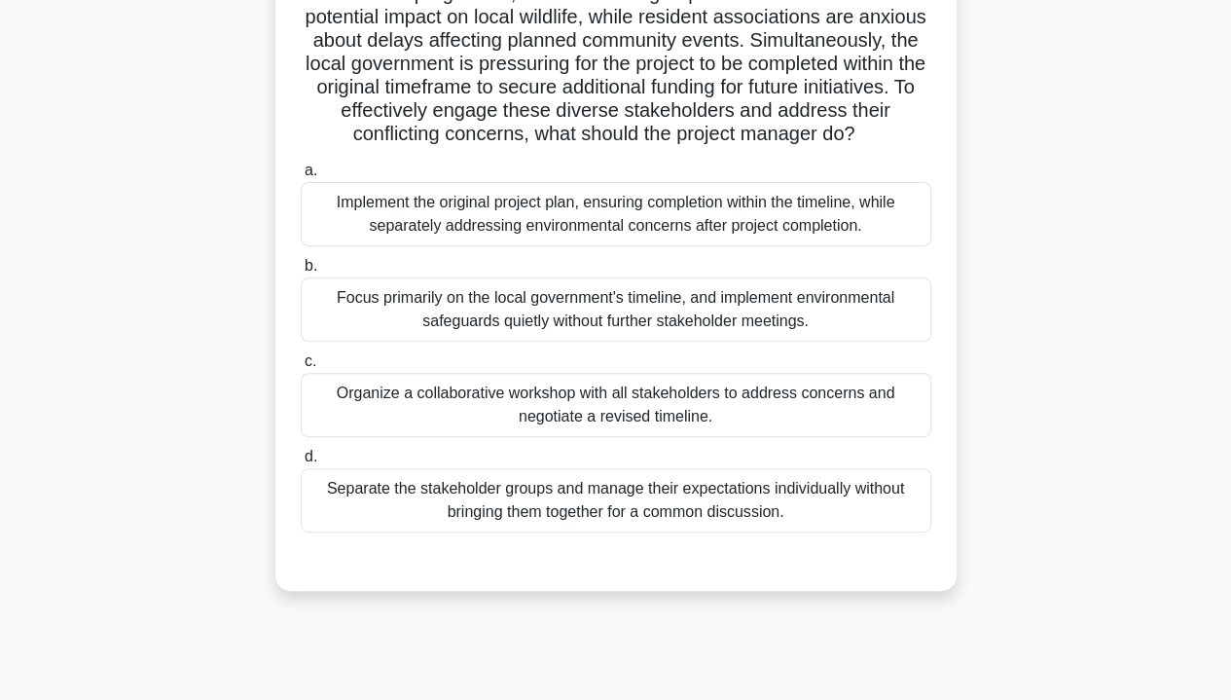
scroll to position [239, 0]
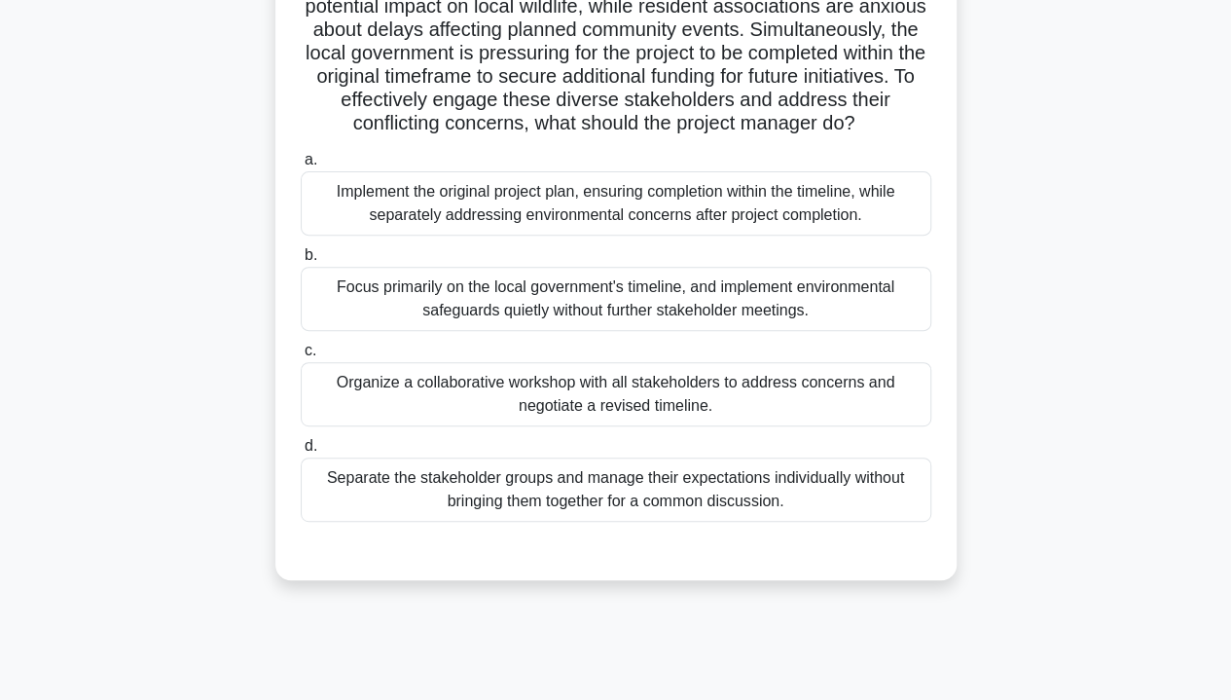
click at [810, 415] on div "Organize a collaborative workshop with all stakeholders to address concerns and…" at bounding box center [616, 394] width 631 height 64
click at [301, 357] on input "c. Organize a collaborative workshop with all stakeholders to address concerns …" at bounding box center [301, 350] width 0 height 13
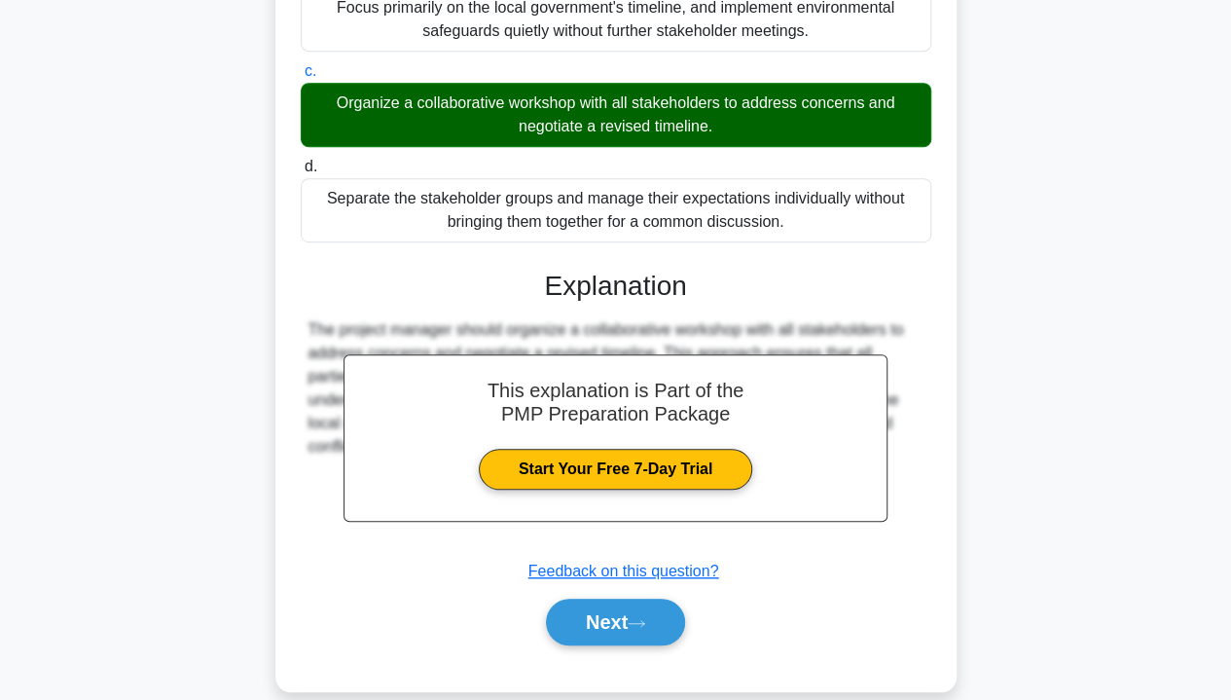
scroll to position [535, 0]
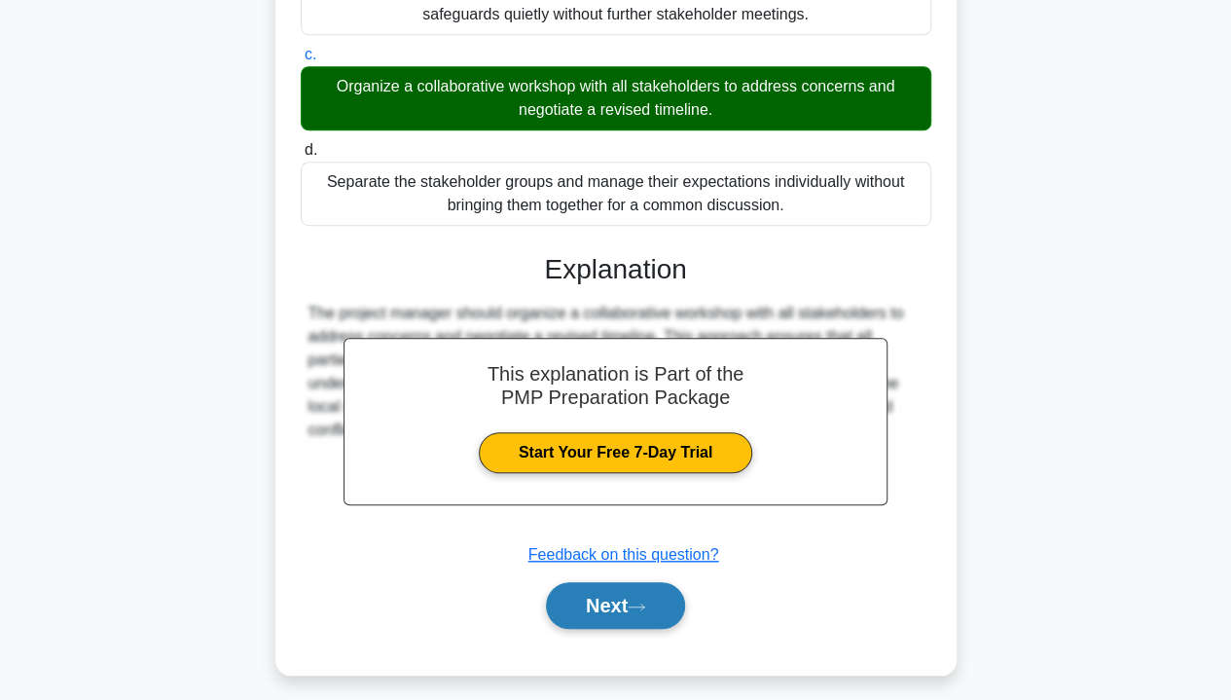
click at [607, 629] on button "Next" at bounding box center [615, 605] width 139 height 47
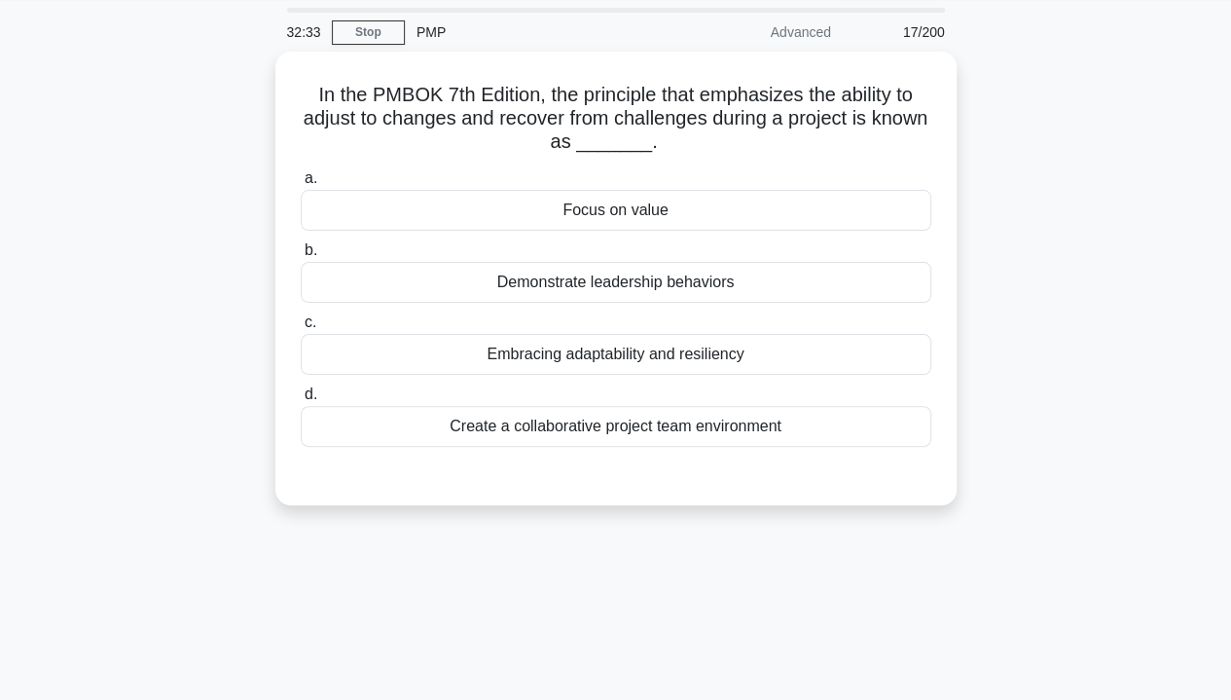
scroll to position [51, 0]
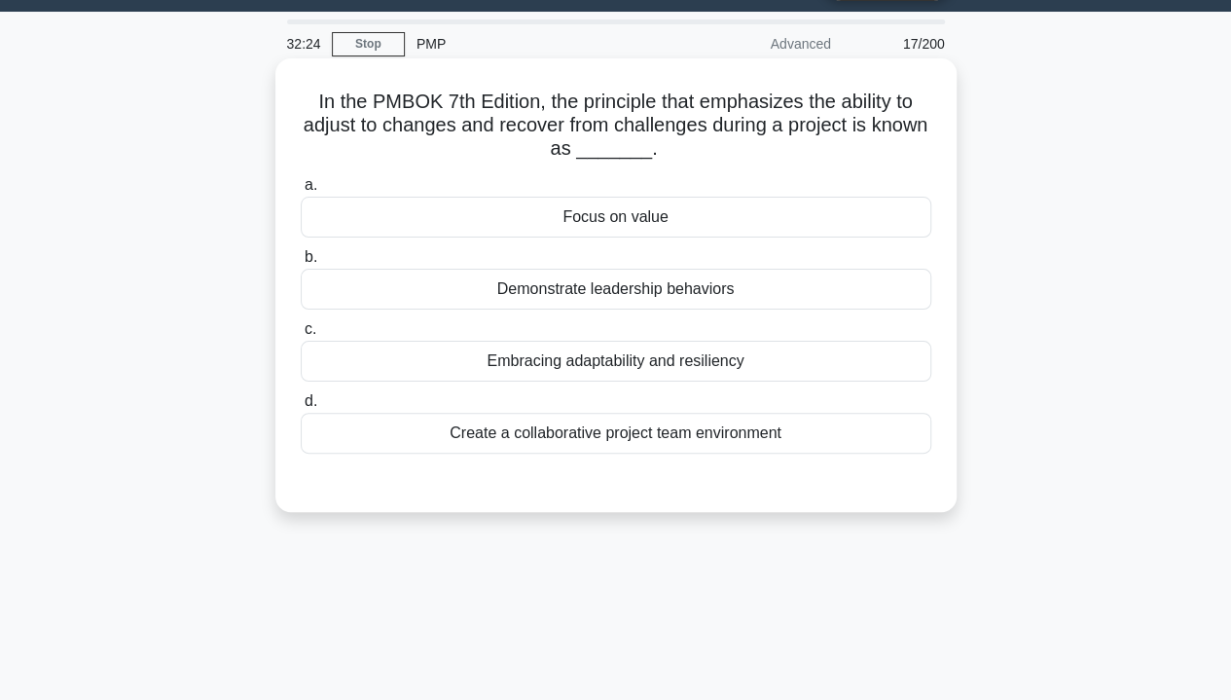
click at [740, 377] on div "Embracing adaptability and resiliency" at bounding box center [616, 361] width 631 height 41
click at [301, 336] on input "c. Embracing adaptability and resiliency" at bounding box center [301, 329] width 0 height 13
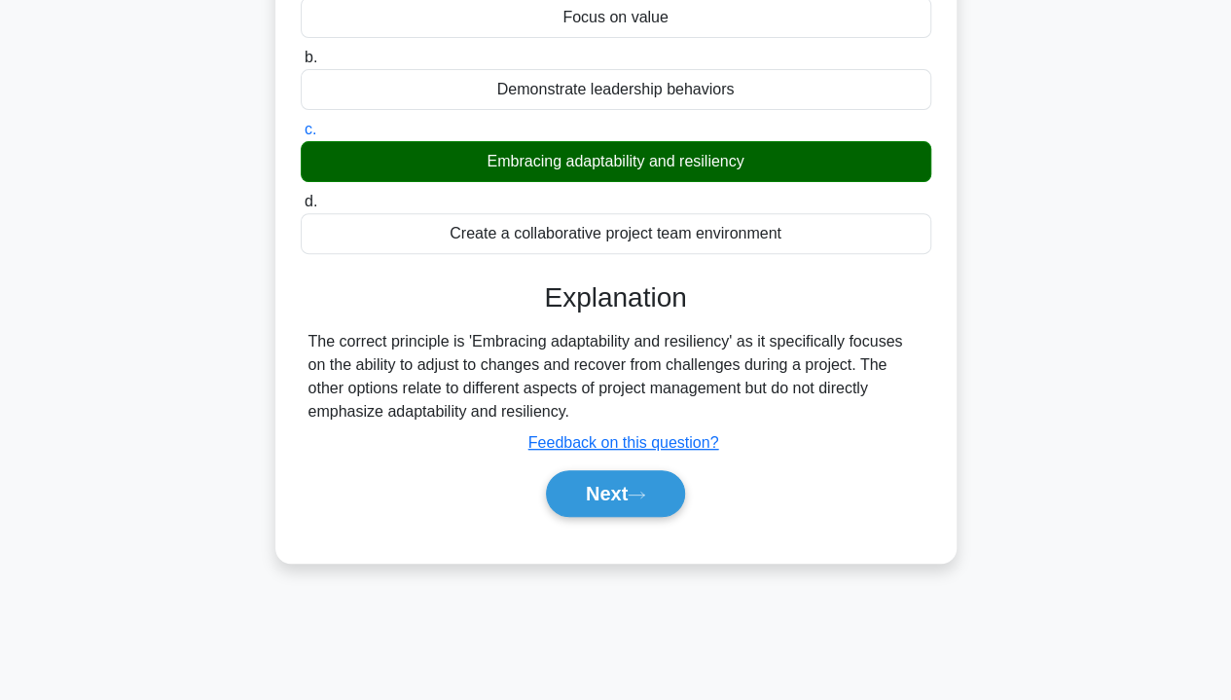
scroll to position [265, 0]
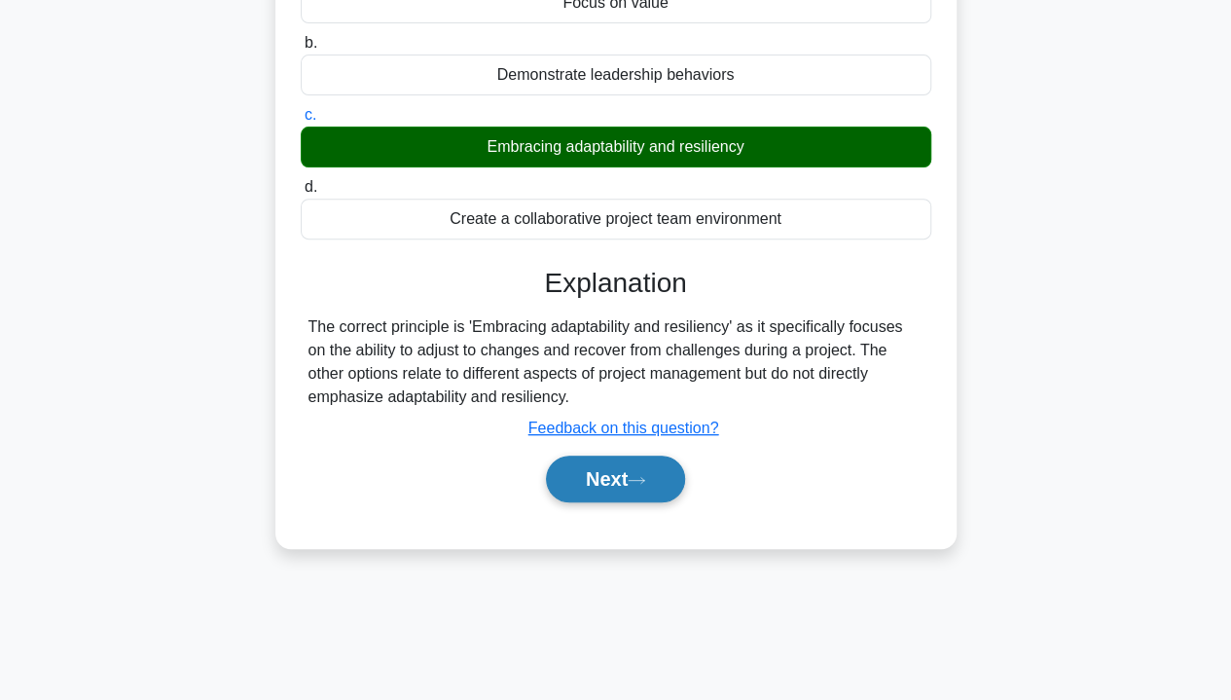
click at [609, 480] on button "Next" at bounding box center [615, 478] width 139 height 47
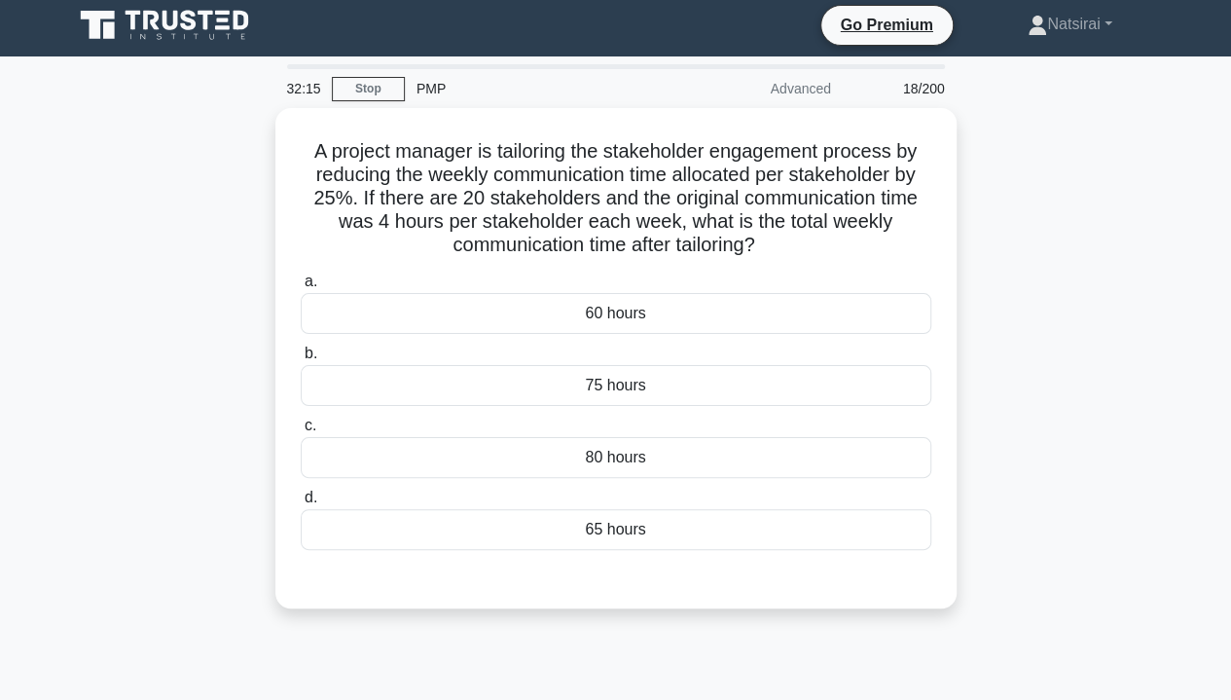
scroll to position [6, 0]
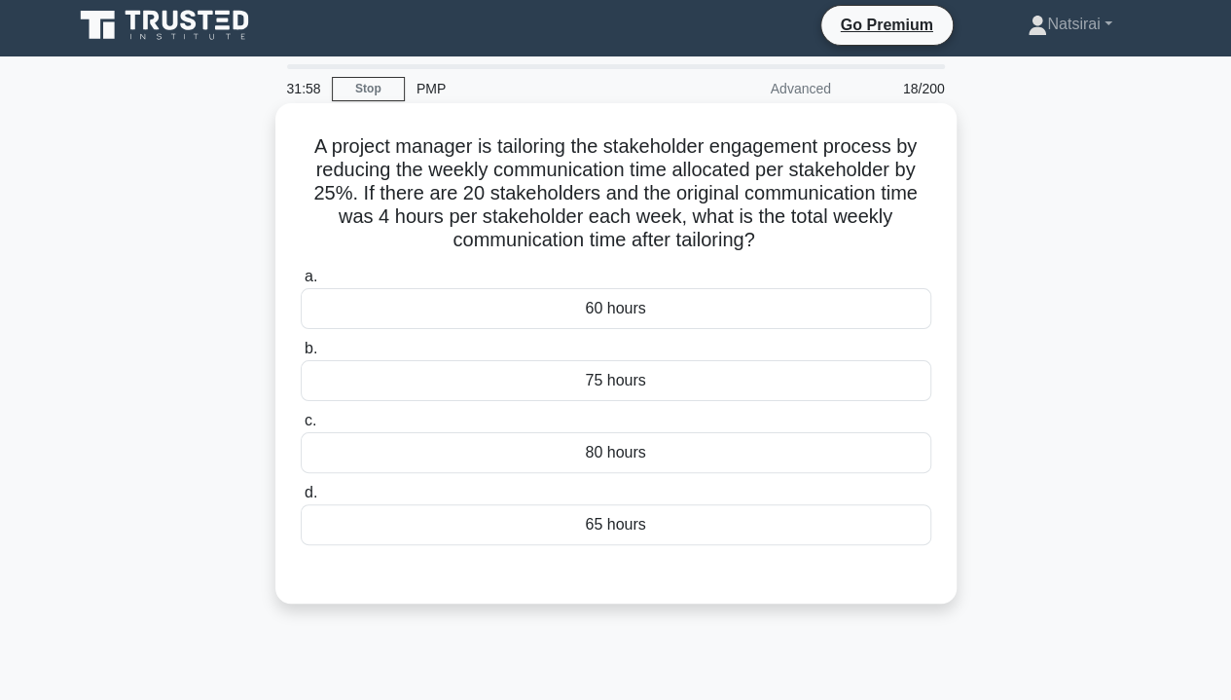
click at [613, 314] on div "60 hours" at bounding box center [616, 308] width 631 height 41
click at [301, 283] on input "a. 60 hours" at bounding box center [301, 277] width 0 height 13
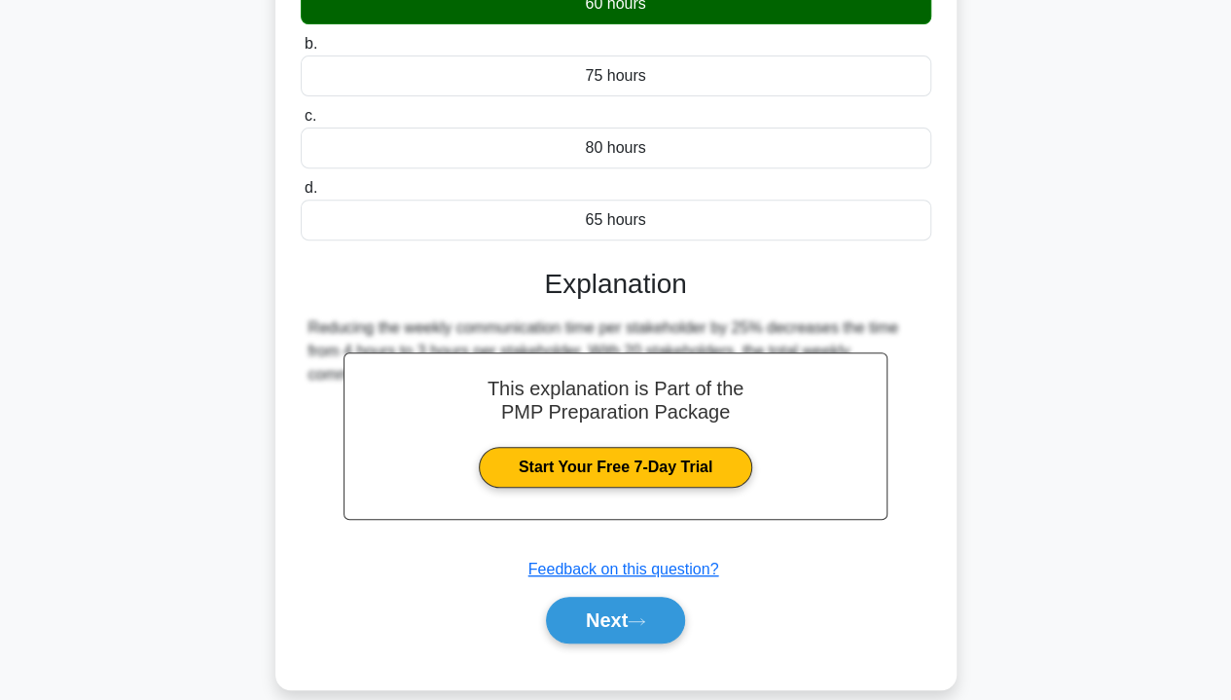
scroll to position [338, 0]
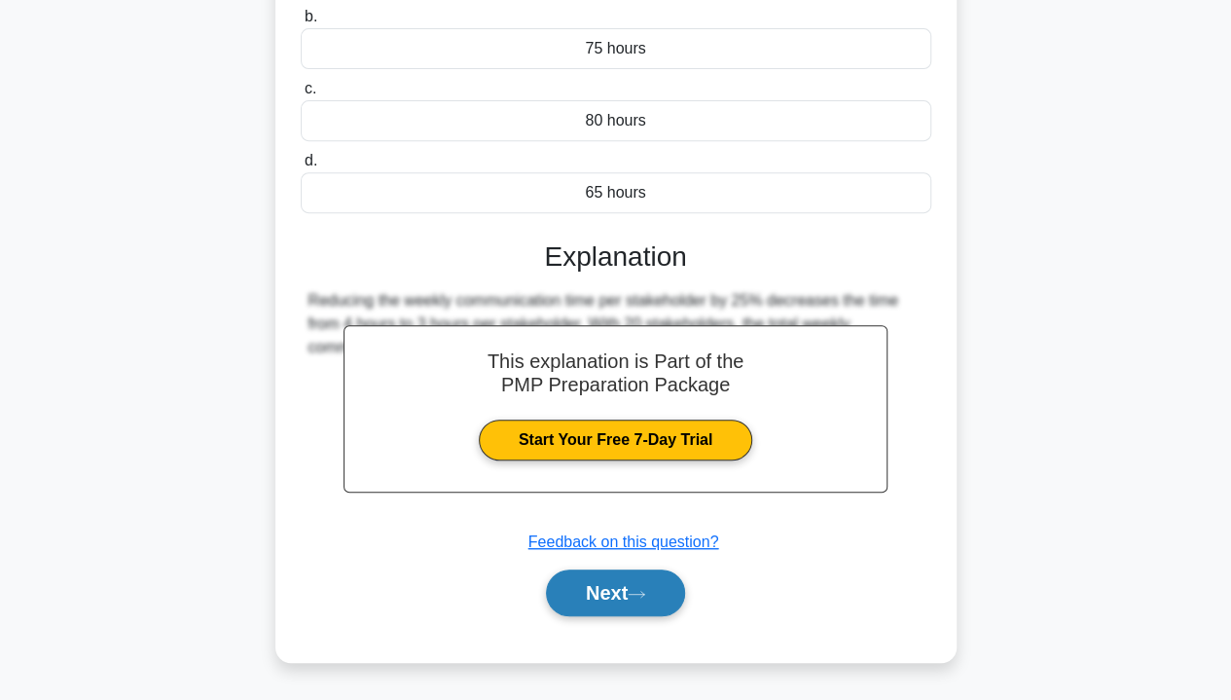
click at [589, 594] on button "Next" at bounding box center [615, 592] width 139 height 47
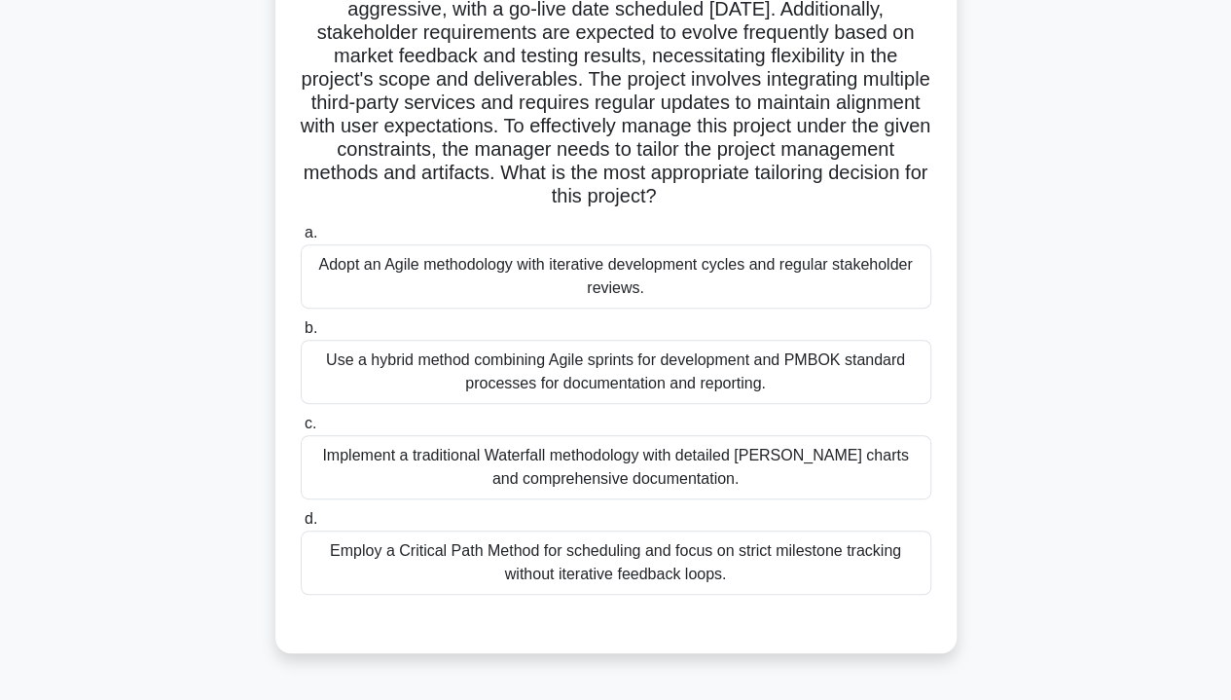
scroll to position [245, 0]
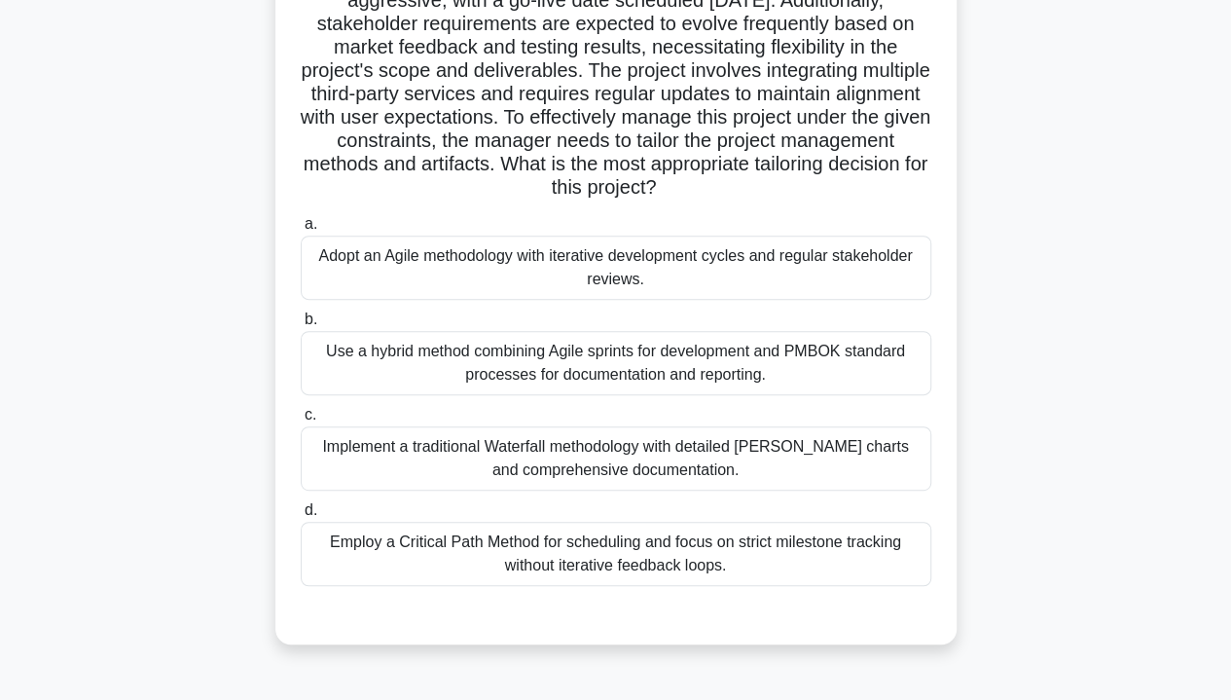
click at [677, 374] on div "Use a hybrid method combining Agile sprints for development and PMBOK standard …" at bounding box center [616, 363] width 631 height 64
click at [301, 326] on input "b. Use a hybrid method combining Agile sprints for development and PMBOK standa…" at bounding box center [301, 319] width 0 height 13
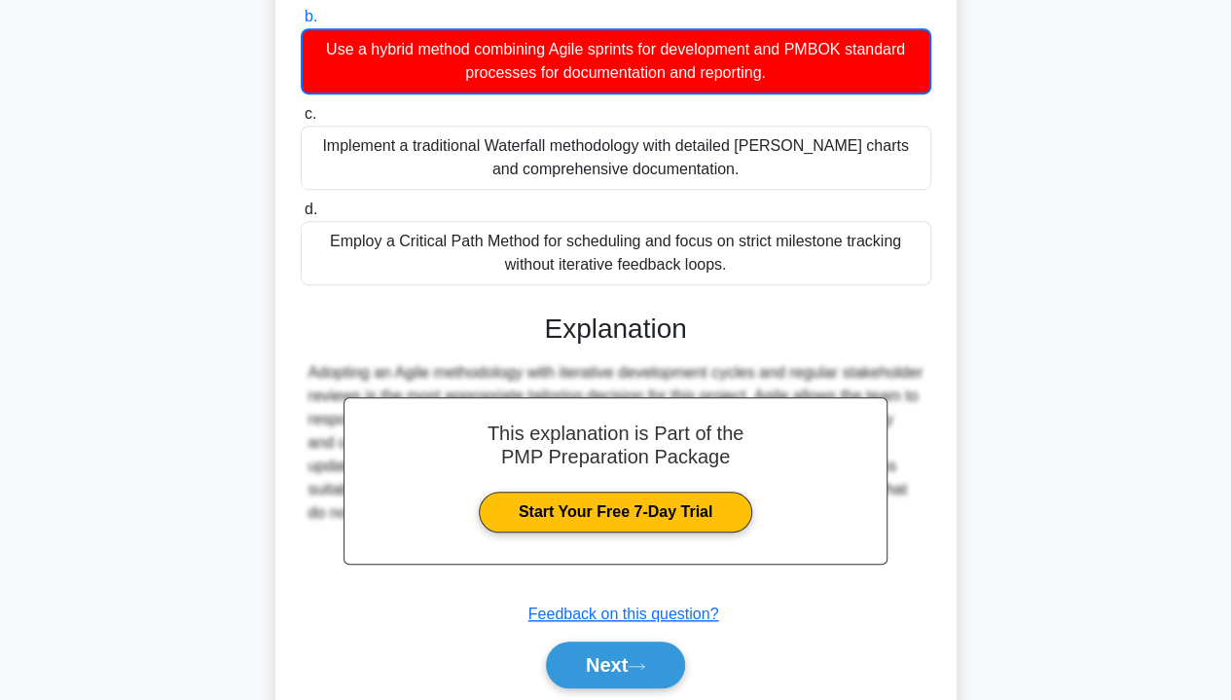
scroll to position [582, 0]
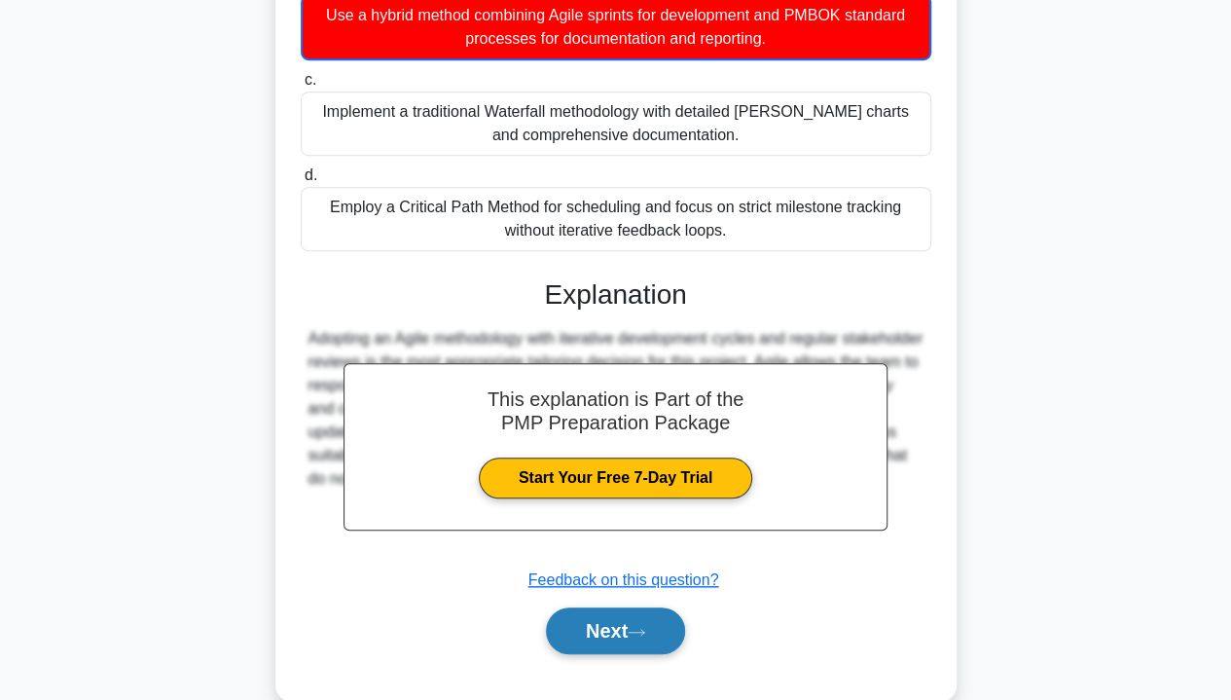
click at [633, 629] on button "Next" at bounding box center [615, 630] width 139 height 47
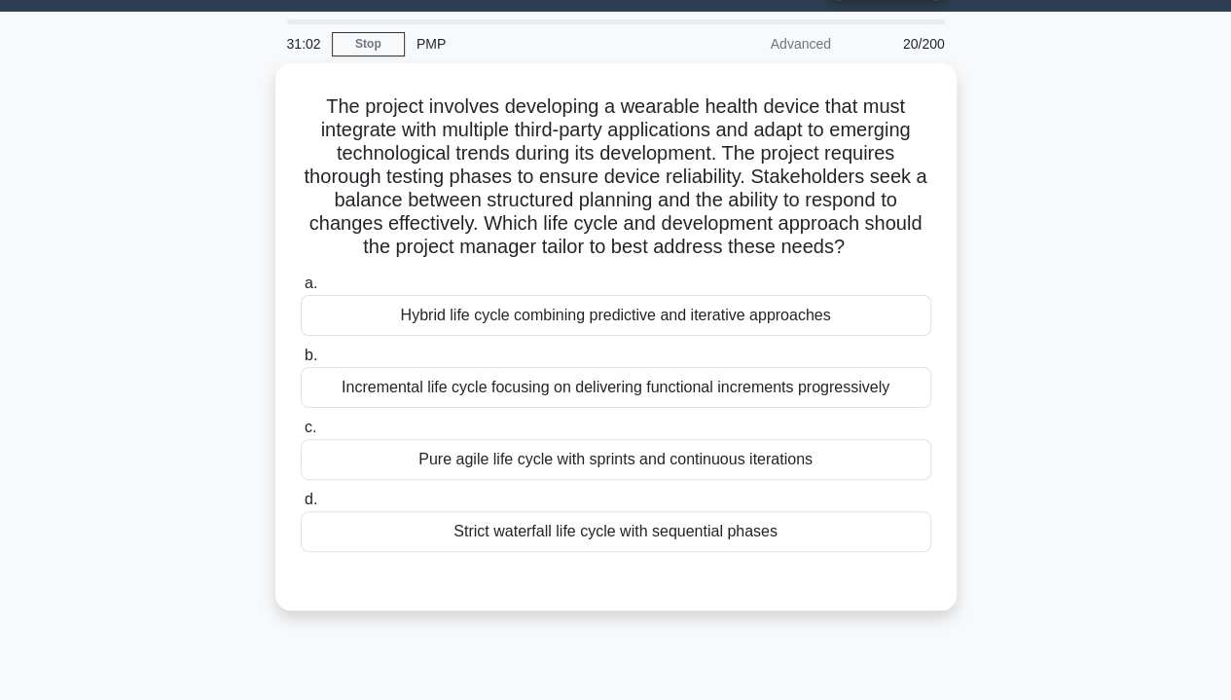
scroll to position [47, 0]
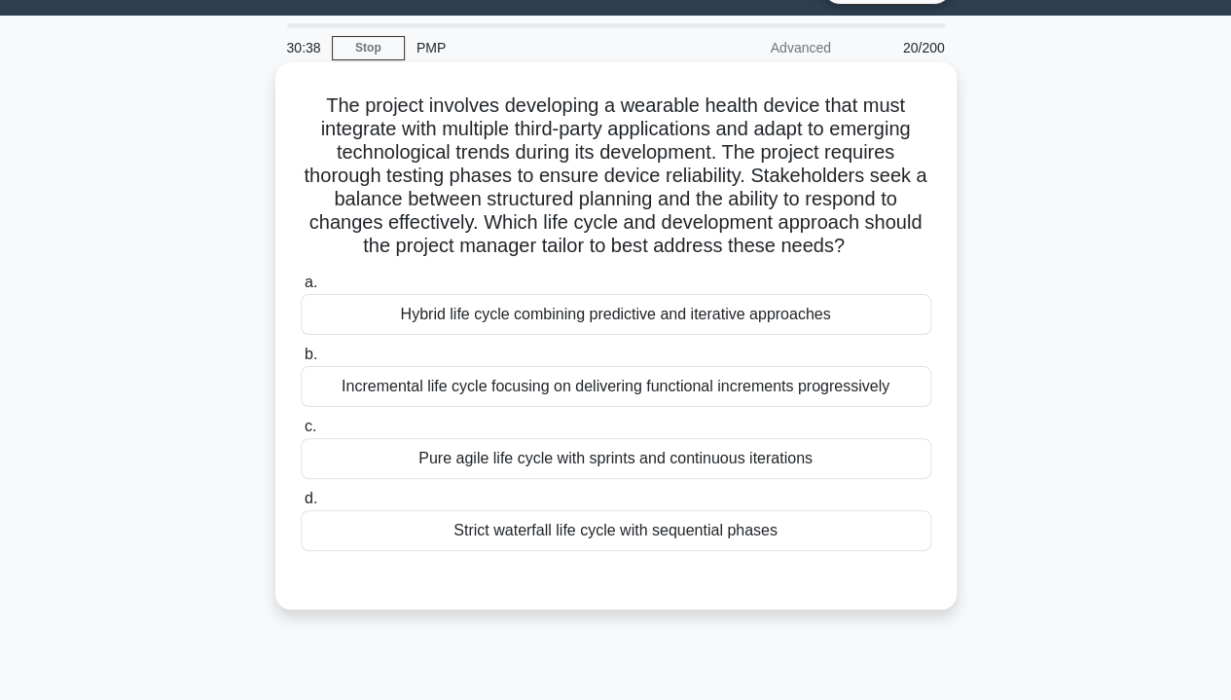
click at [684, 323] on div "Hybrid life cycle combining predictive and iterative approaches" at bounding box center [616, 314] width 631 height 41
click at [301, 289] on input "a. Hybrid life cycle combining predictive and iterative approaches" at bounding box center [301, 282] width 0 height 13
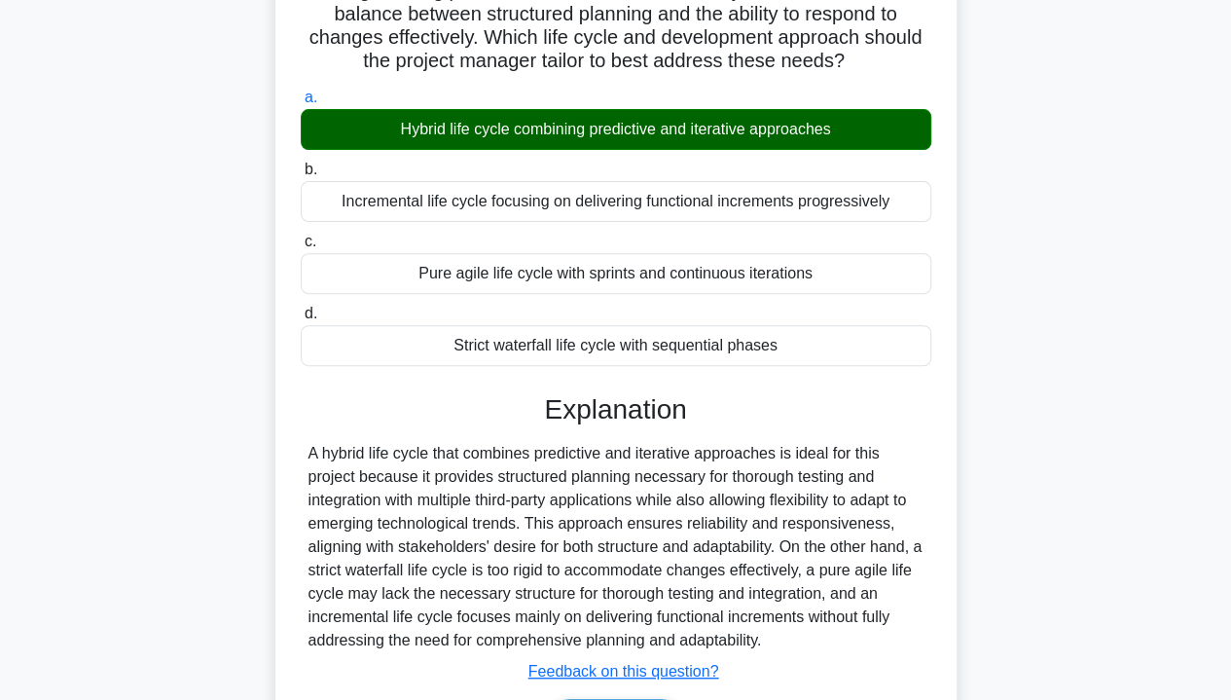
scroll to position [357, 0]
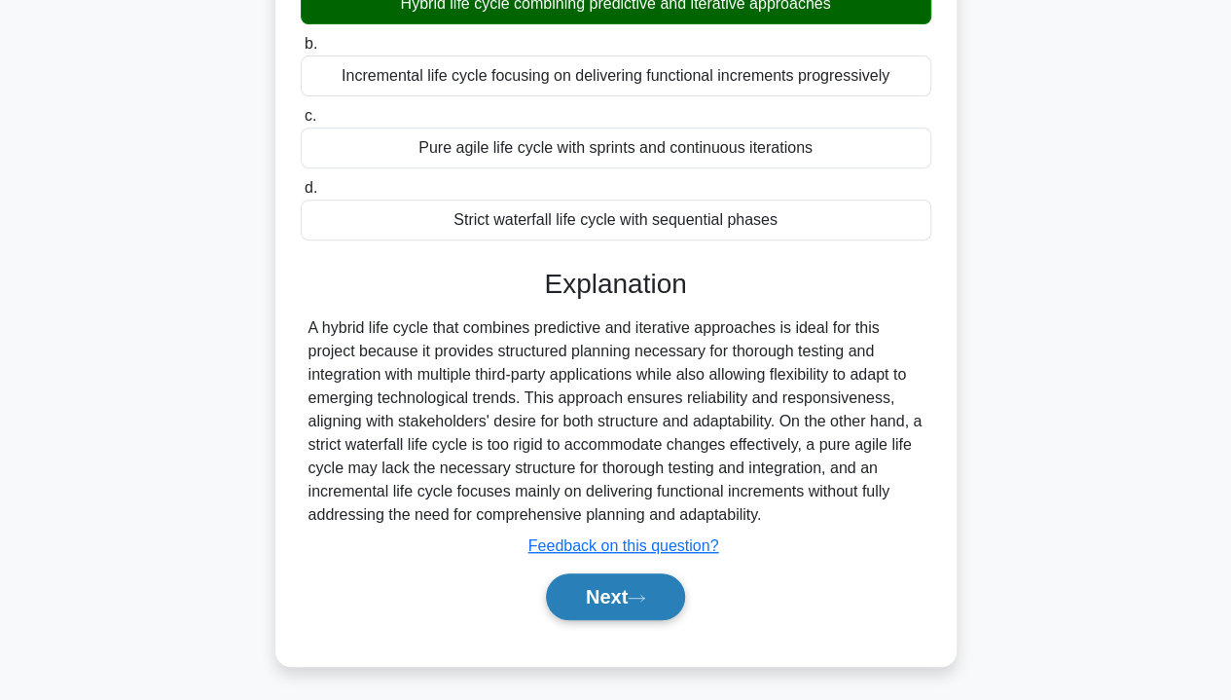
click at [625, 601] on button "Next" at bounding box center [615, 596] width 139 height 47
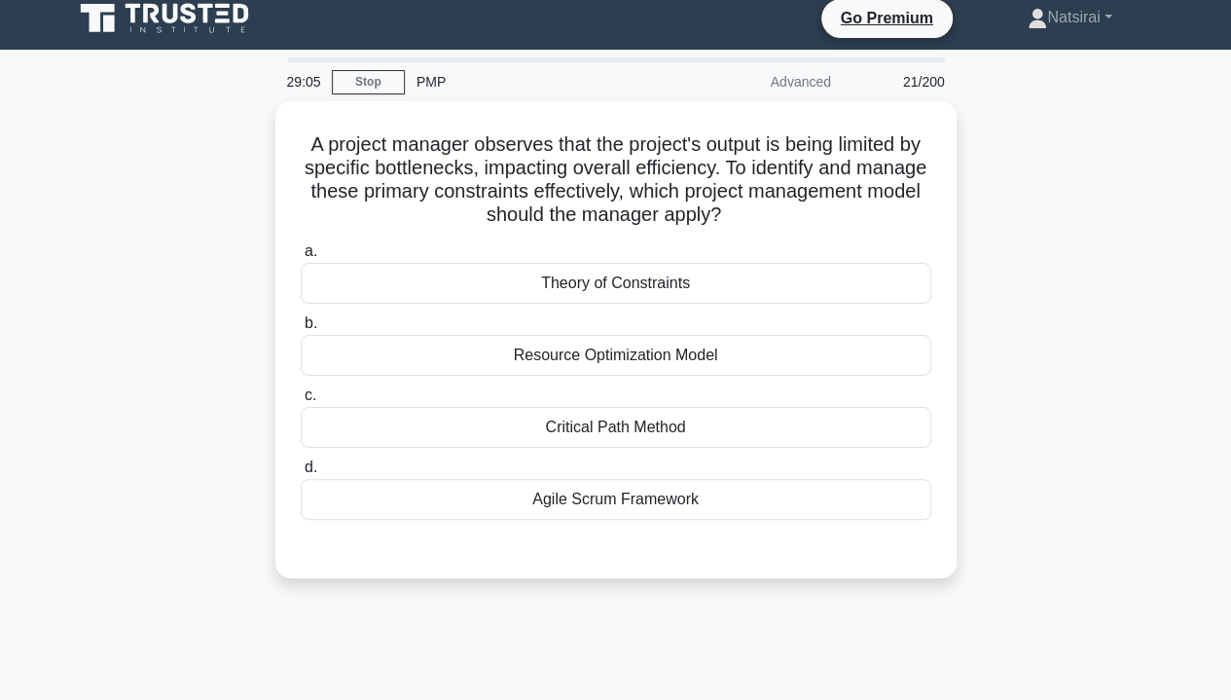
scroll to position [0, 0]
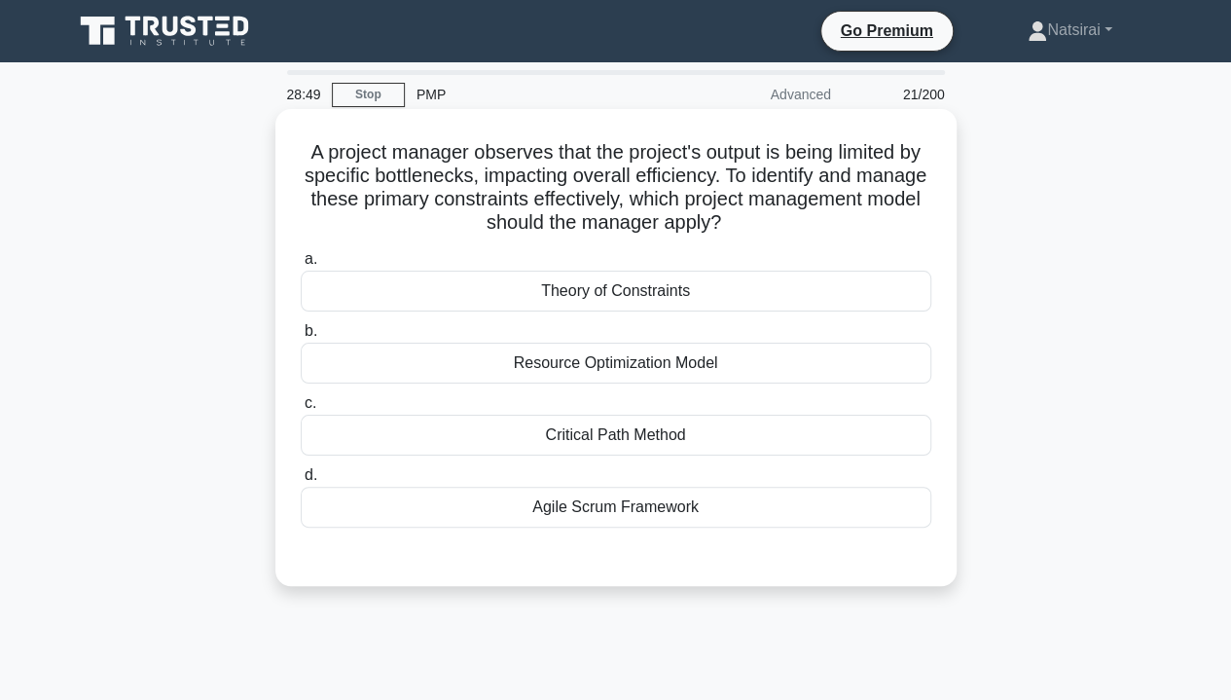
click at [629, 304] on div "Theory of Constraints" at bounding box center [616, 291] width 631 height 41
click at [301, 266] on input "a. Theory of Constraints" at bounding box center [301, 259] width 0 height 13
